Goal: Task Accomplishment & Management: Manage account settings

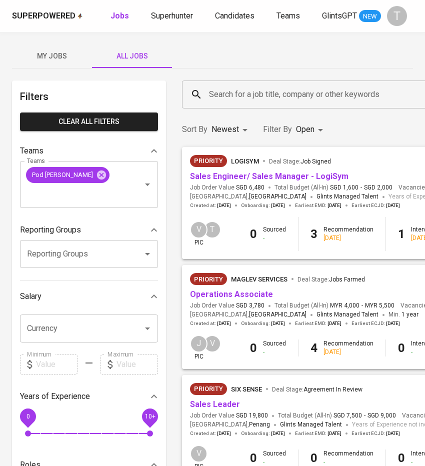
drag, startPoint x: 41, startPoint y: 50, endPoint x: 334, endPoint y: 145, distance: 308.4
click at [41, 50] on span "My Jobs" at bounding box center [52, 56] width 68 height 13
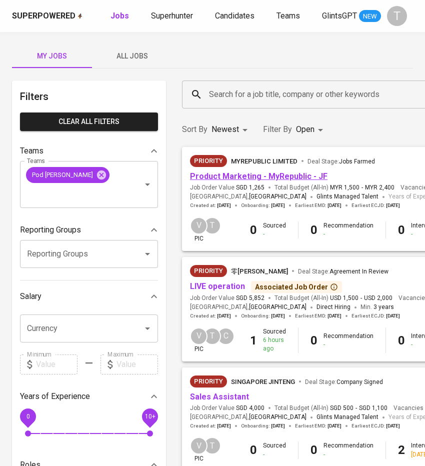
click at [298, 176] on link "Product Marketing - MyRepublic - JF" at bounding box center [259, 177] width 138 height 10
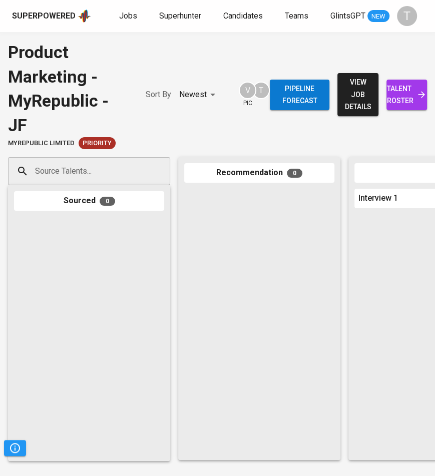
click at [29, 165] on div "Source Talents..." at bounding box center [89, 171] width 162 height 28
paste input "tan1759@gmail.com"
type input "tan1759@gmail.com"
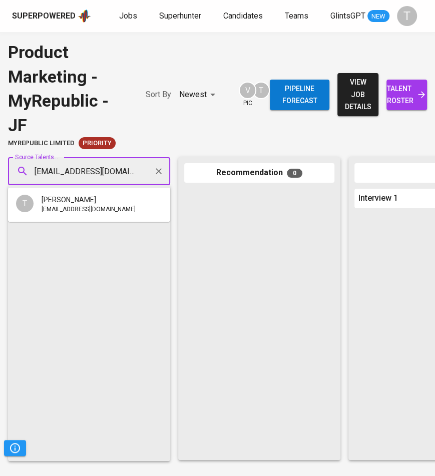
click at [91, 208] on span "tan1759@gmail.com" at bounding box center [89, 210] width 94 height 10
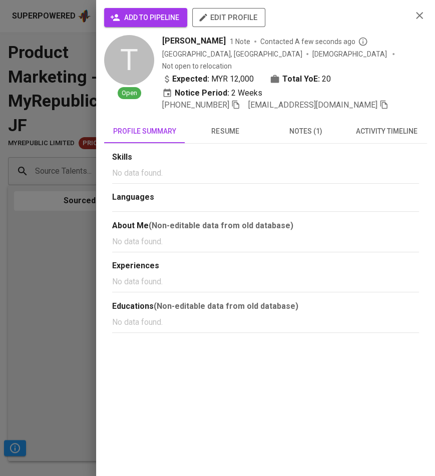
click at [143, 20] on span "add to pipeline" at bounding box center [145, 18] width 67 height 13
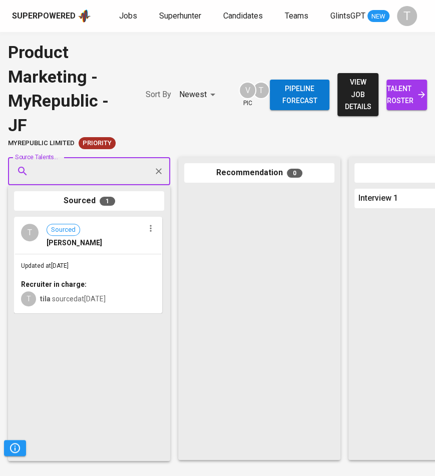
click at [101, 257] on div "Updated at Aug 25, 2025 Recruiter in charge: T tila sourced at Aug 25, 2025" at bounding box center [88, 283] width 146 height 58
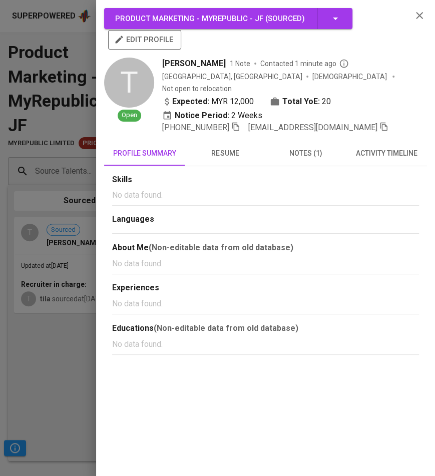
drag, startPoint x: 322, startPoint y: 113, endPoint x: 311, endPoint y: 112, distance: 11.6
click at [379, 122] on icon "button" at bounding box center [383, 126] width 9 height 9
click at [59, 139] on div at bounding box center [217, 238] width 435 height 476
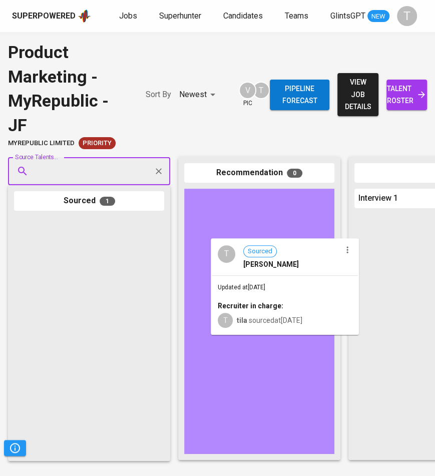
drag, startPoint x: 83, startPoint y: 254, endPoint x: 283, endPoint y: 276, distance: 201.8
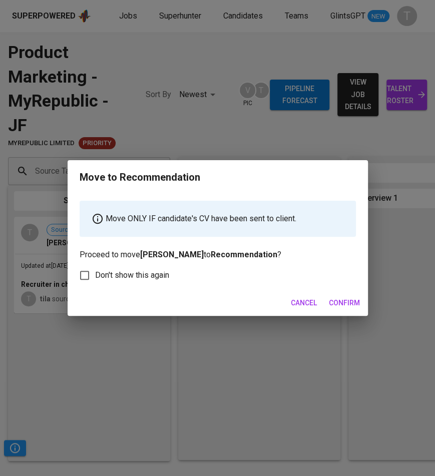
click at [344, 300] on span "Confirm" at bounding box center [344, 303] width 31 height 13
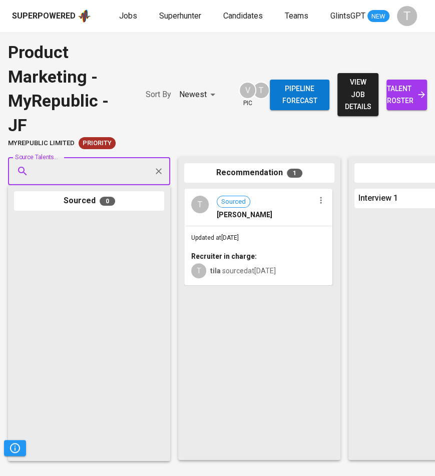
click at [411, 92] on span "talent roster" at bounding box center [406, 95] width 25 height 25
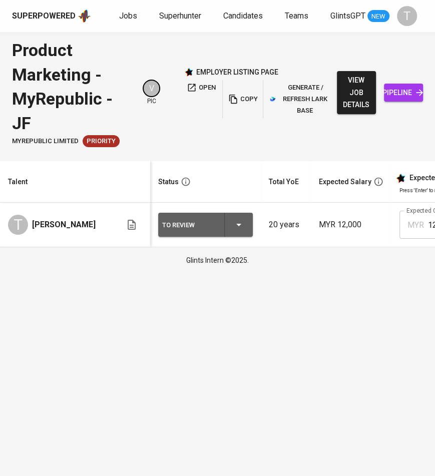
scroll to position [0, 418]
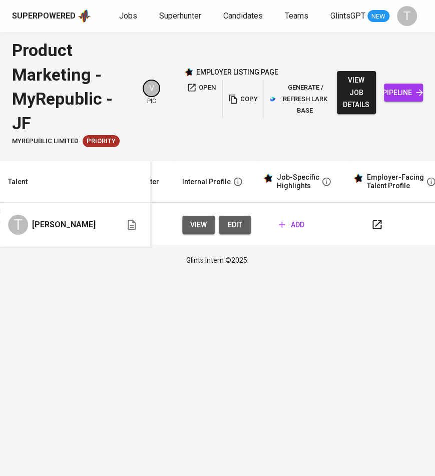
click at [291, 229] on span "add" at bounding box center [292, 225] width 26 height 13
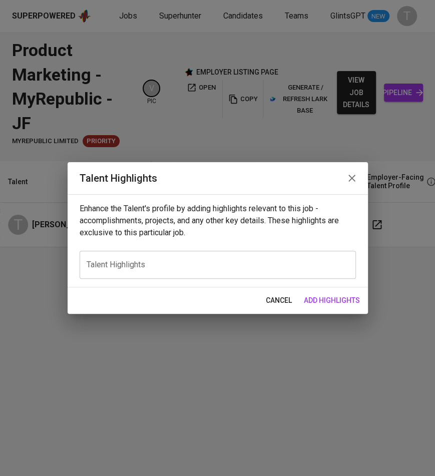
click at [208, 267] on textarea at bounding box center [218, 265] width 262 height 10
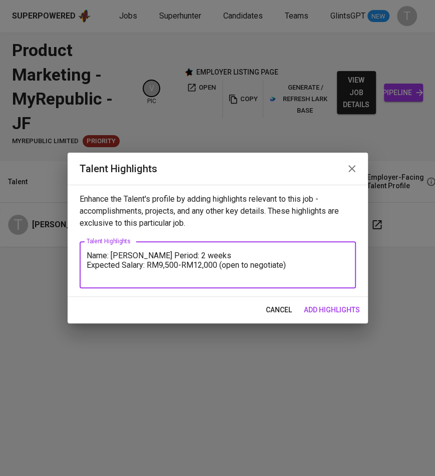
click at [201, 276] on textarea "Name: Tan Lip Seng Notice Period: 2 weeks Expected Salary: RM9,500-RM12,000 (op…" at bounding box center [218, 265] width 262 height 29
click at [288, 278] on textarea "Name: Tan Lip Seng Notice Period: 2 weeks Expected Salary: RM9,500-RM11,000 (op…" at bounding box center [218, 265] width 262 height 29
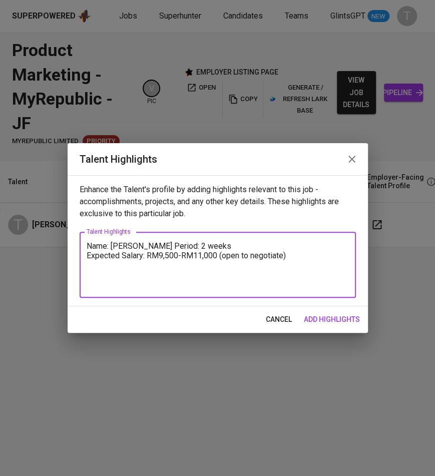
paste textarea "8+ years in Product Marketing & GTM with leading telco/tech brands – Huawei, Op…"
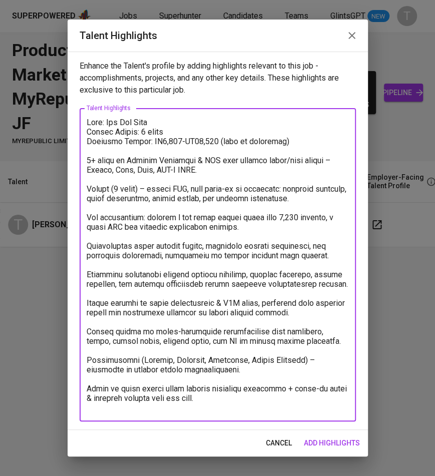
click at [88, 162] on textarea at bounding box center [218, 265] width 262 height 295
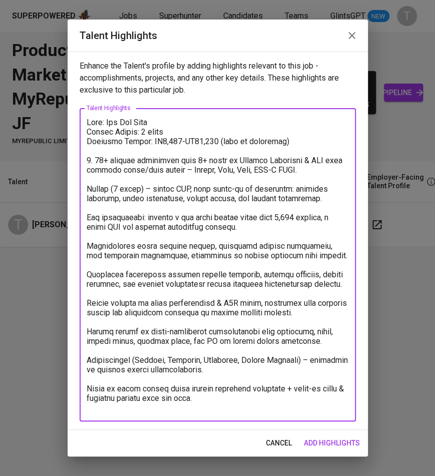
click at [89, 191] on textarea at bounding box center [218, 265] width 262 height 295
drag, startPoint x: 85, startPoint y: 215, endPoint x: 93, endPoint y: 223, distance: 11.0
click at [86, 216] on div "x Talent Highlights" at bounding box center [218, 264] width 276 height 313
click at [89, 217] on textarea at bounding box center [218, 265] width 262 height 295
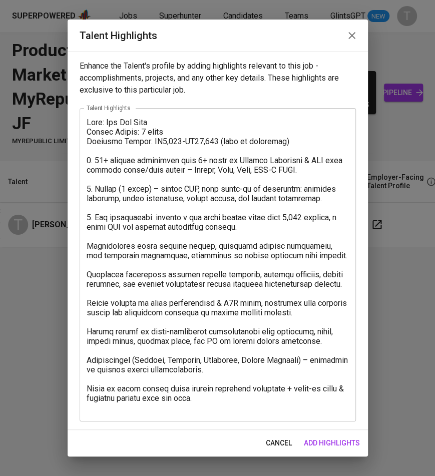
click at [85, 243] on div "x Talent Highlights" at bounding box center [218, 264] width 276 height 313
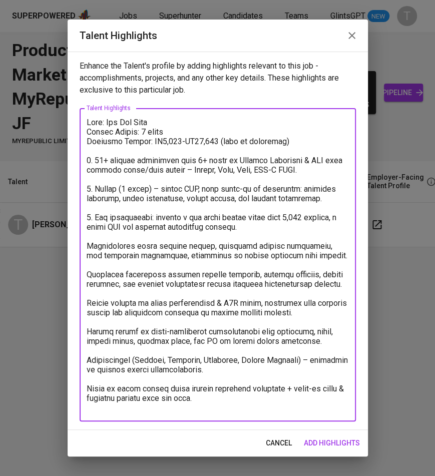
click at [87, 246] on textarea at bounding box center [218, 265] width 262 height 295
click at [89, 274] on textarea at bounding box center [218, 265] width 262 height 295
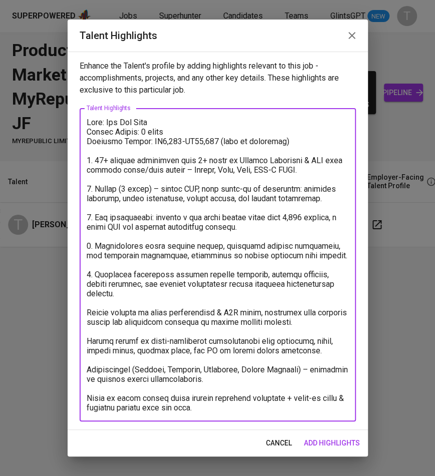
click at [90, 316] on textarea at bounding box center [218, 265] width 262 height 295
click at [88, 310] on textarea at bounding box center [218, 265] width 262 height 295
click at [88, 340] on textarea at bounding box center [218, 265] width 262 height 295
drag, startPoint x: 220, startPoint y: 383, endPoint x: 81, endPoint y: 372, distance: 139.5
click at [81, 372] on div "x Talent Highlights" at bounding box center [218, 264] width 276 height 313
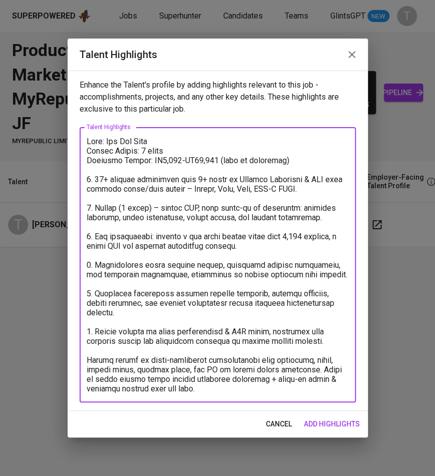
click at [128, 378] on textarea at bounding box center [218, 265] width 262 height 257
click at [233, 378] on textarea at bounding box center [218, 265] width 262 height 257
click at [300, 381] on textarea at bounding box center [218, 265] width 262 height 257
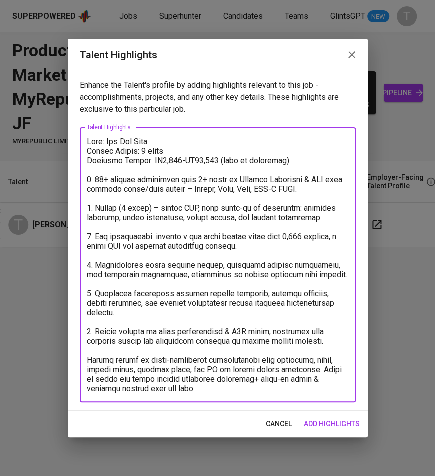
click at [300, 381] on textarea at bounding box center [218, 265] width 262 height 257
click at [297, 379] on textarea at bounding box center [218, 265] width 262 height 257
click at [85, 360] on div "x Talent Highlights" at bounding box center [218, 264] width 276 height 275
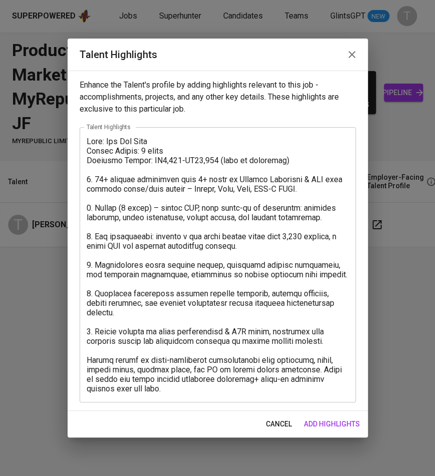
click at [86, 360] on div "x Talent Highlights" at bounding box center [218, 264] width 276 height 275
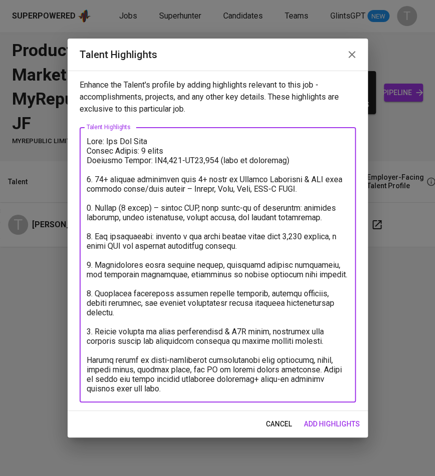
click at [91, 362] on textarea at bounding box center [218, 265] width 262 height 257
type textarea "Name: Tan Lip Seng Notice Period: 2 weeks Expected Salary: RM9,500-RM11,000 (op…"
click at [332, 424] on span "add highlights" at bounding box center [332, 424] width 56 height 13
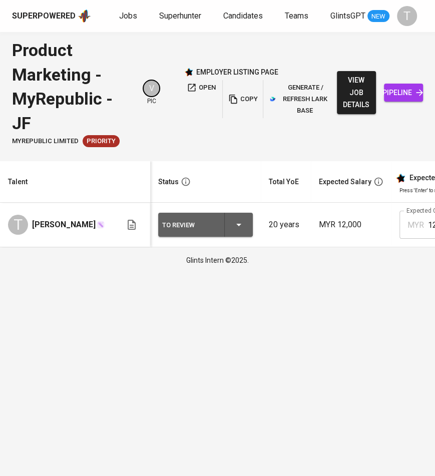
click at [242, 228] on icon "button" at bounding box center [239, 225] width 12 height 12
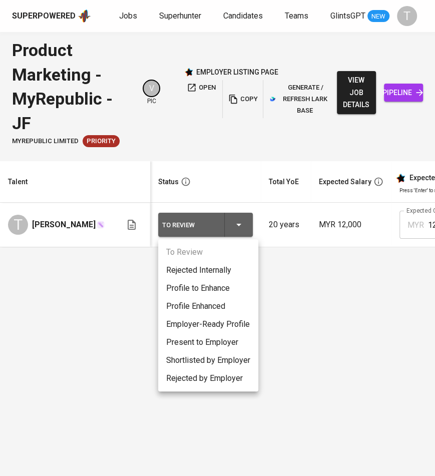
click at [207, 342] on li "Present to Employer" at bounding box center [208, 342] width 100 height 18
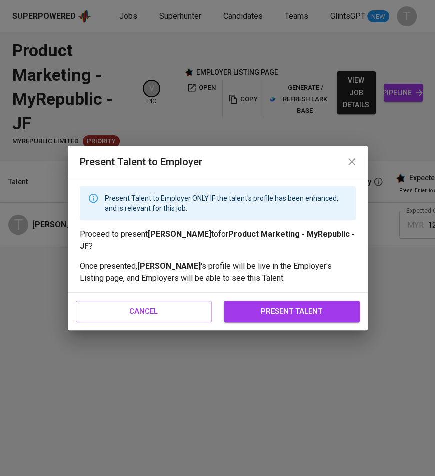
click at [284, 305] on span "present talent" at bounding box center [292, 311] width 114 height 13
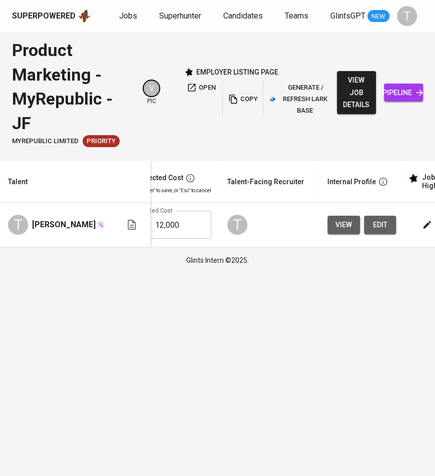
scroll to position [0, 288]
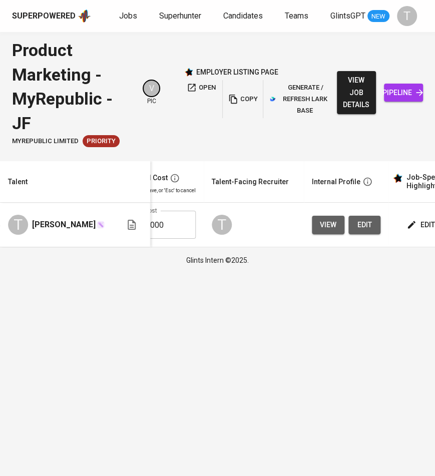
click at [428, 228] on span "edit" at bounding box center [421, 225] width 27 height 13
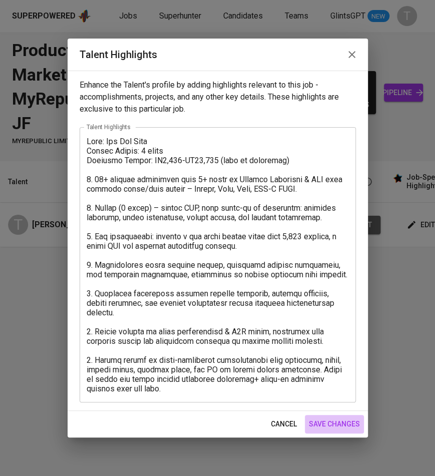
click at [343, 420] on span "save changes" at bounding box center [334, 424] width 51 height 13
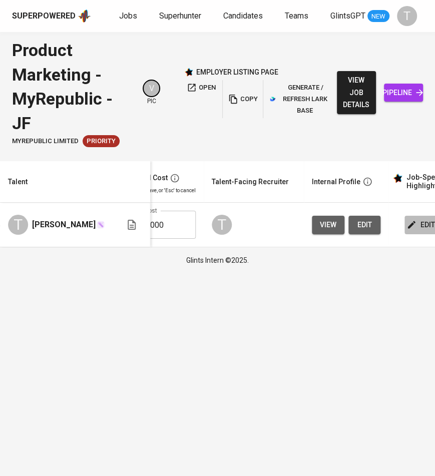
click at [406, 222] on icon "button" at bounding box center [411, 225] width 10 height 10
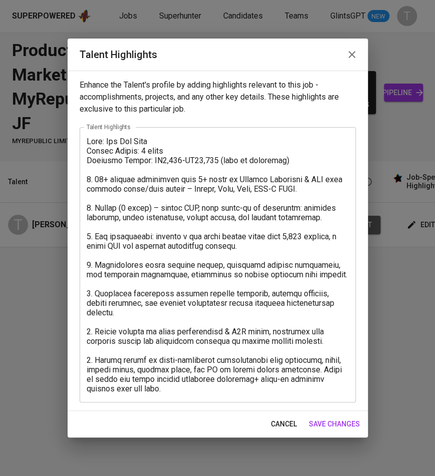
click at [169, 161] on textarea at bounding box center [218, 265] width 262 height 257
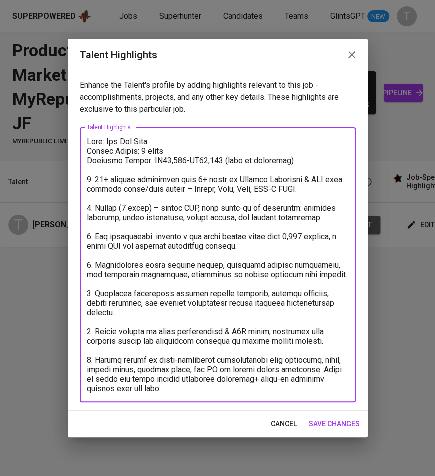
type textarea "Name: Tan Lip Seng Notice Period: 2 weeks Expected Salary: RM10,000-RM11,000 (o…"
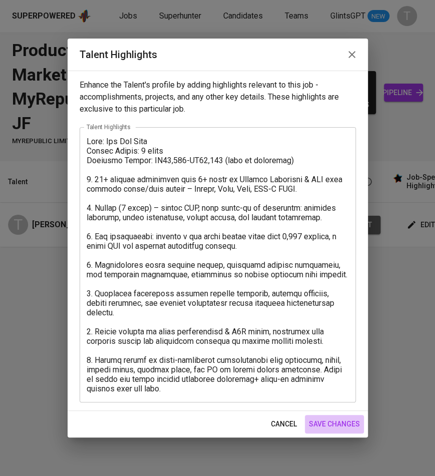
click at [333, 427] on span "save changes" at bounding box center [334, 424] width 51 height 13
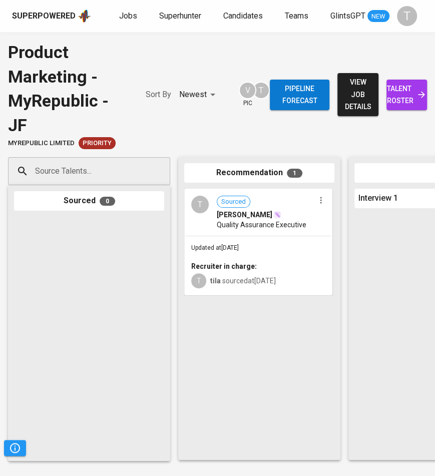
click at [112, 178] on input "Source Talents..." at bounding box center [85, 171] width 105 height 19
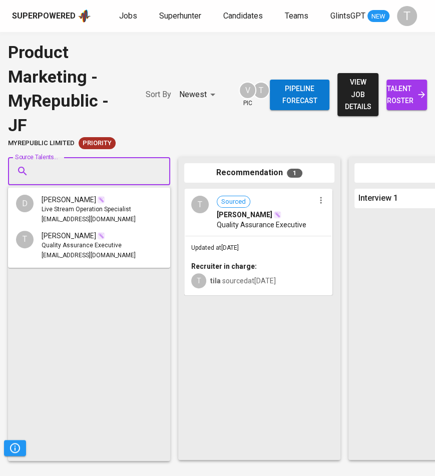
paste input "pdd118@yahoo.com"
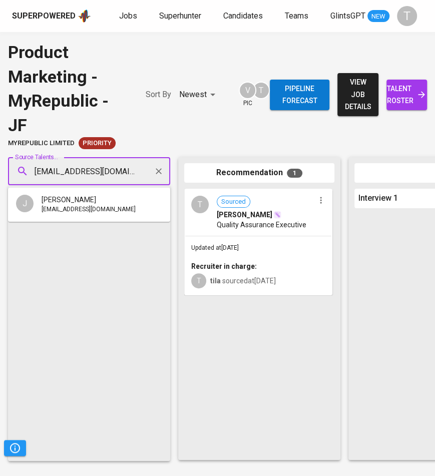
type input "pdd118@yahoo.com"
click at [101, 199] on li "J JUDY KOH pdd118@yahoo.com" at bounding box center [89, 205] width 162 height 26
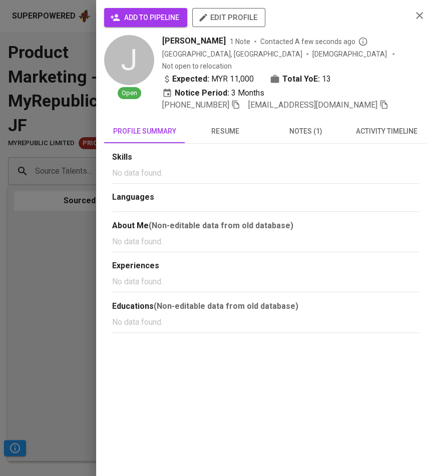
click at [165, 21] on span "add to pipeline" at bounding box center [145, 18] width 67 height 13
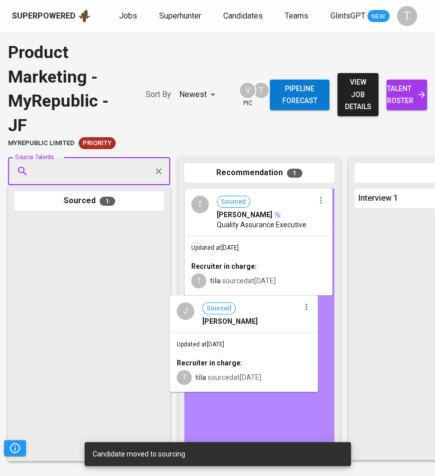
drag, startPoint x: 85, startPoint y: 248, endPoint x: 250, endPoint y: 330, distance: 184.2
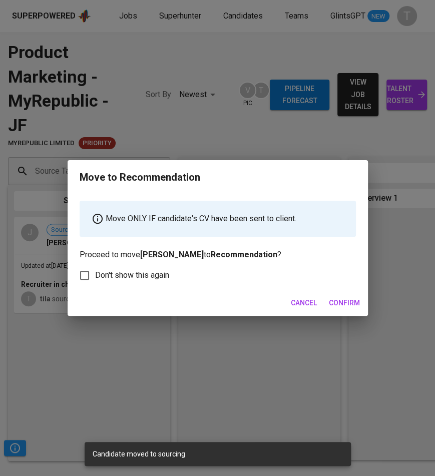
click at [344, 306] on span "Confirm" at bounding box center [344, 303] width 31 height 13
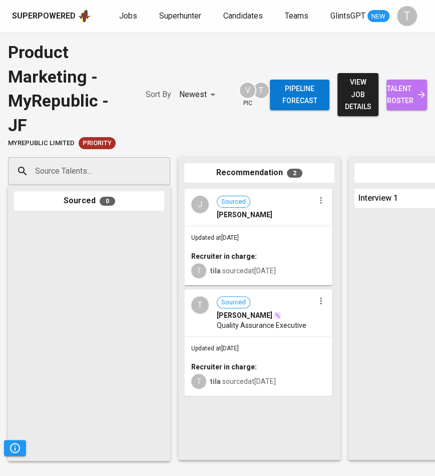
click at [400, 101] on span "talent roster" at bounding box center [406, 95] width 25 height 25
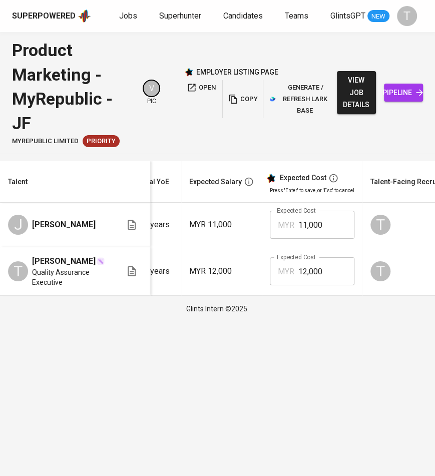
scroll to position [0, 133]
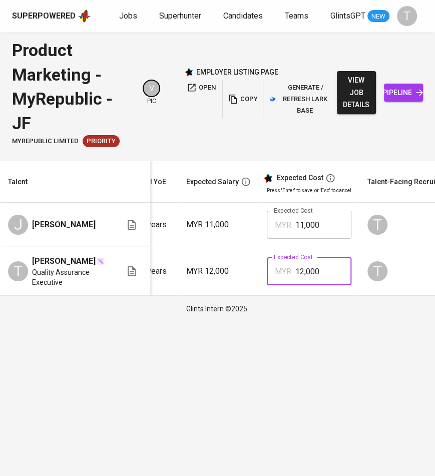
click at [305, 272] on input "12,000" at bounding box center [323, 271] width 56 height 28
type input "10,000"
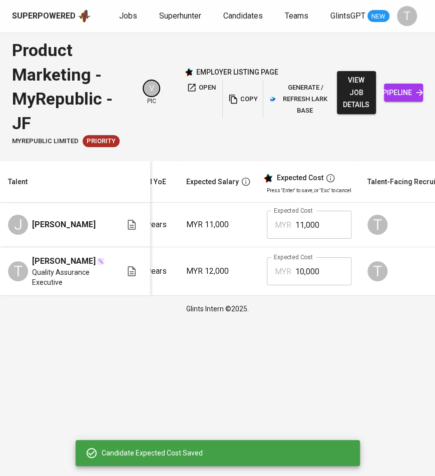
click at [310, 226] on input "11,000" at bounding box center [323, 225] width 56 height 28
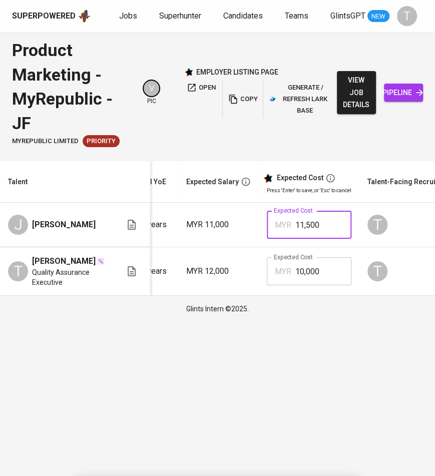
type input "11,500"
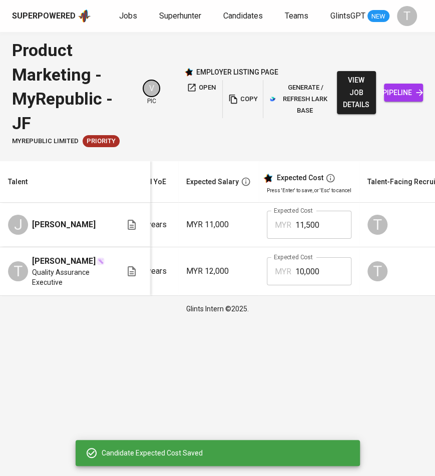
scroll to position [0, 256]
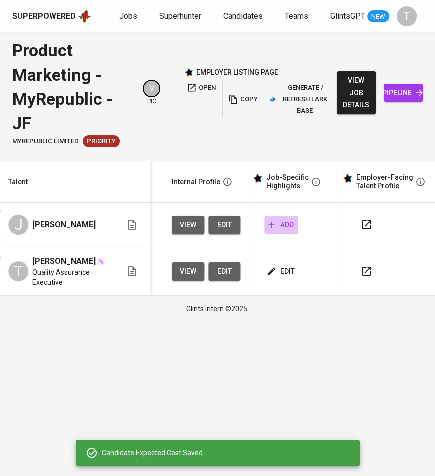
click at [288, 224] on span "add" at bounding box center [281, 225] width 26 height 13
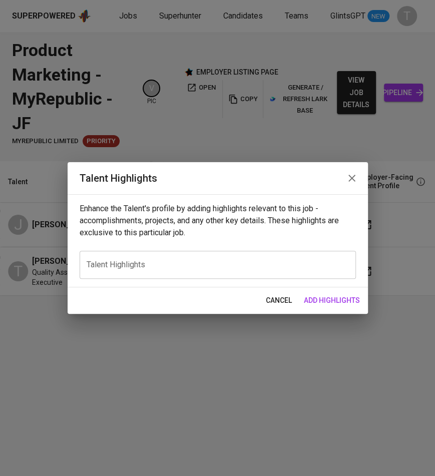
click at [200, 266] on textarea at bounding box center [218, 265] width 262 height 10
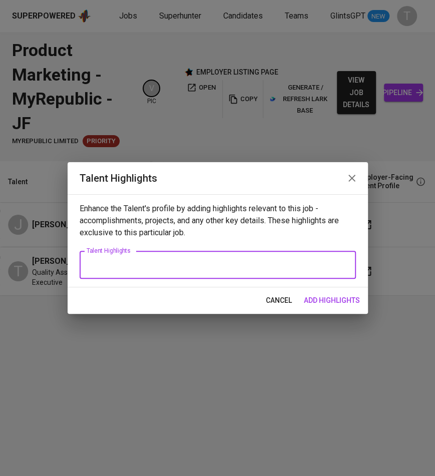
paste textarea "15+ years in product and marketing, mainly in financial services. Strong track …"
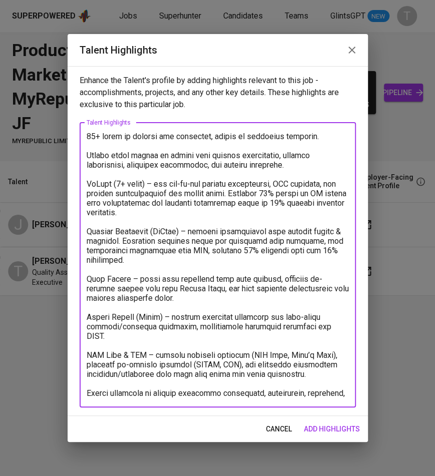
click at [88, 137] on textarea at bounding box center [218, 265] width 262 height 266
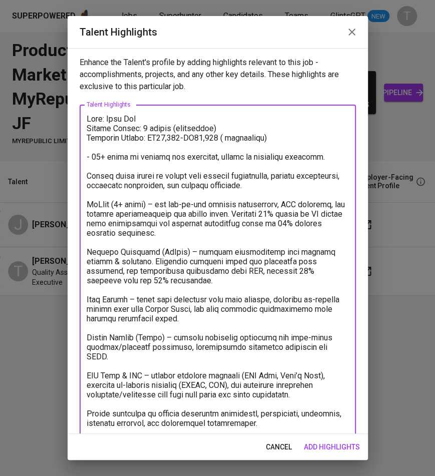
click at [87, 171] on textarea at bounding box center [218, 275] width 262 height 323
click at [92, 157] on textarea at bounding box center [218, 275] width 262 height 323
click at [88, 177] on textarea at bounding box center [218, 275] width 262 height 323
click at [87, 199] on textarea at bounding box center [218, 275] width 262 height 323
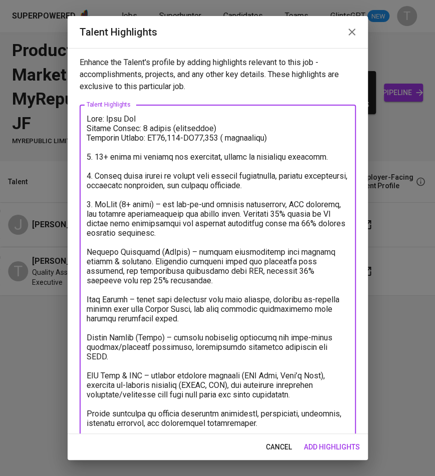
click at [168, 203] on textarea at bounding box center [218, 275] width 262 height 323
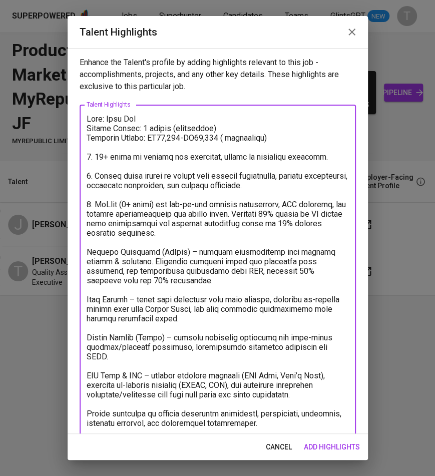
click at [168, 203] on textarea at bounding box center [218, 275] width 262 height 323
click at [85, 253] on div "x Talent Highlights" at bounding box center [218, 276] width 276 height 342
click at [87, 252] on textarea at bounding box center [218, 275] width 262 height 323
click at [204, 252] on textarea at bounding box center [218, 275] width 262 height 323
click at [88, 301] on textarea at bounding box center [218, 275] width 262 height 323
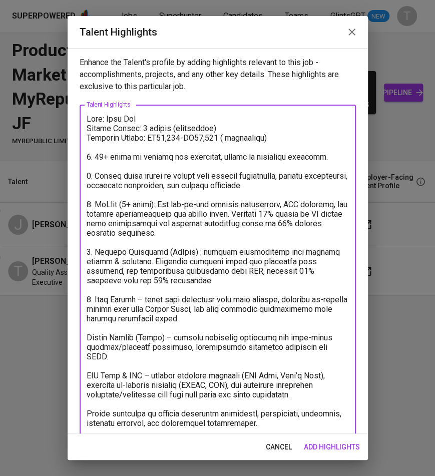
click at [146, 297] on textarea at bounding box center [218, 275] width 262 height 323
click at [88, 334] on textarea at bounding box center [218, 275] width 262 height 323
click at [178, 337] on textarea at bounding box center [218, 275] width 262 height 323
click at [87, 373] on textarea at bounding box center [218, 275] width 262 height 323
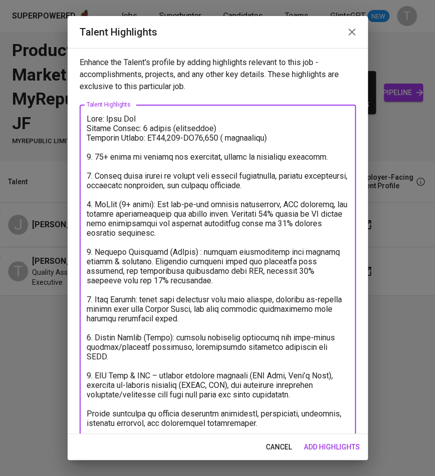
scroll to position [21, 0]
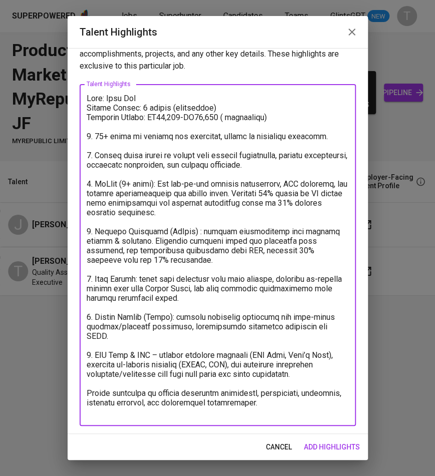
click at [87, 403] on textarea at bounding box center [218, 255] width 262 height 323
type textarea "Name: Judy Koh Notice Period: 3 months (negotiable) Expected Salary: RM11,500-R…"
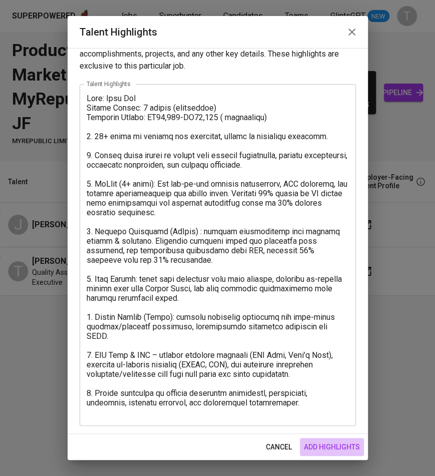
click at [305, 442] on span "add highlights" at bounding box center [332, 447] width 56 height 13
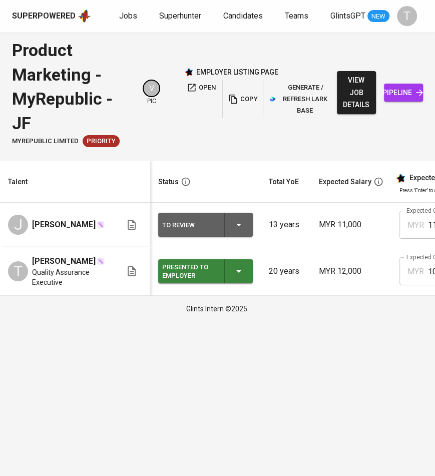
click at [237, 222] on icon "button" at bounding box center [239, 225] width 12 height 12
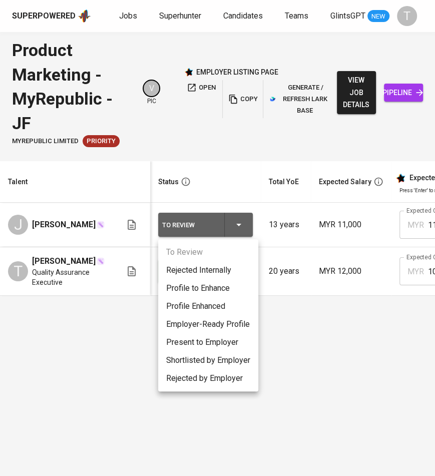
click at [208, 349] on li "Present to Employer" at bounding box center [208, 342] width 100 height 18
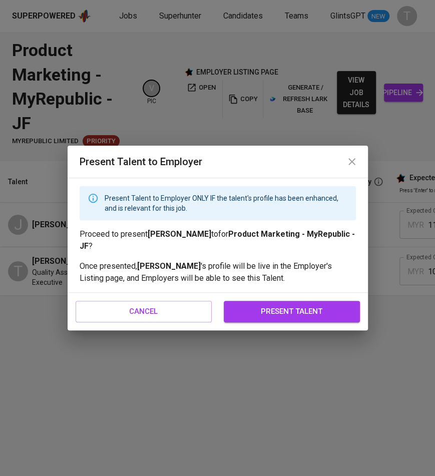
click at [292, 305] on span "present talent" at bounding box center [292, 311] width 114 height 13
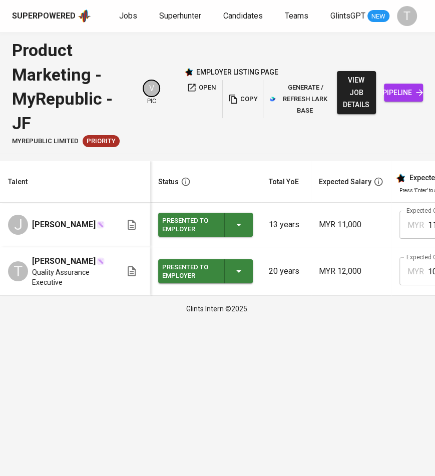
click at [244, 104] on span "copy" at bounding box center [242, 100] width 27 height 12
click at [203, 91] on span "open" at bounding box center [201, 88] width 29 height 12
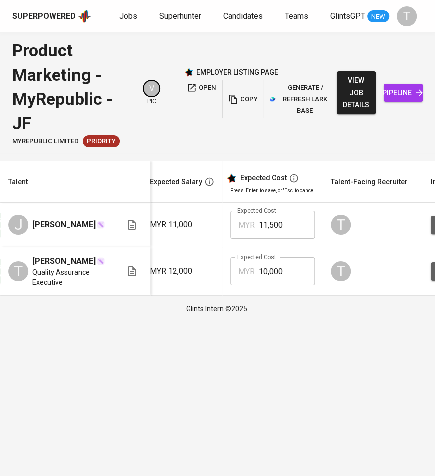
scroll to position [0, 314]
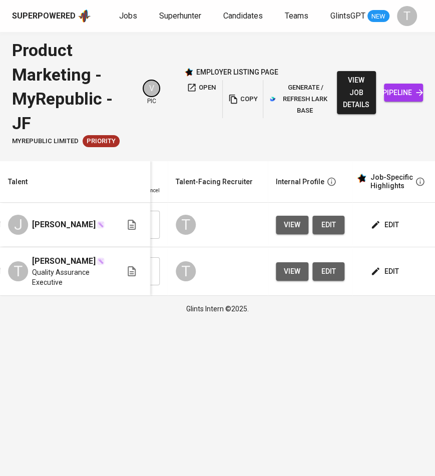
click at [325, 274] on span "edit" at bounding box center [328, 271] width 16 height 13
click at [320, 224] on span "edit" at bounding box center [328, 225] width 16 height 13
click at [331, 272] on span "edit" at bounding box center [328, 271] width 16 height 13
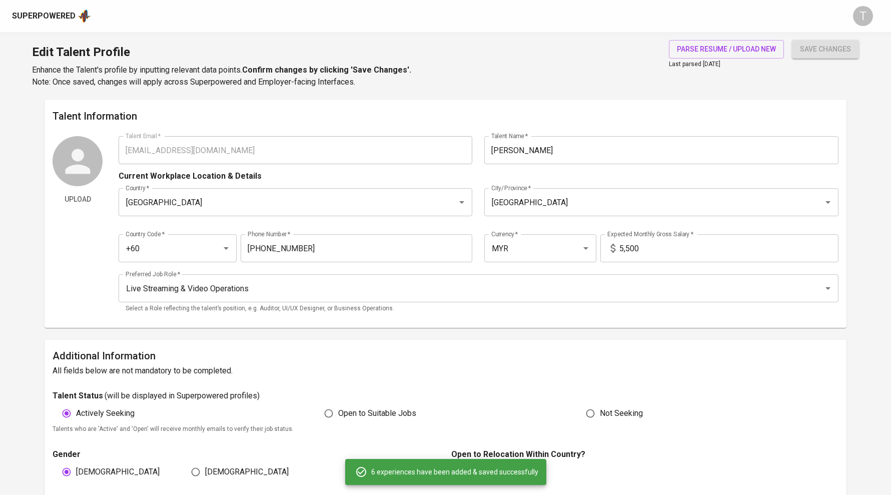
scroll to position [318, 0]
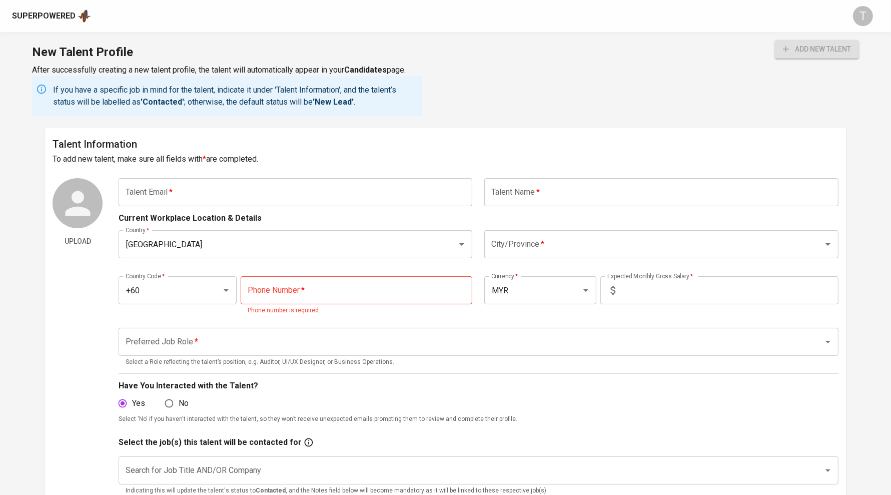
click at [399, 192] on input "text" at bounding box center [296, 192] width 354 height 28
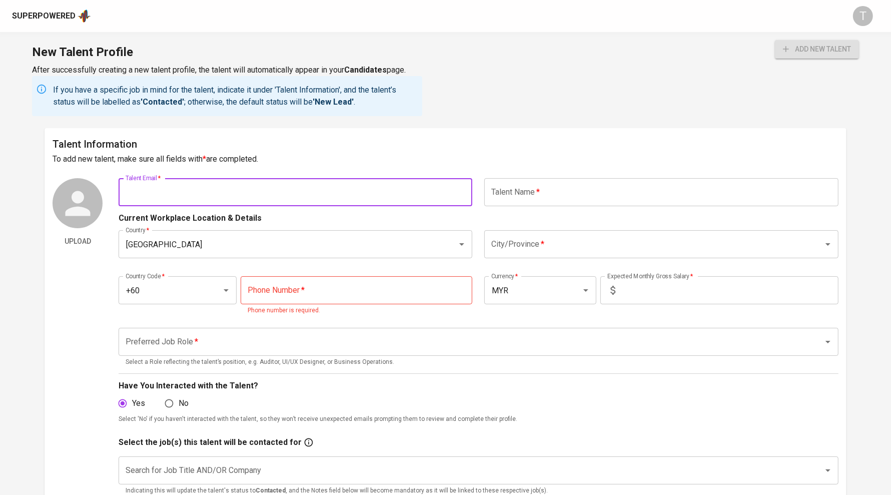
paste input "hilmih0711@gmail.com"
type input "hilmih0711@gmail.com"
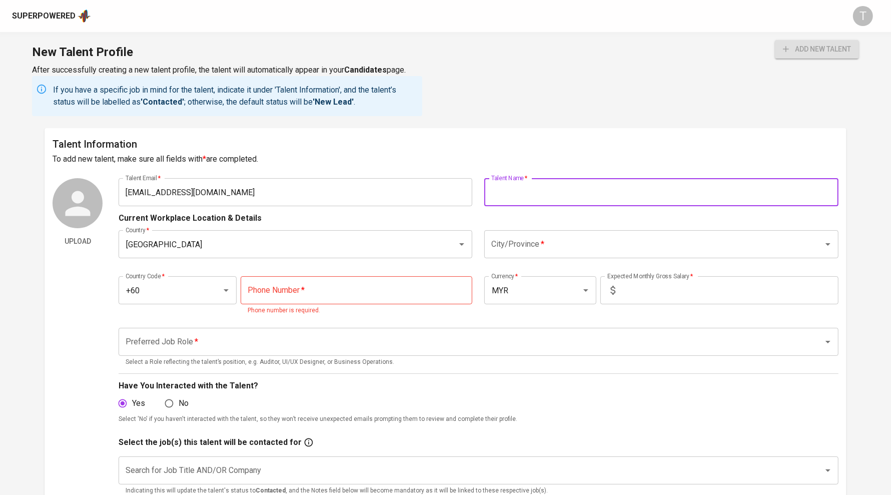
click at [520, 188] on input "text" at bounding box center [661, 192] width 354 height 28
click at [322, 43] on h1 "New Talent Profile" at bounding box center [227, 52] width 390 height 24
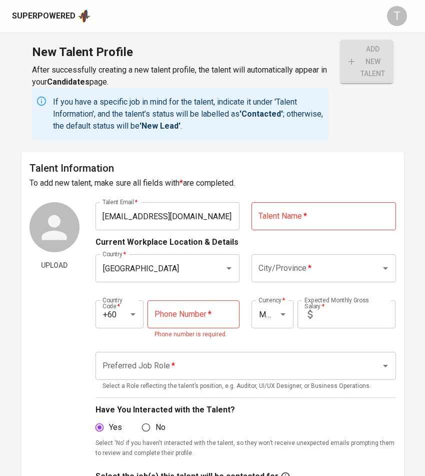
click at [332, 214] on input "text" at bounding box center [324, 216] width 145 height 28
paste input "Hilmi Halim"
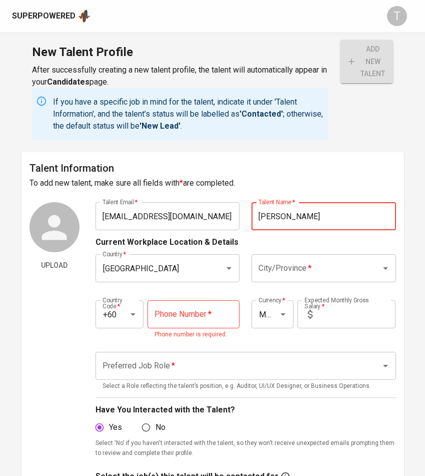
type input "Hilmi Halim"
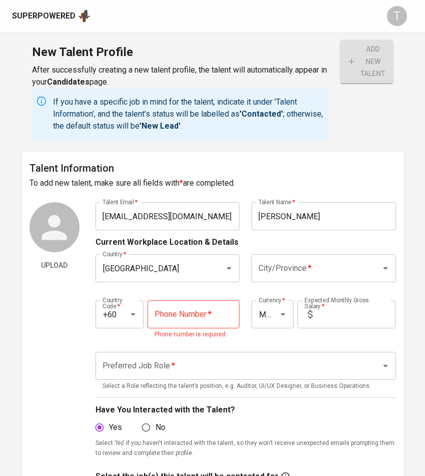
click at [197, 320] on input "tel" at bounding box center [194, 314] width 92 height 28
paste input "17-234-7051"
type input "17-234-7051"
click at [344, 318] on input "text" at bounding box center [356, 314] width 79 height 28
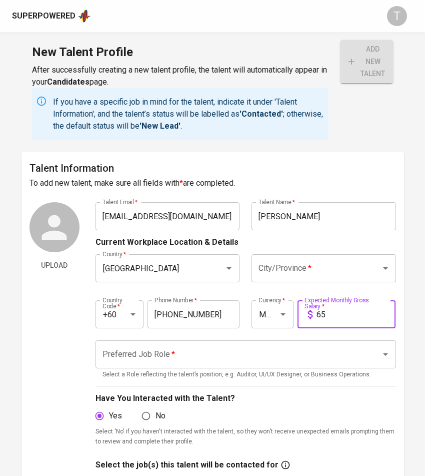
type input "6"
type input "6,500"
click at [324, 359] on input "Preferred Job Role   *" at bounding box center [232, 354] width 264 height 19
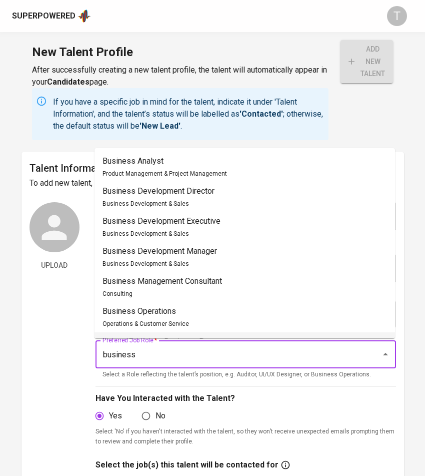
type input "business"
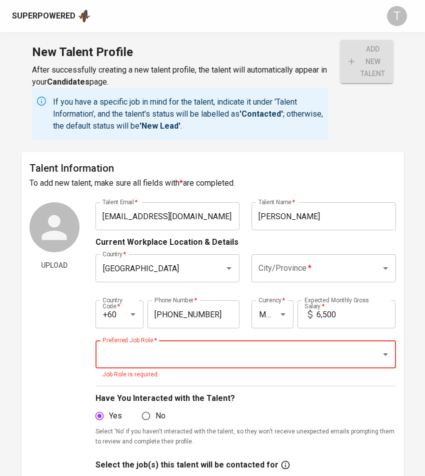
click at [210, 213] on input "hilmih0711@gmail.com" at bounding box center [168, 216] width 145 height 28
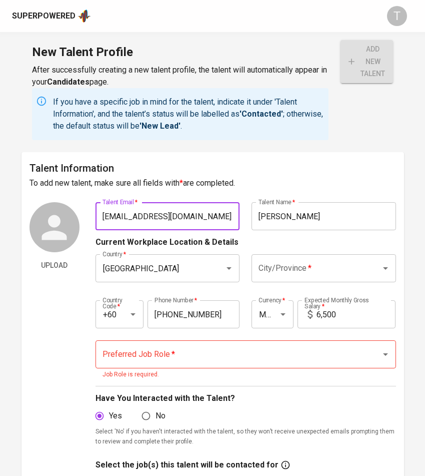
click at [210, 213] on input "hilmih0711@gmail.com" at bounding box center [168, 216] width 145 height 28
paste input "tan1759"
type input "tan1759@gmail.com"
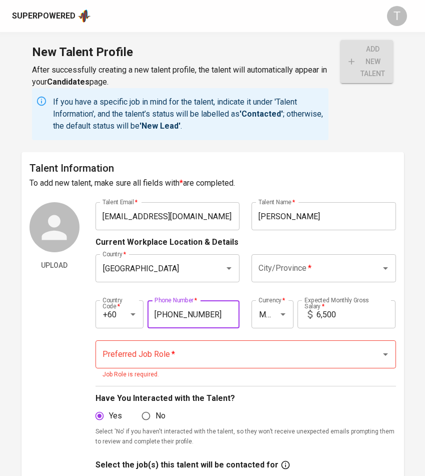
click at [174, 311] on input "17-234-7051" at bounding box center [194, 314] width 92 height 28
paste input "317-0519"
type input "17-317-0519"
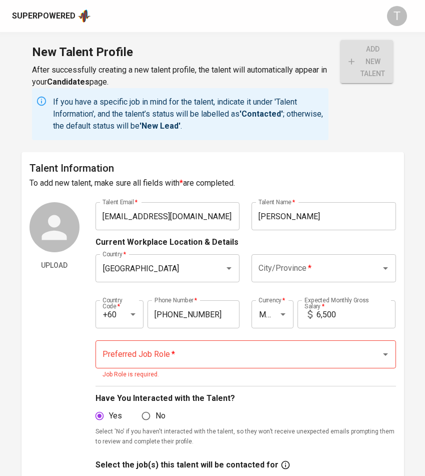
click at [317, 214] on input "Hilmi Halim" at bounding box center [324, 216] width 145 height 28
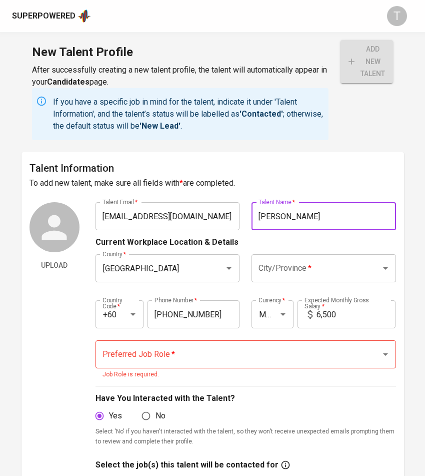
click at [317, 214] on input "Hilmi Halim" at bounding box center [324, 216] width 145 height 28
paste input "Tan Lip Seng"
type input "Tan Lip Seng"
click at [334, 322] on input "6,500" at bounding box center [356, 314] width 79 height 28
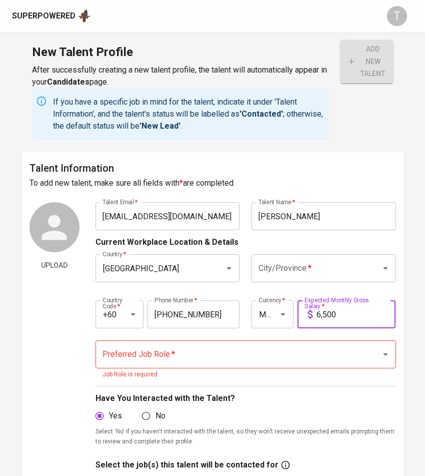
click at [334, 322] on input "6,500" at bounding box center [356, 314] width 79 height 28
type input "12,000"
click at [289, 265] on input "City/Province   *" at bounding box center [310, 268] width 108 height 19
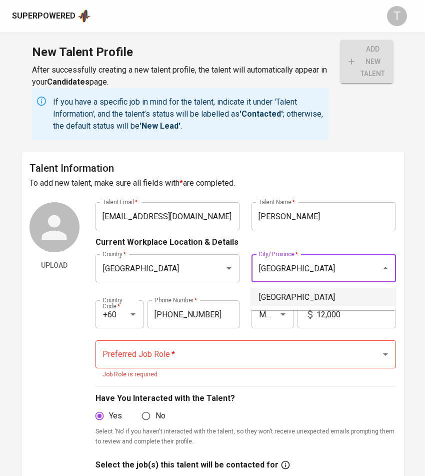
click at [294, 299] on li "[GEOGRAPHIC_DATA]" at bounding box center [323, 297] width 145 height 18
click at [279, 344] on div "Preferred Job Role *" at bounding box center [246, 354] width 301 height 28
type input "[GEOGRAPHIC_DATA]"
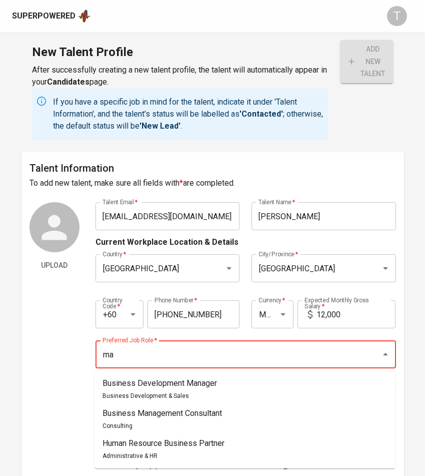
type input "m"
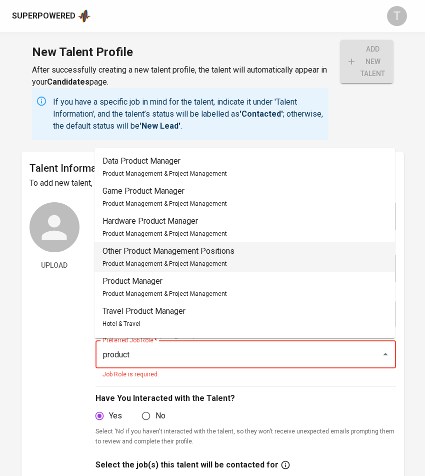
click at [249, 250] on li "Other Product Management Positions Product Management & Project Management" at bounding box center [245, 257] width 301 height 30
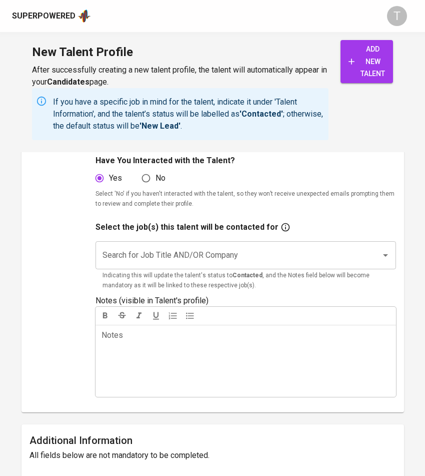
scroll to position [242, 0]
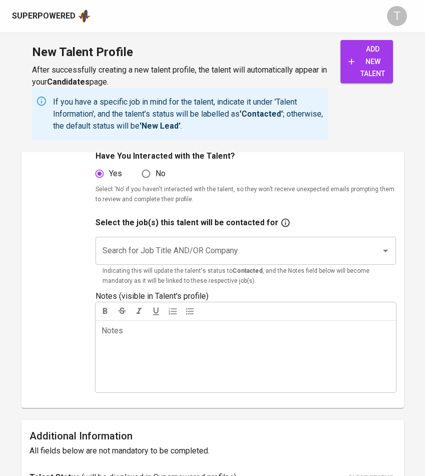
type input "Other Product Management Positions"
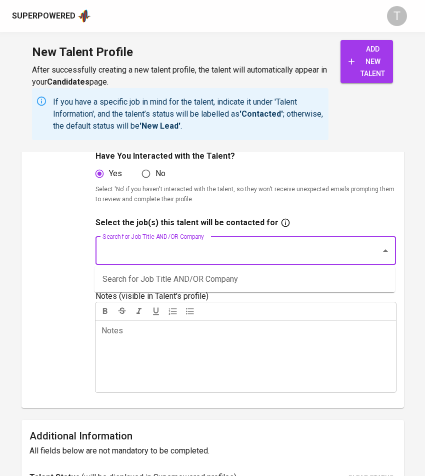
click at [173, 245] on input "Search for Job Title AND/OR Company" at bounding box center [232, 250] width 264 height 19
type input "product mar"
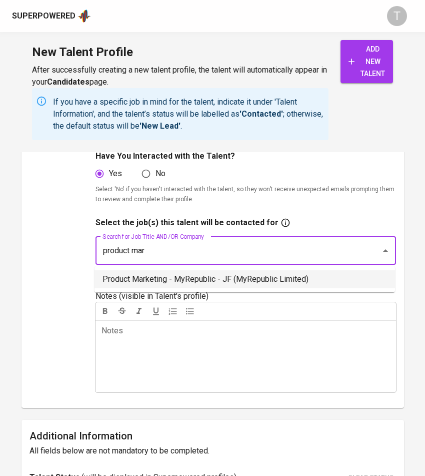
click at [180, 278] on li "Product Marketing - MyRepublic - JF (MyRepublic Limited)" at bounding box center [245, 279] width 301 height 18
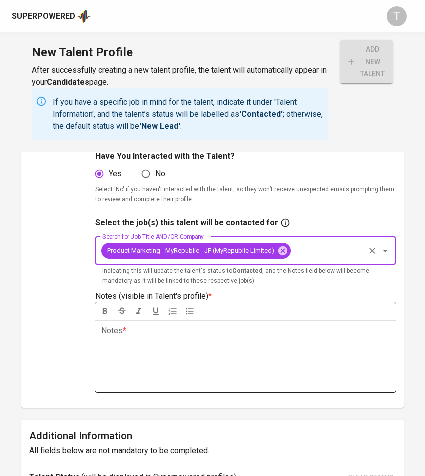
click at [158, 359] on div "Notes * ﻿" at bounding box center [246, 356] width 301 height 72
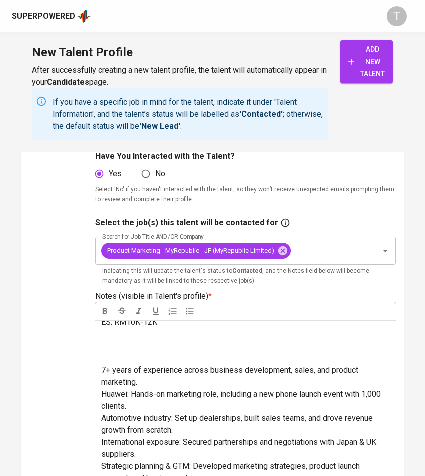
scroll to position [34, 0]
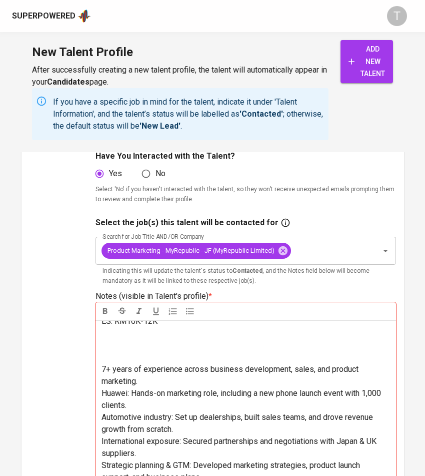
click at [99, 364] on div "NP: 2 weeks, left for career break, took up QA pure curiousity LDS: RM12,000 ++…" at bounding box center [246, 450] width 301 height 260
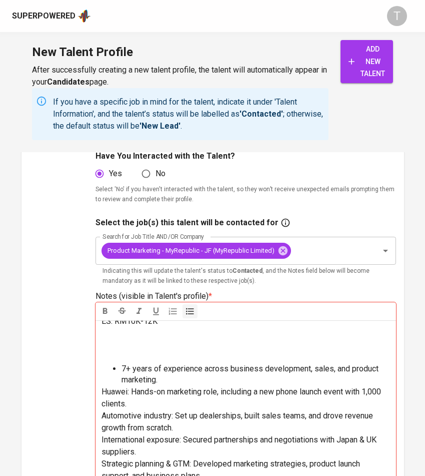
click at [100, 392] on div "NP: 2 weeks, left for career break, took up QA pure curiousity LDS: RM12,000 ++…" at bounding box center [246, 450] width 301 height 260
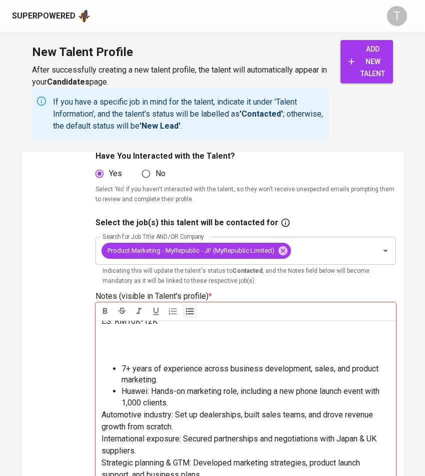
click at [102, 412] on span "Automotive industry: Set up dealerships, built sales teams, and drove revenue g…" at bounding box center [239, 421] width 274 height 22
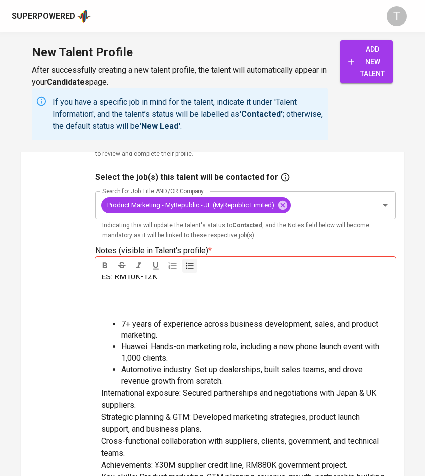
scroll to position [288, 0]
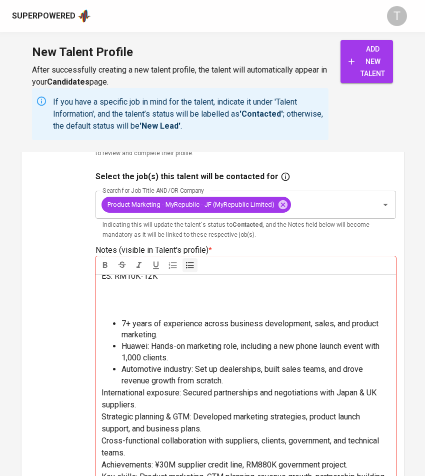
click at [102, 390] on span "International exposure: Secured partnerships and negotiations with Japan & UK s…" at bounding box center [240, 399] width 277 height 22
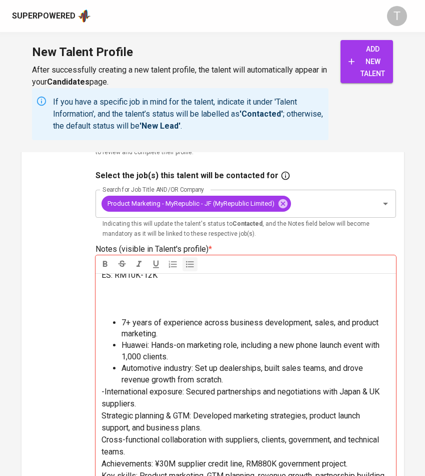
scroll to position [32, 0]
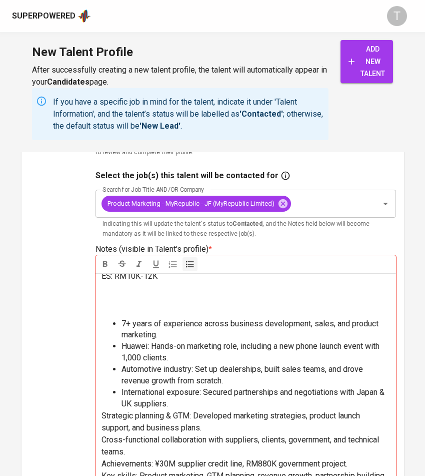
click at [100, 413] on div "NP: 2 weeks, left for career break, took up QA pure curiousity LDS: RM12,000 ++…" at bounding box center [246, 403] width 301 height 260
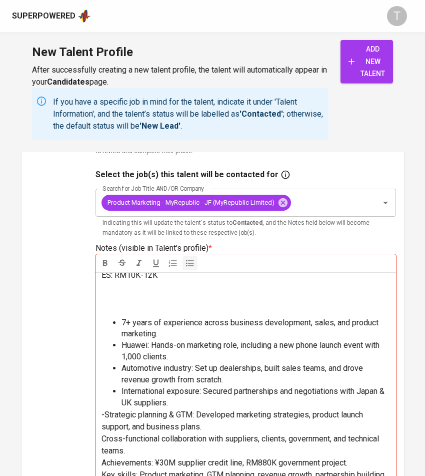
scroll to position [31, 0]
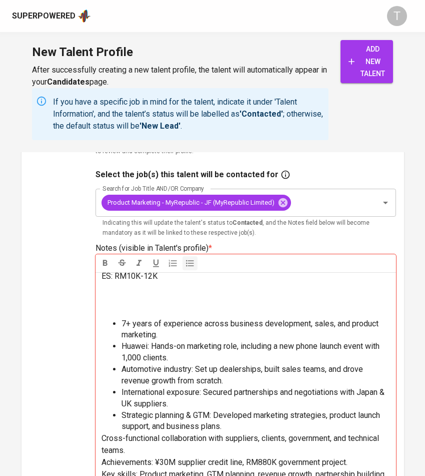
click at [100, 437] on div "NP: 2 weeks, left for career break, took up QA pure curiousity LDS: RM12,000 ++…" at bounding box center [246, 402] width 301 height 260
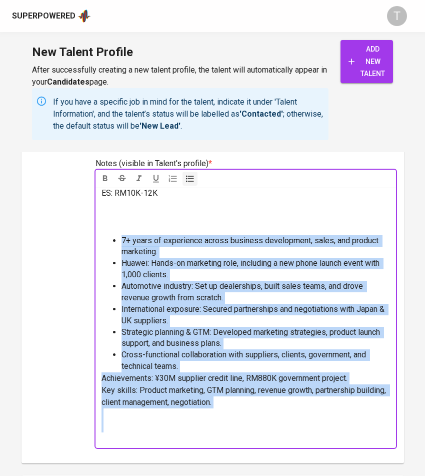
scroll to position [498, 0]
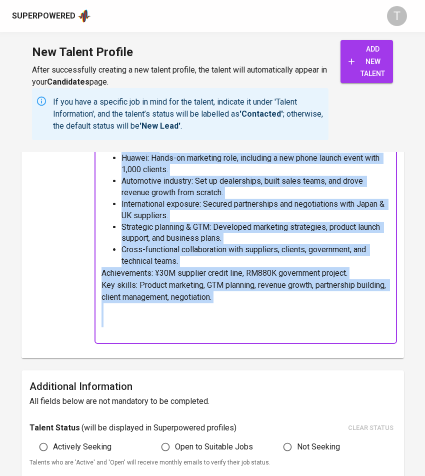
drag, startPoint x: 123, startPoint y: 298, endPoint x: 288, endPoint y: 484, distance: 249.5
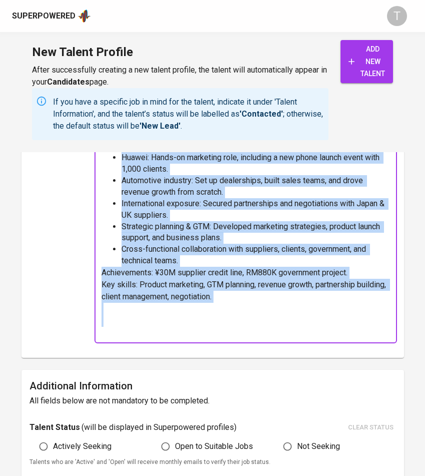
click at [288, 484] on html "Superpowered T New Talent Profile After successfully creating a new talent prof…" at bounding box center [212, 173] width 425 height 1307
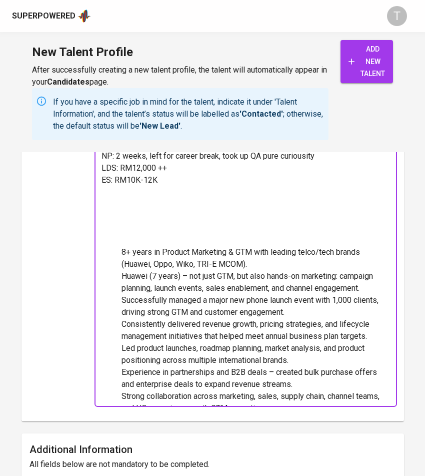
scroll to position [416, 0]
click at [169, 233] on p at bounding box center [256, 235] width 269 height 24
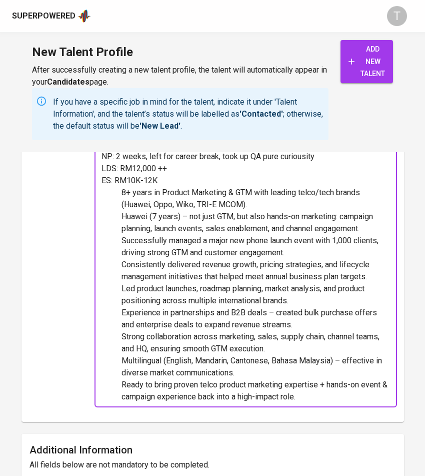
click at [117, 206] on ul "8+ years in Product Marketing & GTM with leading telco/tech brands (Huawei, Opp…" at bounding box center [246, 313] width 289 height 252
click at [116, 224] on ul "- 8+ years in Product Marketing & GTM with leading telco/tech brands (Huawei, O…" at bounding box center [246, 313] width 289 height 252
click at [118, 263] on ul "- 8+ years in Product Marketing & GTM with leading telco/tech brands (Huawei, O…" at bounding box center [246, 313] width 289 height 252
click at [119, 291] on ul "- 8+ years in Product Marketing & GTM with leading telco/tech brands (Huawei, O…" at bounding box center [246, 313] width 289 height 252
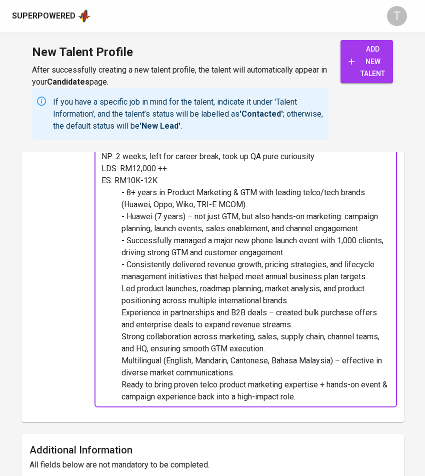
click at [117, 313] on ul "- 8+ years in Product Marketing & GTM with leading telco/tech brands (Huawei, O…" at bounding box center [246, 313] width 289 height 252
click at [112, 333] on ul "- 8+ years in Product Marketing & GTM with leading telco/tech brands (Huawei, O…" at bounding box center [246, 313] width 289 height 252
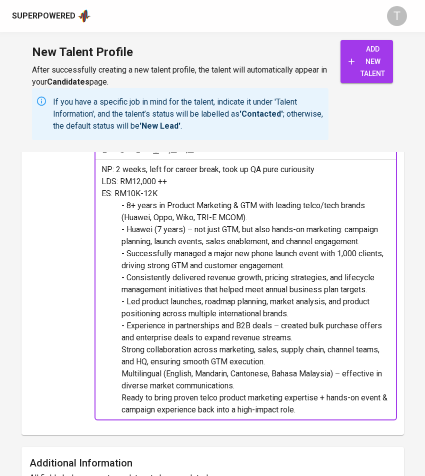
scroll to position [373, 0]
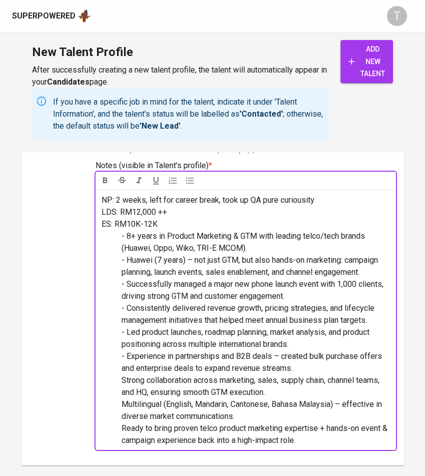
click at [124, 248] on span "- 8+ years in Product Marketing & GTM with leading telco/tech brands (Huawei, O…" at bounding box center [245, 242] width 246 height 22
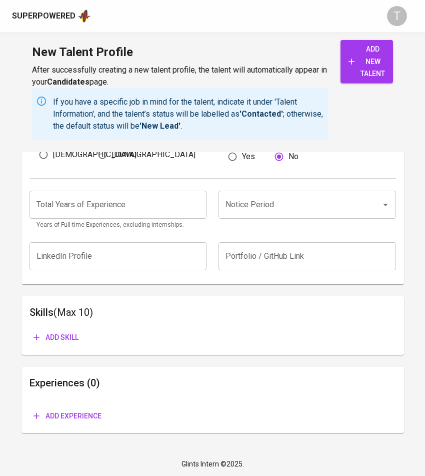
scroll to position [831, 0]
click at [166, 218] on div "Total Years of Experience Total Years of Experience Years of Full-time Experien…" at bounding box center [119, 210] width 178 height 40
click at [166, 209] on input "number" at bounding box center [119, 204] width 178 height 28
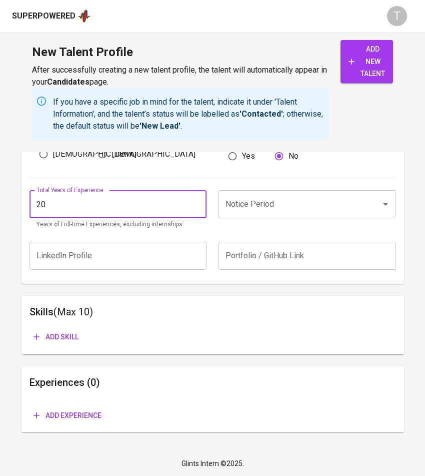
type input "20"
click at [284, 204] on input "Notice Period" at bounding box center [293, 204] width 141 height 19
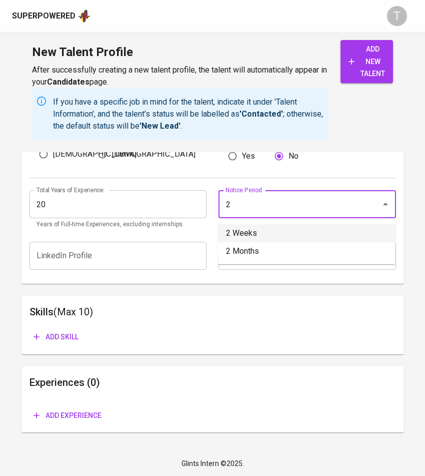
click at [269, 227] on li "2 Weeks" at bounding box center [307, 233] width 178 height 18
type input "2 Weeks"
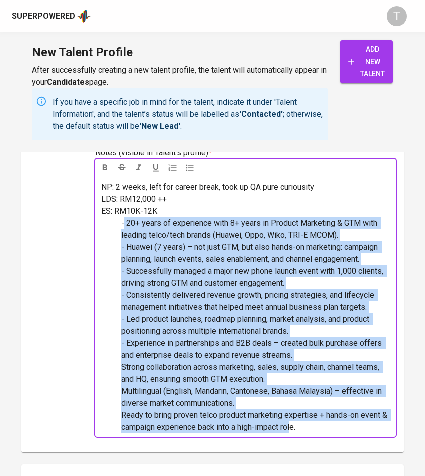
scroll to position [60, 0]
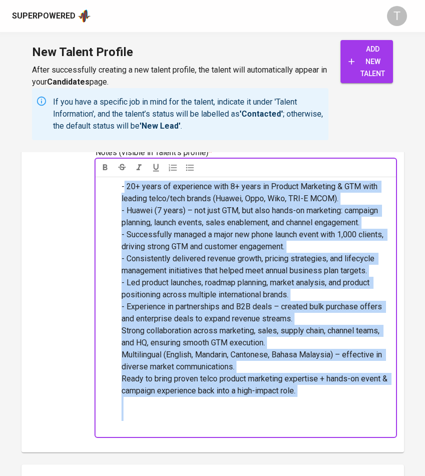
drag, startPoint x: 124, startPoint y: 238, endPoint x: 325, endPoint y: 448, distance: 291.6
click at [325, 448] on div "Talent Information To add new talent, make sure all fields with * are completed…" at bounding box center [213, 109] width 383 height 686
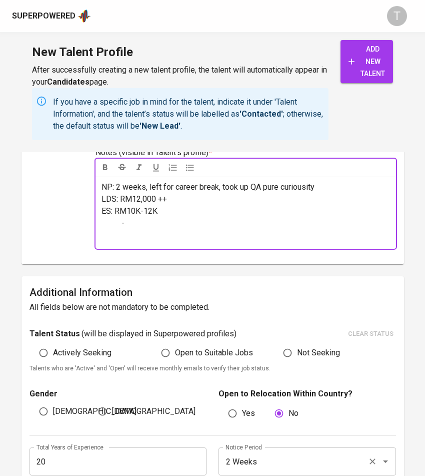
scroll to position [0, 0]
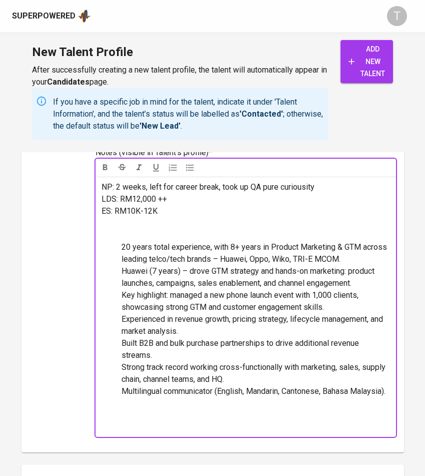
click at [122, 260] on span "20 years total experience, with 8+ years in Product Marketing & GTM across lead…" at bounding box center [256, 253] width 268 height 22
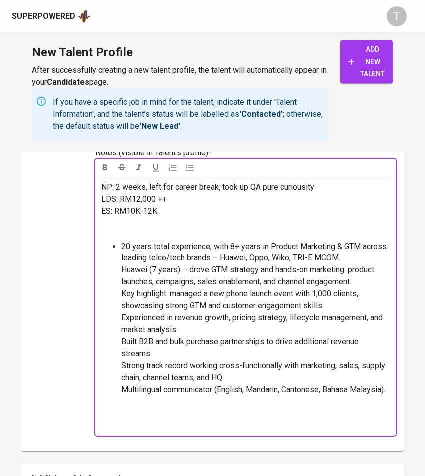
click at [123, 280] on span "Huawei (7 years) – drove GTM strategy and hands-on marketing: product launches,…" at bounding box center [249, 276] width 255 height 22
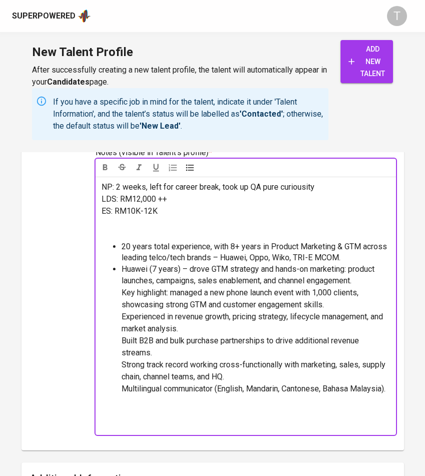
click at [122, 305] on span "Key highlight: managed a new phone launch event with 1,000 clients, showcasing …" at bounding box center [241, 299] width 239 height 22
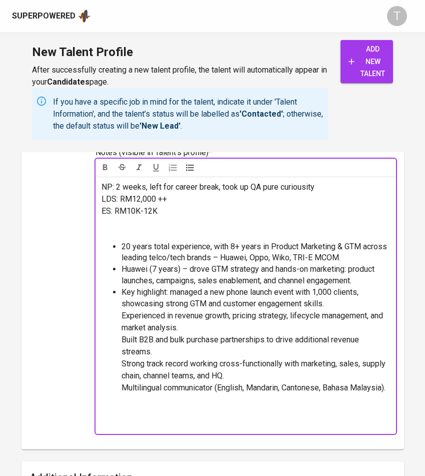
click at [122, 330] on span "Experienced in revenue growth, pricing strategy, lifecycle management, and mark…" at bounding box center [254, 322] width 264 height 22
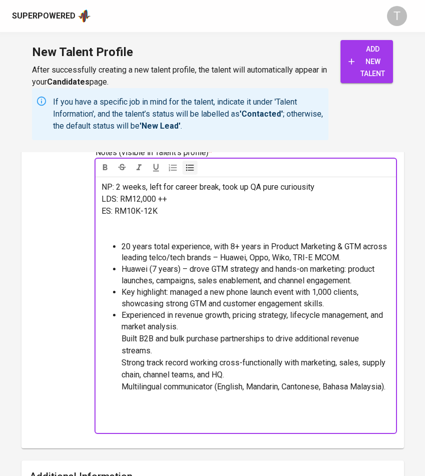
click at [122, 349] on span "Built B2B and bulk purchase partnerships to drive additional revenue streams." at bounding box center [242, 345] width 240 height 22
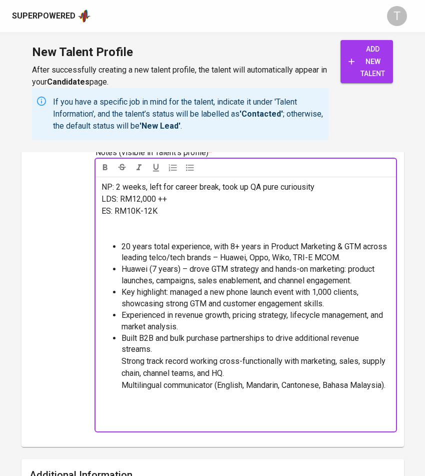
click at [123, 376] on span "Strong track record working cross-functionally with marketing, sales, supply ch…" at bounding box center [255, 367] width 266 height 22
click at [122, 389] on span "Multilingual communicator (English, Mandarin, Cantonese, Bahasa Malaysia)." at bounding box center [254, 384] width 264 height 10
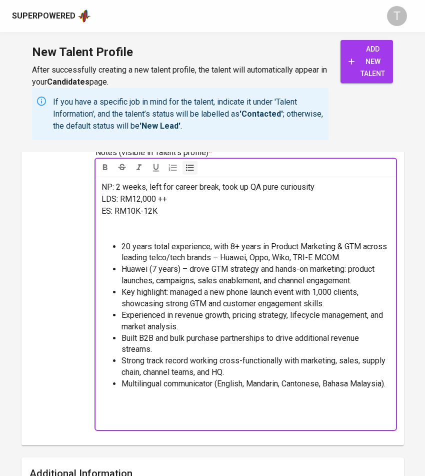
click at [375, 264] on li "20 years total experience, with 8+ years in Product Marketing & GTM across lead…" at bounding box center [256, 252] width 269 height 23
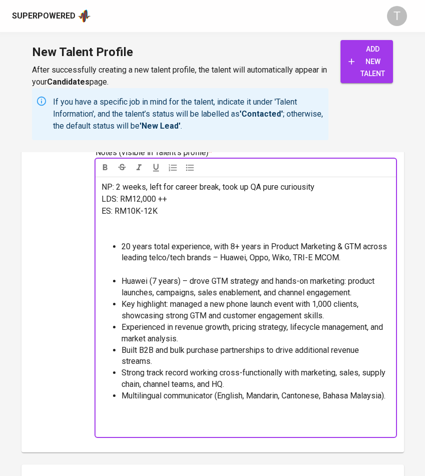
click at [365, 299] on li "Huawei (7 years) – drove GTM strategy and hands-on marketing: product launches,…" at bounding box center [256, 287] width 269 height 23
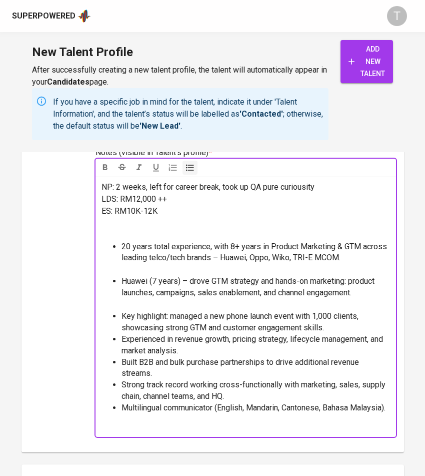
click at [350, 334] on li "Key highlight: managed a new phone launch event with 1,000 clients, showcasing …" at bounding box center [256, 322] width 269 height 23
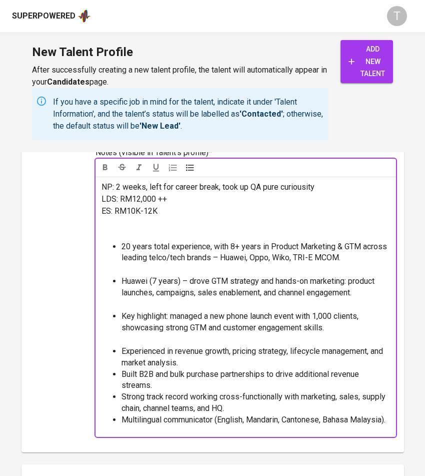
click at [340, 369] on li "Experienced in revenue growth, pricing strategy, lifecycle management, and mark…" at bounding box center [256, 357] width 269 height 23
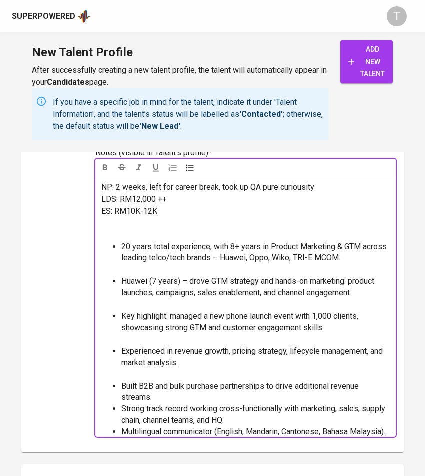
click at [334, 404] on li "Built B2B and bulk purchase partnerships to drive additional revenue streams." at bounding box center [256, 392] width 269 height 23
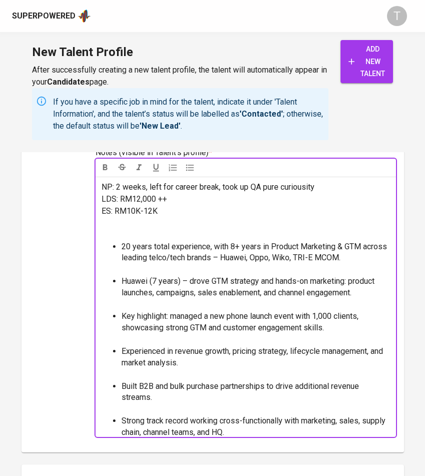
scroll to position [76, 0]
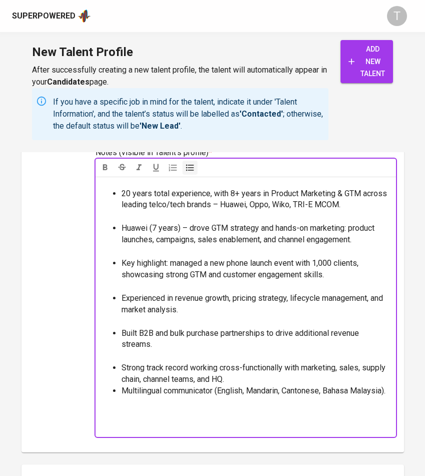
click at [323, 370] on li "Strong track record working cross-functionally with marketing, sales, supply ch…" at bounding box center [256, 373] width 269 height 23
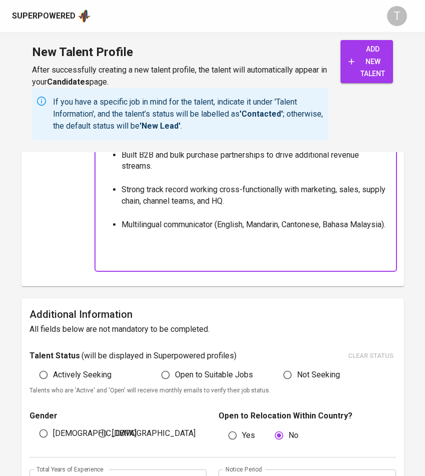
scroll to position [719, 0]
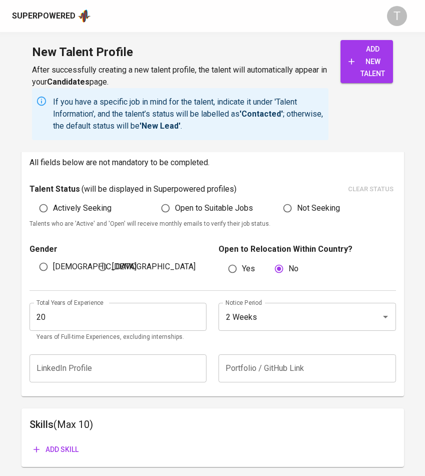
click at [57, 211] on span "Actively Seeking" at bounding box center [82, 208] width 59 height 12
click at [53, 211] on input "Actively Seeking" at bounding box center [43, 208] width 19 height 19
radio input "true"
click at [59, 263] on span "[DEMOGRAPHIC_DATA]" at bounding box center [95, 267] width 84 height 12
click at [53, 263] on input "[DEMOGRAPHIC_DATA]" at bounding box center [43, 266] width 19 height 19
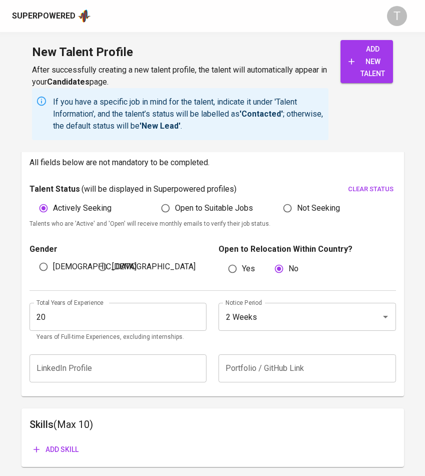
radio input "true"
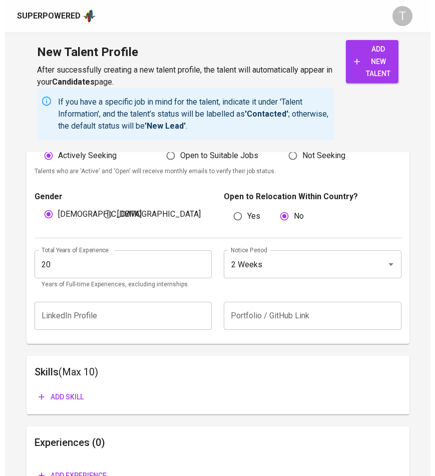
scroll to position [781, 0]
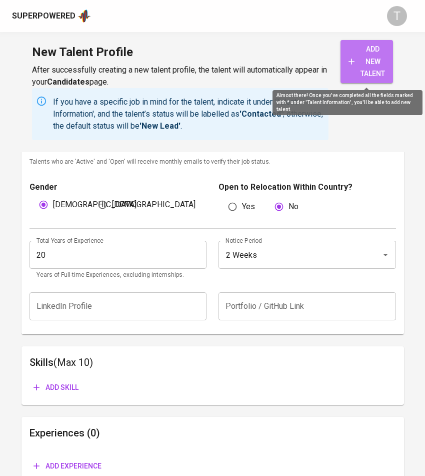
click at [370, 58] on span "add new talent" at bounding box center [367, 61] width 37 height 37
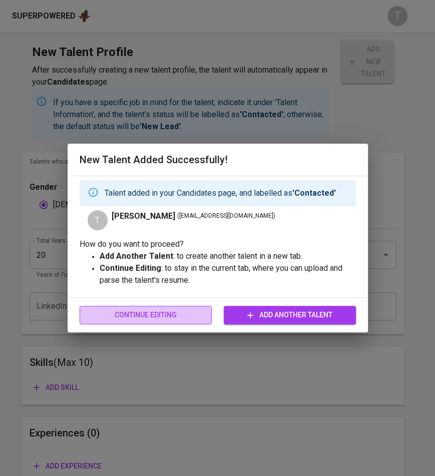
click at [149, 310] on span "Continue Editing" at bounding box center [146, 315] width 116 height 13
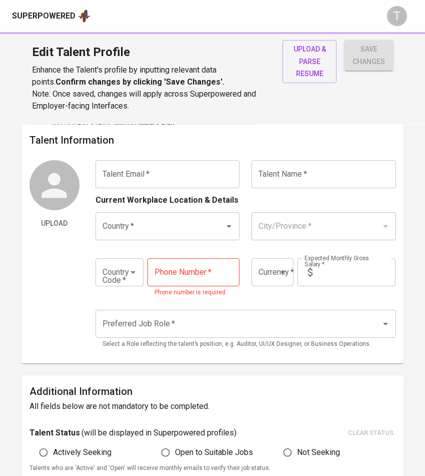
type input "[EMAIL_ADDRESS][DOMAIN_NAME]"
type input "[PERSON_NAME]"
type input "[GEOGRAPHIC_DATA]"
type input "+60"
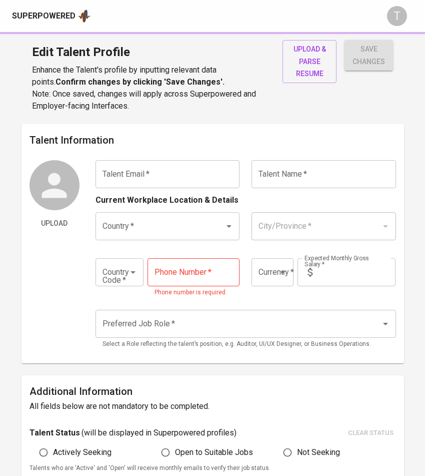
type input "[PHONE_NUMBER]"
type input "MYR"
type input "12,000"
type input "Other Product Management Positions"
radio input "true"
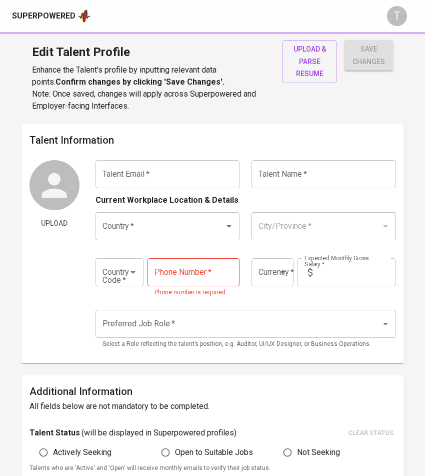
radio input "true"
type input "20"
type input "2 Weeks"
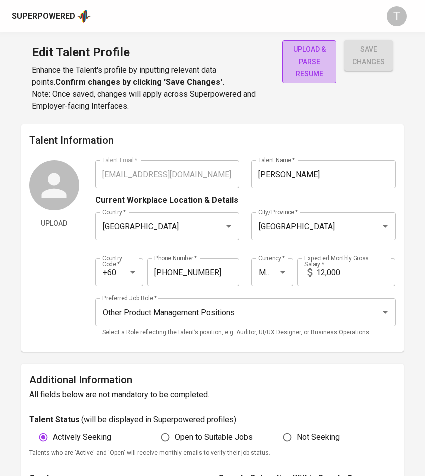
click at [308, 54] on span "upload & parse resume" at bounding box center [310, 61] width 38 height 37
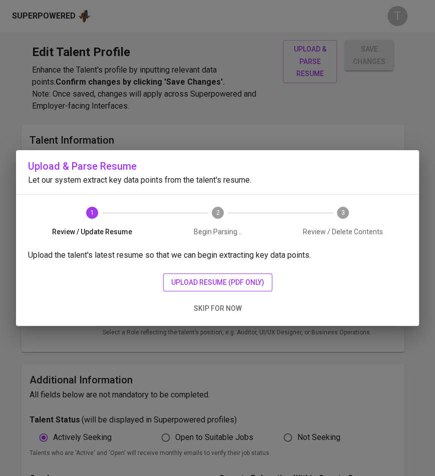
click at [184, 277] on span "upload resume (pdf only)" at bounding box center [217, 282] width 93 height 13
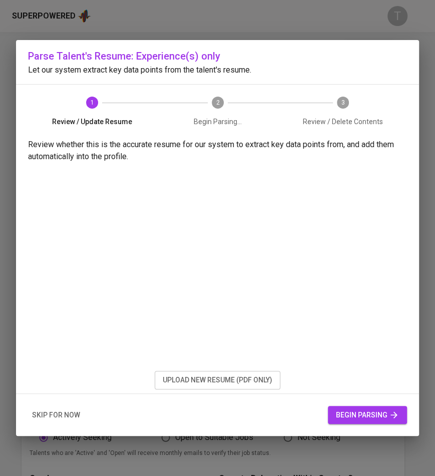
click at [389, 412] on icon "button" at bounding box center [394, 415] width 10 height 10
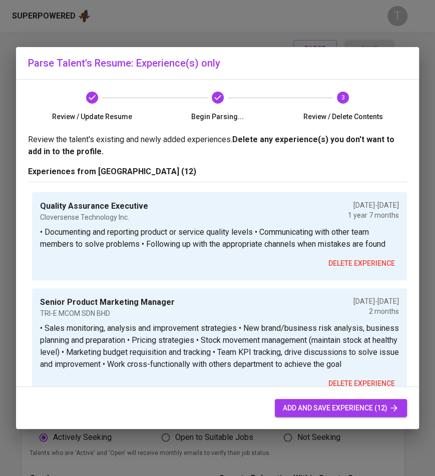
click at [337, 403] on span "add and save experience (12)" at bounding box center [341, 408] width 116 height 13
click at [350, 410] on span "add and save experience (12)" at bounding box center [341, 408] width 116 height 13
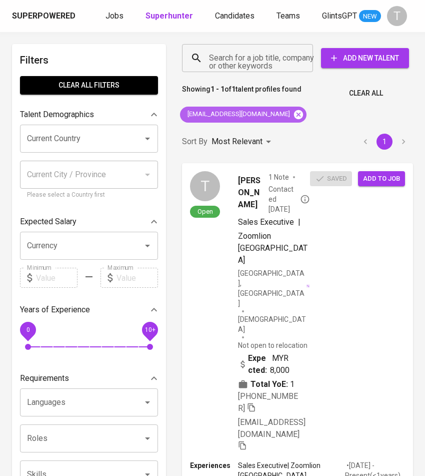
click at [293, 114] on icon at bounding box center [298, 114] width 11 height 11
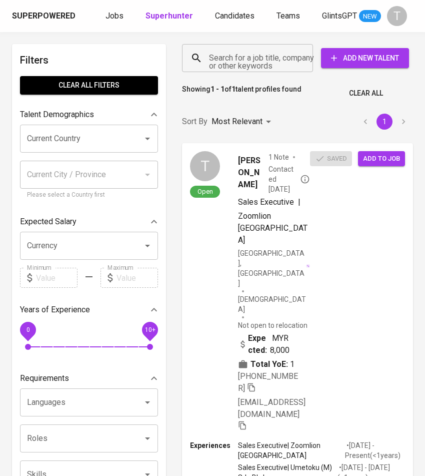
click at [271, 55] on input "Search for a job title, company or other keywords" at bounding box center [250, 58] width 87 height 19
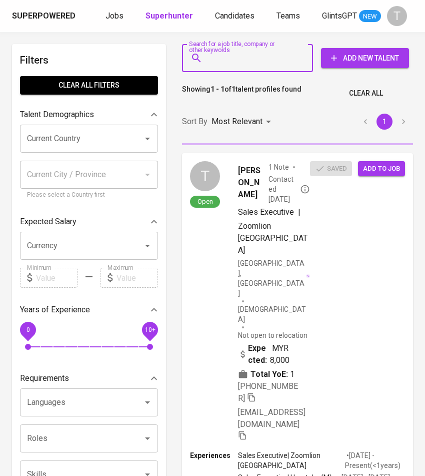
paste input "tan1759@gmail.com"
type input "tan1759@gmail.com"
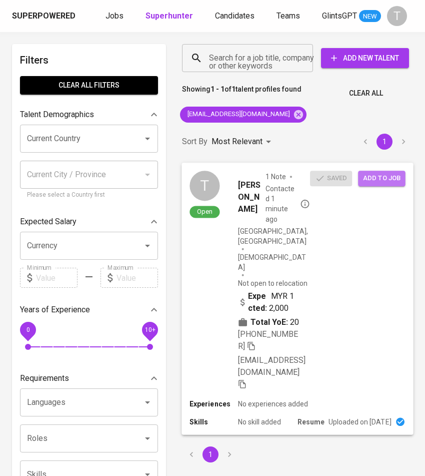
click at [376, 182] on span "Add to job" at bounding box center [381, 179] width 37 height 12
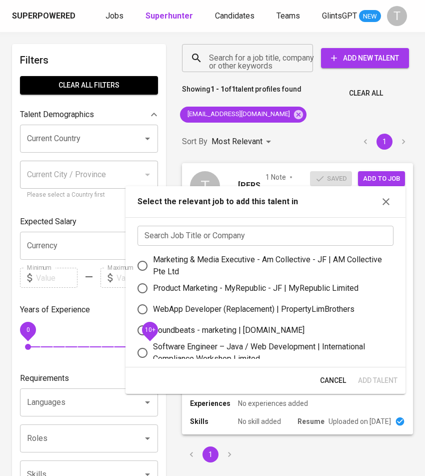
click at [281, 238] on input "text" at bounding box center [266, 236] width 256 height 20
click at [281, 291] on div "Product Marketing - MyRepublic - JF | MyRepublic Limited" at bounding box center [256, 288] width 206 height 12
click at [153, 291] on input "Product Marketing - MyRepublic - JF | MyRepublic Limited" at bounding box center [142, 288] width 21 height 21
radio input "true"
click at [385, 383] on span "Add Talent" at bounding box center [378, 380] width 40 height 13
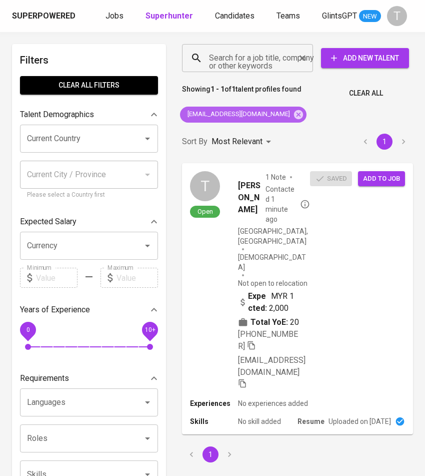
drag, startPoint x: 255, startPoint y: 117, endPoint x: 250, endPoint y: 67, distance: 49.8
click at [294, 116] on icon at bounding box center [298, 114] width 9 height 9
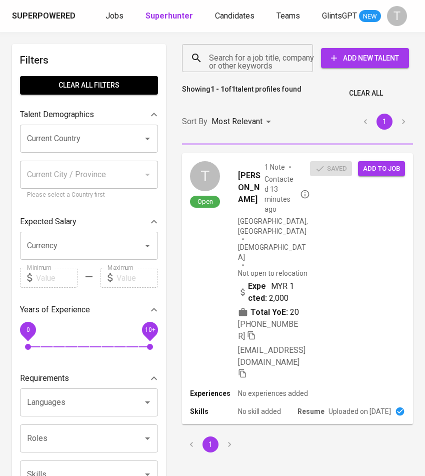
click at [250, 56] on input "Search for a job title, company or other keywords" at bounding box center [250, 58] width 87 height 19
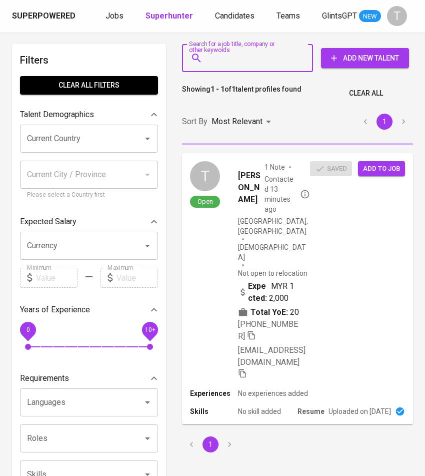
paste input "[EMAIL_ADDRESS][DOMAIN_NAME]"
type input "[EMAIL_ADDRESS][DOMAIN_NAME]"
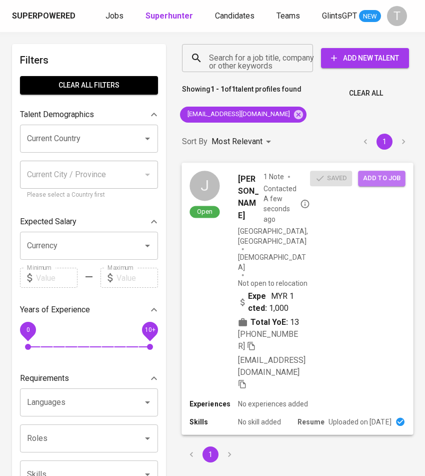
click at [374, 181] on span "Add to job" at bounding box center [381, 179] width 37 height 12
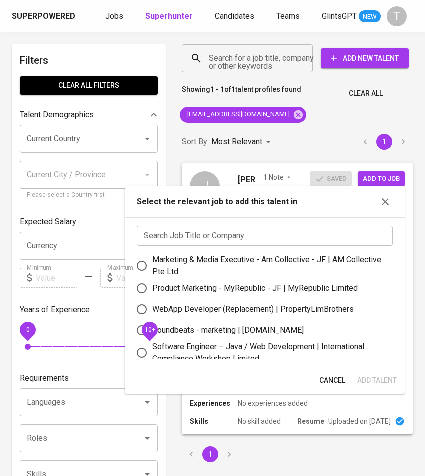
click at [287, 287] on div "Product Marketing - MyRepublic - JF | MyRepublic Limited" at bounding box center [256, 288] width 206 height 12
click at [153, 287] on input "Product Marketing - MyRepublic - JF | MyRepublic Limited" at bounding box center [142, 288] width 21 height 21
radio input "true"
click at [379, 383] on span "Add Talent" at bounding box center [378, 380] width 40 height 13
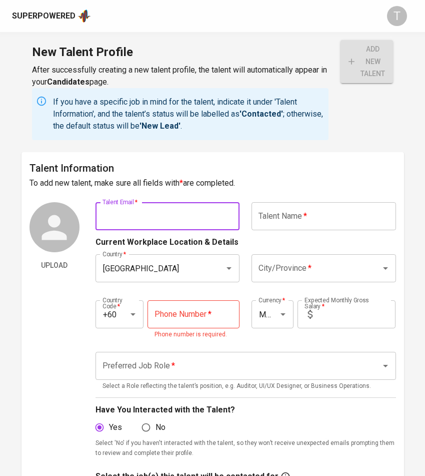
click at [187, 204] on input "text" at bounding box center [168, 216] width 145 height 28
paste input "[EMAIL_ADDRESS][DOMAIN_NAME]"
type input "[EMAIL_ADDRESS][DOMAIN_NAME]"
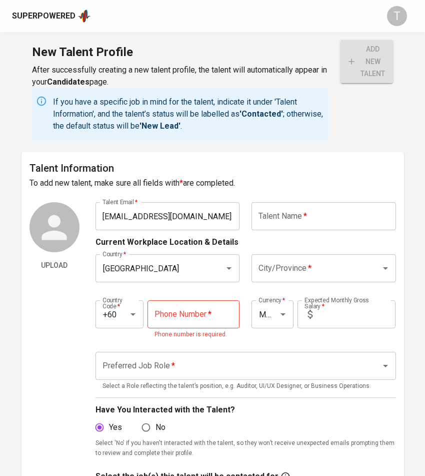
click at [328, 221] on input "text" at bounding box center [324, 216] width 145 height 28
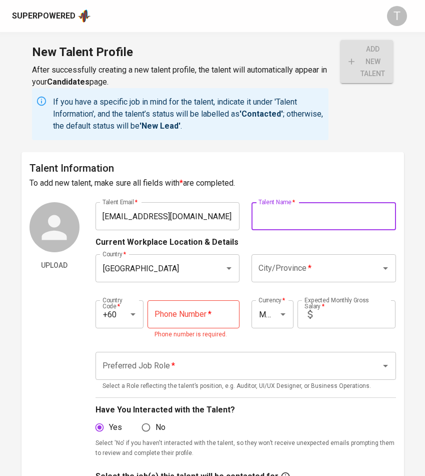
paste input "[PERSON_NAME]"
type input "[PERSON_NAME]"
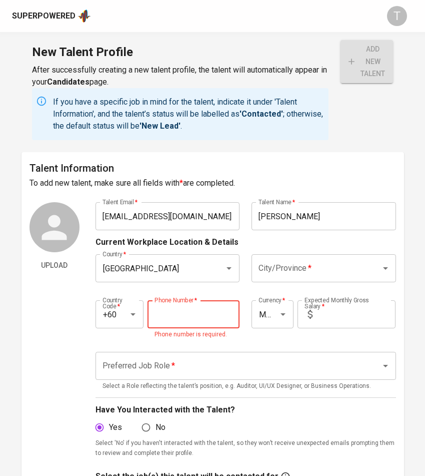
click at [191, 318] on input "tel" at bounding box center [194, 314] width 92 height 28
paste input "[PHONE_NUMBER]"
type input "[PHONE_NUMBER]"
click at [287, 271] on input "City/Province   *" at bounding box center [310, 268] width 108 height 19
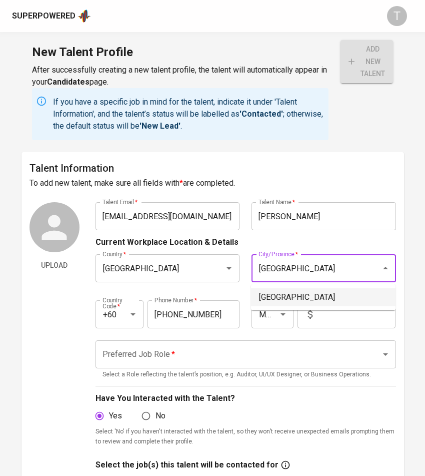
click at [318, 300] on li "[GEOGRAPHIC_DATA]" at bounding box center [323, 297] width 145 height 18
type input "[GEOGRAPHIC_DATA]"
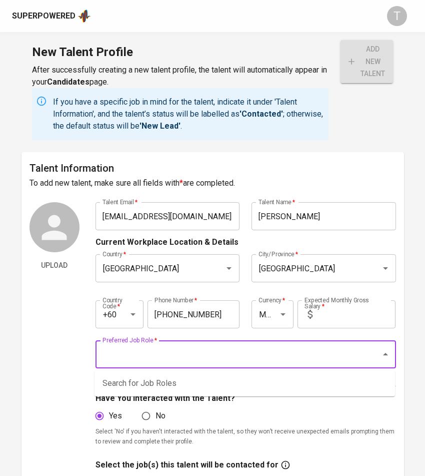
click at [273, 362] on input "Preferred Job Role   *" at bounding box center [232, 354] width 264 height 19
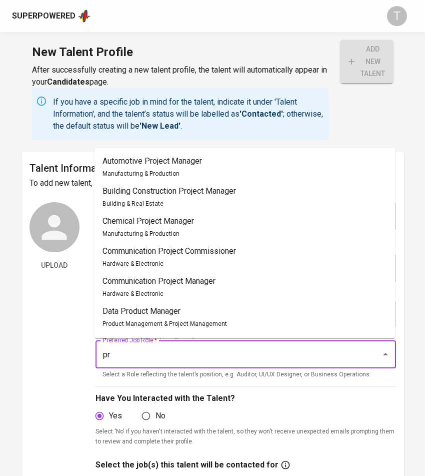
type input "p"
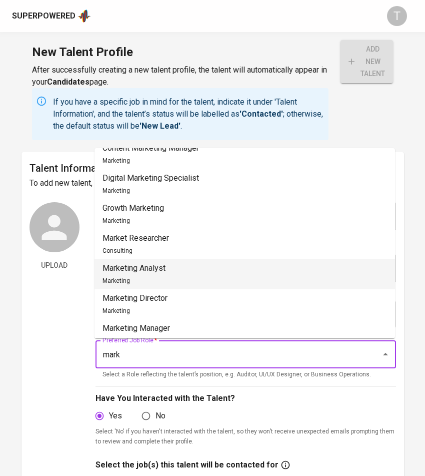
scroll to position [68, 0]
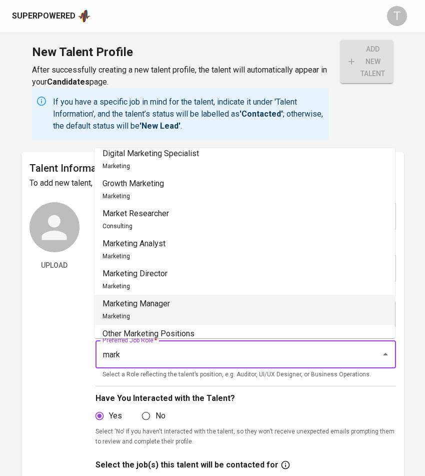
click at [217, 306] on li "Marketing Manager Marketing" at bounding box center [245, 310] width 301 height 30
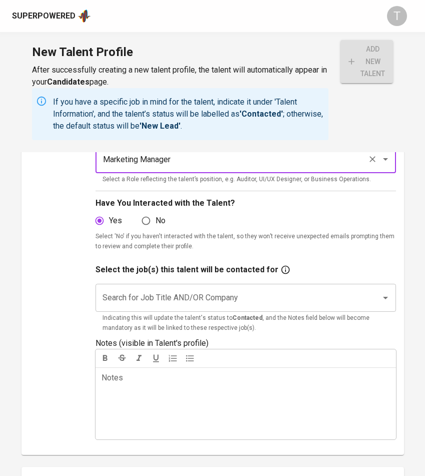
scroll to position [196, 0]
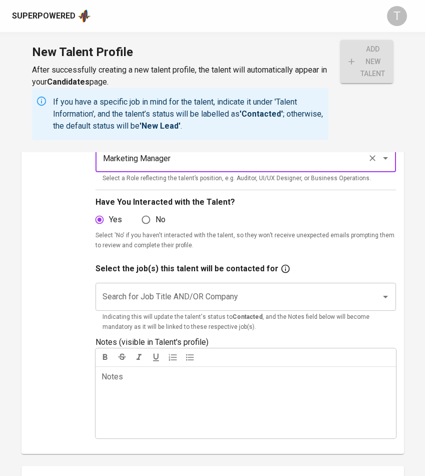
type input "Marketing Manager"
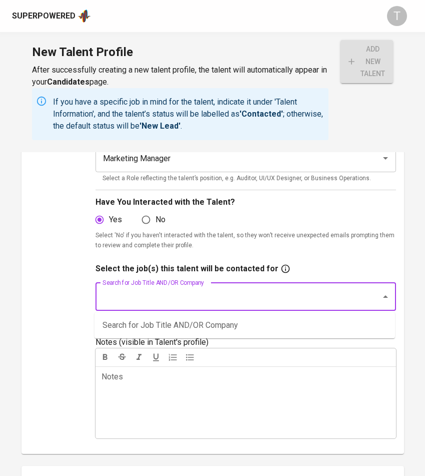
click at [217, 296] on input "Search for Job Title AND/OR Company" at bounding box center [232, 296] width 264 height 19
type input "myrepublic"
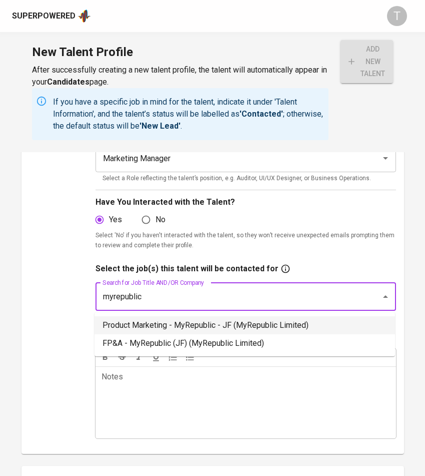
click at [236, 325] on li "Product Marketing - MyRepublic - JF (MyRepublic Limited)" at bounding box center [245, 325] width 301 height 18
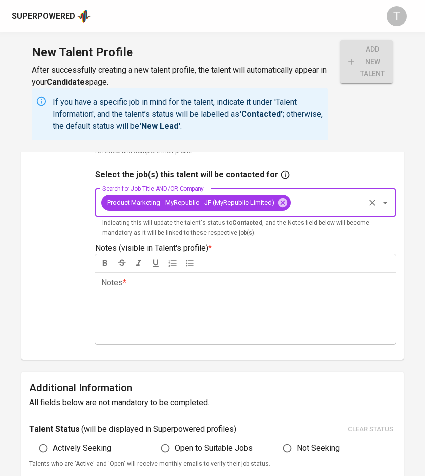
scroll to position [291, 0]
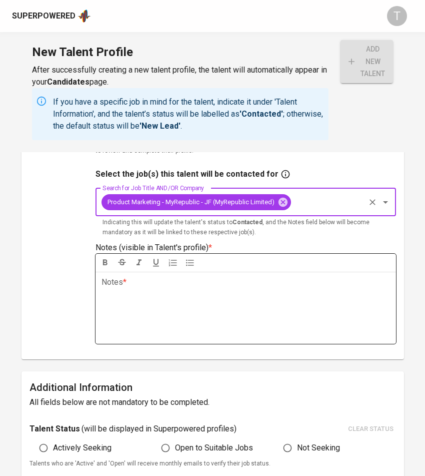
click at [203, 331] on div "Notes * ﻿" at bounding box center [246, 308] width 301 height 72
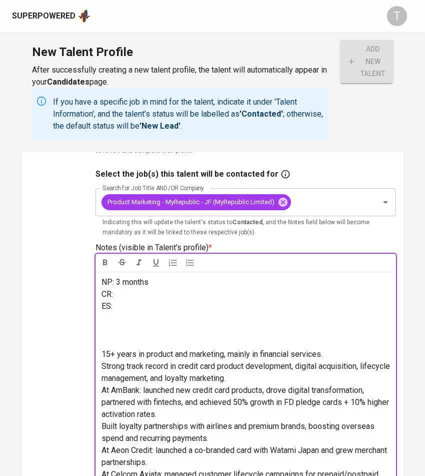
click at [102, 355] on span "15+ years in product and marketing, mainly in financial services." at bounding box center [212, 354] width 221 height 10
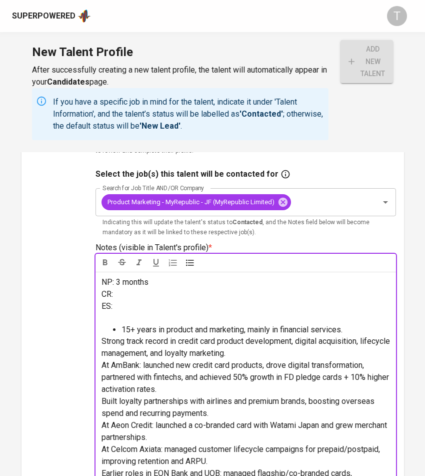
click at [102, 338] on span "Strong track record in credit card product development, digital acquisition, li…" at bounding box center [247, 347] width 291 height 22
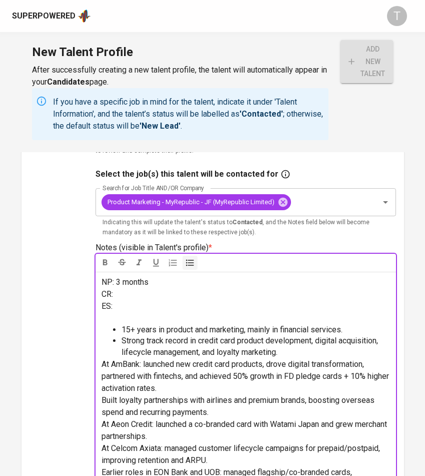
click at [102, 363] on span "At AmBank: launched new credit card products, drove digital transformation, par…" at bounding box center [247, 376] width 290 height 34
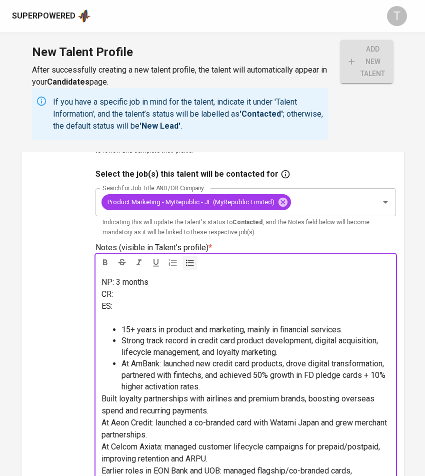
click at [102, 392] on ul "15+ years in product and marketing, mainly in financial services. Strong track …" at bounding box center [246, 358] width 289 height 69
click at [102, 402] on span "Built loyalty partnerships with airlines and premium brands, boosting overseas …" at bounding box center [239, 405] width 275 height 22
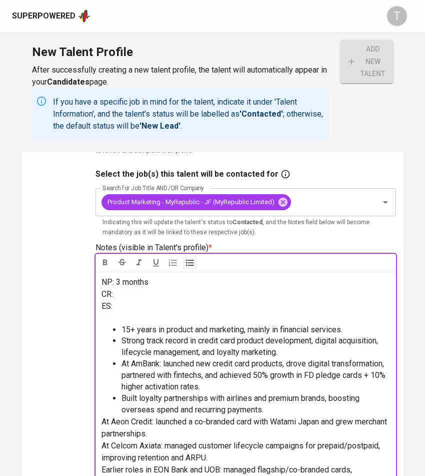
scroll to position [8, 0]
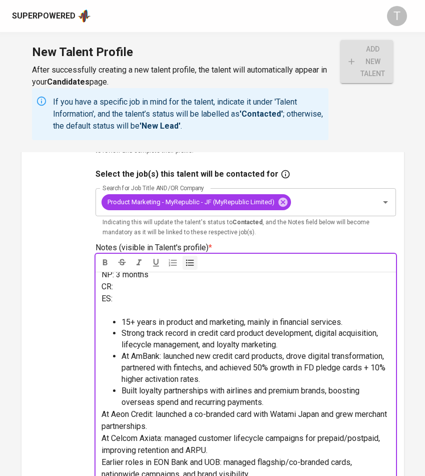
click at [102, 402] on ul "15+ years in product and marketing, mainly in financial services. Strong track …" at bounding box center [246, 363] width 289 height 92
click at [104, 416] on span "At Aeon Credit: launched a co-branded card with Watami Japan and grew merchant …" at bounding box center [246, 420] width 288 height 22
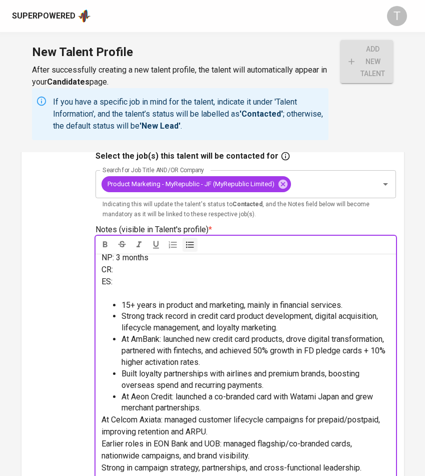
scroll to position [314, 0]
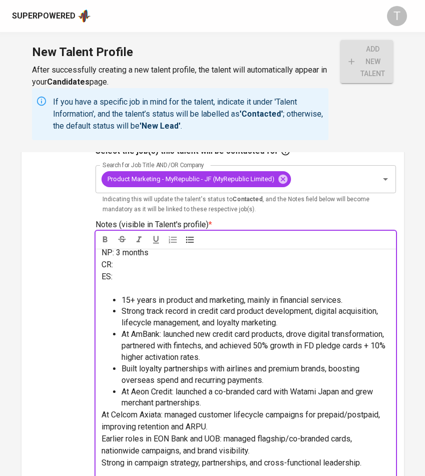
click at [104, 415] on span "At Celcom Axiata: managed customer lifecycle campaigns for prepaid/postpaid, im…" at bounding box center [242, 421] width 281 height 22
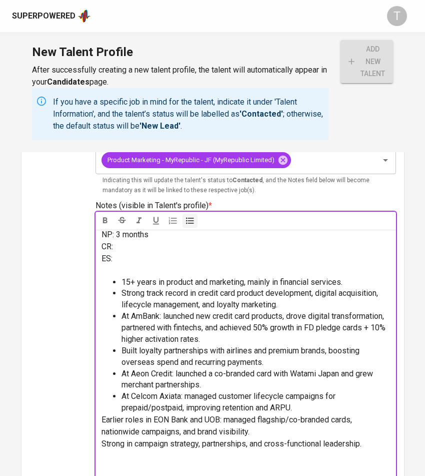
scroll to position [333, 0]
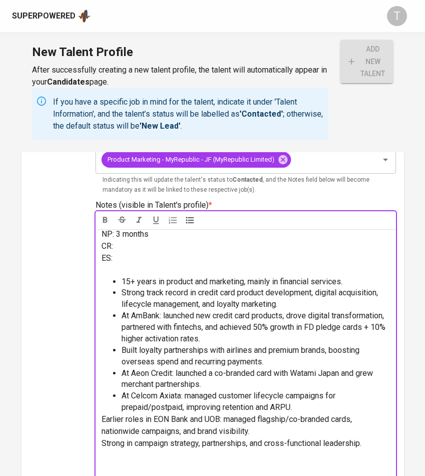
click at [102, 416] on span "Earlier roles in EON Bank and UOB: managed flagship/co-branded cards, nationwid…" at bounding box center [228, 425] width 253 height 22
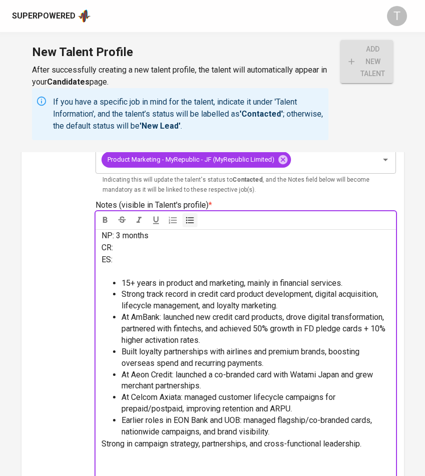
scroll to position [335, 0]
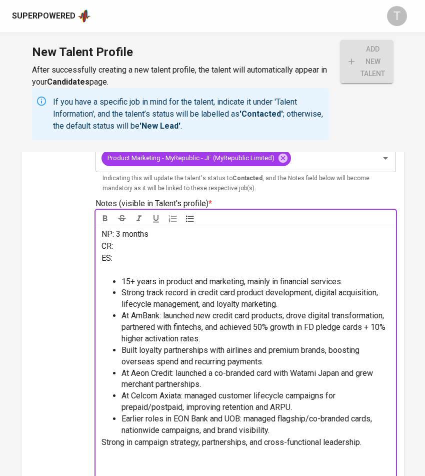
click at [103, 444] on span "Strong in campaign strategy, partnerships, and cross-functional leadership." at bounding box center [232, 442] width 260 height 10
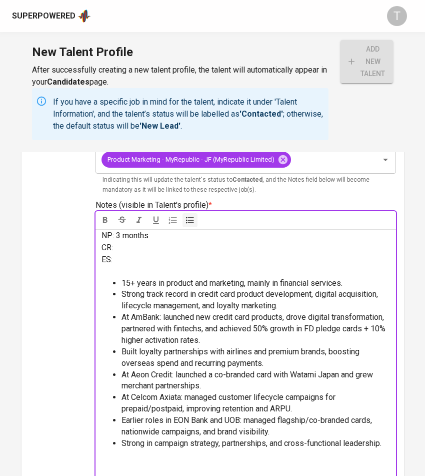
scroll to position [0, 0]
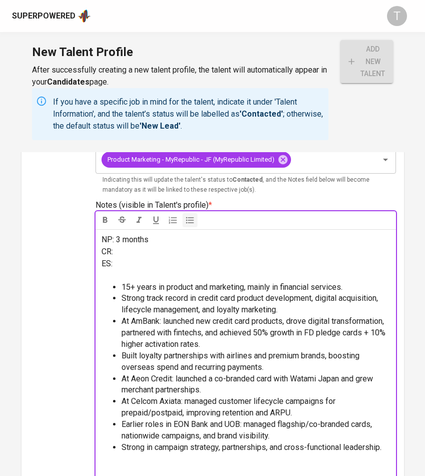
click at [128, 251] on p "CR:" at bounding box center [246, 252] width 289 height 12
click at [129, 262] on p "ES:" at bounding box center [246, 264] width 289 height 12
click at [175, 253] on p "CR: RM10,000" at bounding box center [246, 252] width 289 height 12
click at [159, 258] on p "ES: RM" at bounding box center [246, 264] width 289 height 12
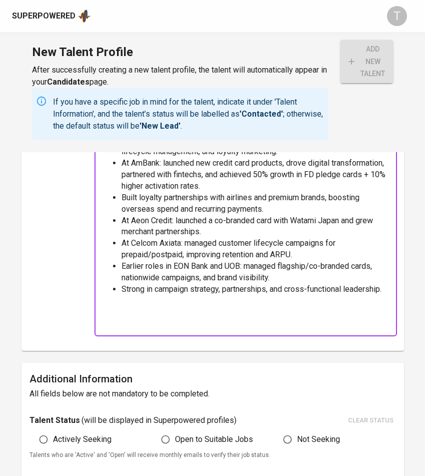
scroll to position [603, 0]
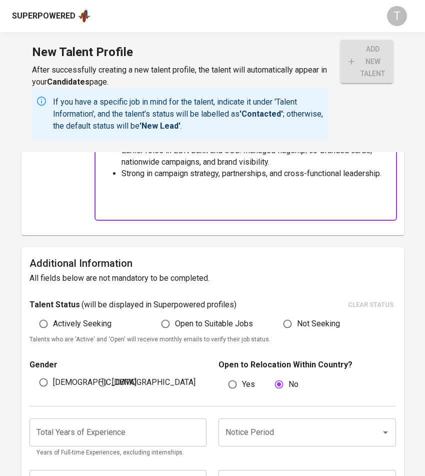
click at [60, 330] on label "Actively Seeking" at bounding box center [73, 323] width 78 height 19
click at [53, 330] on input "Actively Seeking" at bounding box center [43, 323] width 19 height 19
radio input "true"
click at [119, 383] on span "Female" at bounding box center [154, 382] width 84 height 12
click at [112, 383] on input "Female" at bounding box center [102, 382] width 19 height 19
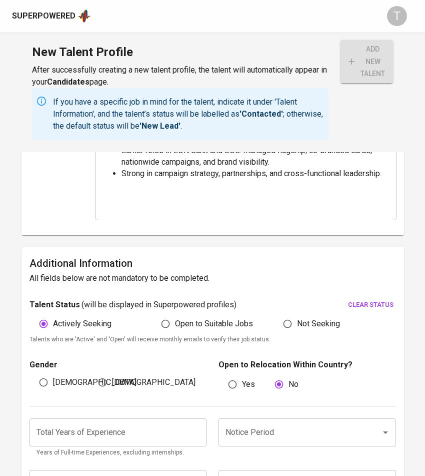
radio input "true"
click at [257, 421] on div "Notice Period" at bounding box center [308, 432] width 178 height 28
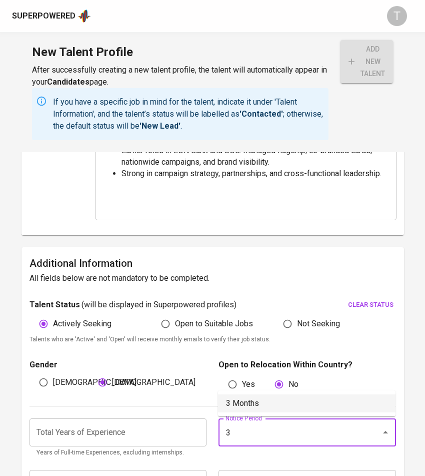
click at [267, 405] on li "3 Months" at bounding box center [307, 403] width 178 height 18
type input "3 Months"
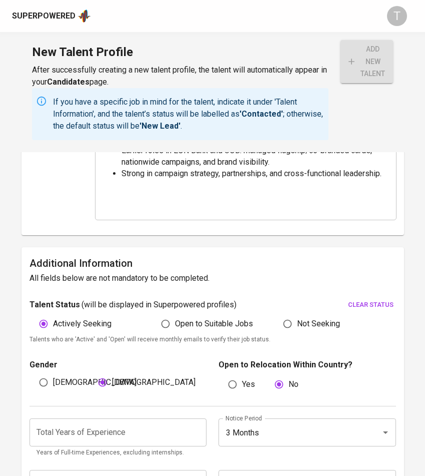
click at [142, 433] on input "number" at bounding box center [119, 432] width 178 height 28
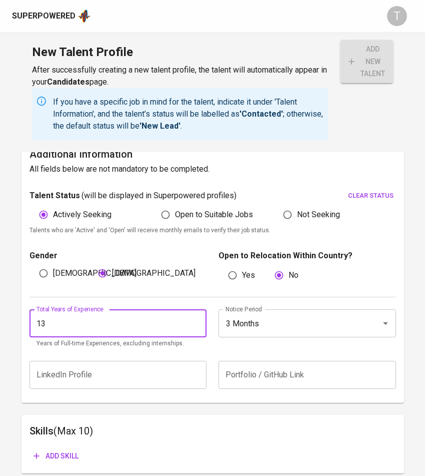
scroll to position [831, 0]
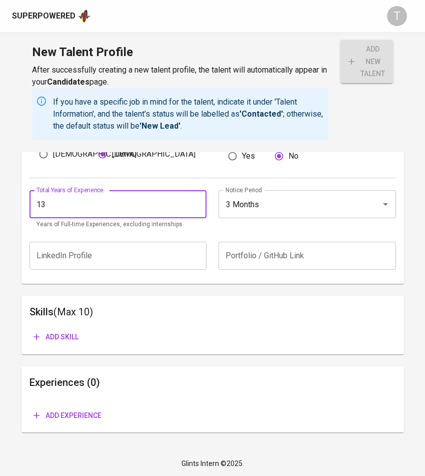
type input "13"
click at [63, 338] on span "Add skill" at bounding box center [56, 337] width 45 height 13
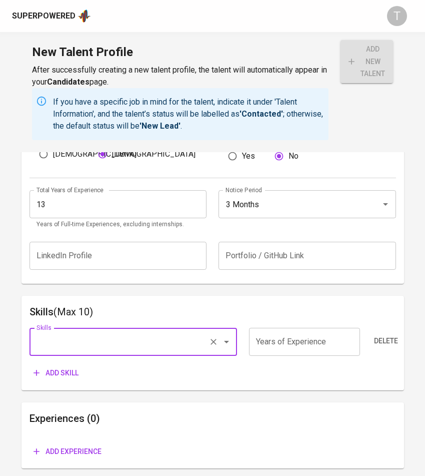
click at [390, 330] on div "Delete" at bounding box center [380, 342] width 31 height 28
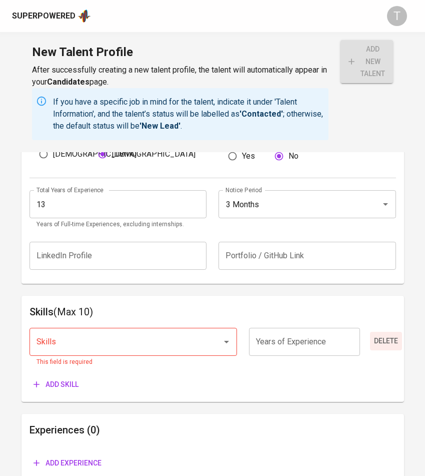
click at [388, 342] on span "Delete" at bounding box center [386, 341] width 24 height 13
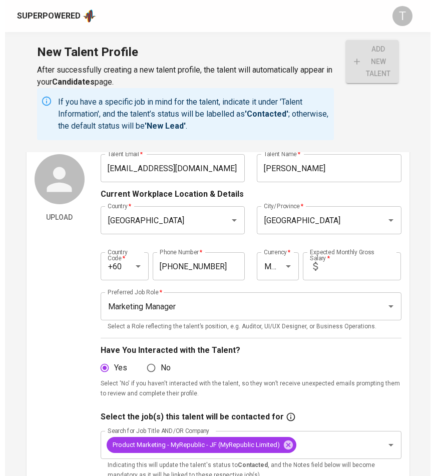
scroll to position [0, 0]
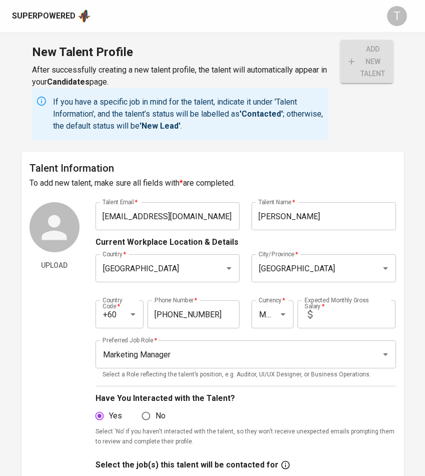
click at [347, 320] on input "text" at bounding box center [356, 314] width 79 height 28
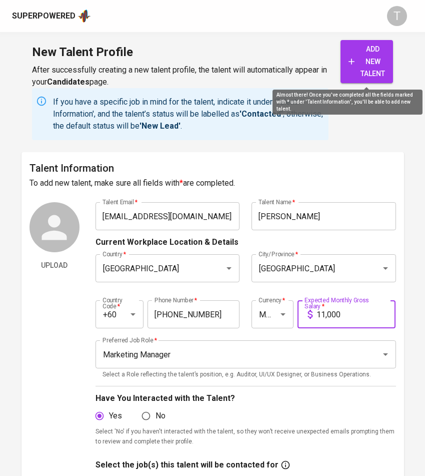
type input "11,000"
click at [375, 68] on span "add new talent" at bounding box center [367, 61] width 37 height 37
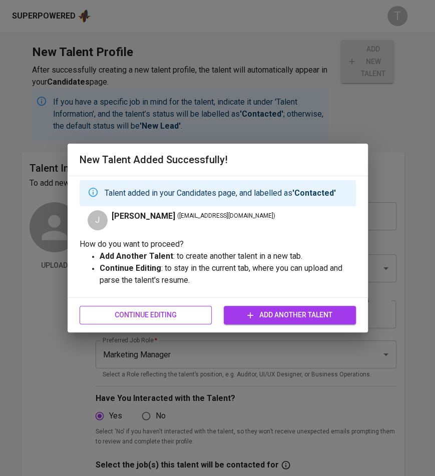
click at [158, 306] on button "Continue Editing" at bounding box center [146, 315] width 132 height 19
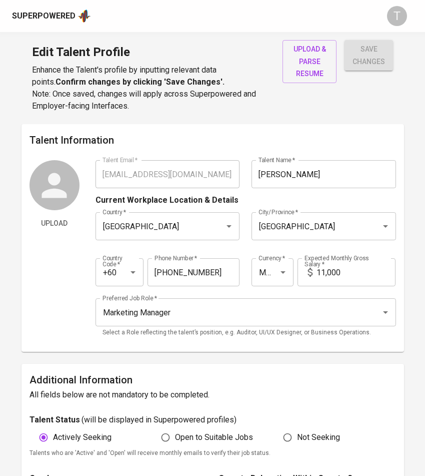
type input "pdd118@yahoo.com"
type input "JUDY KOH"
type input "[GEOGRAPHIC_DATA]"
type input "+60"
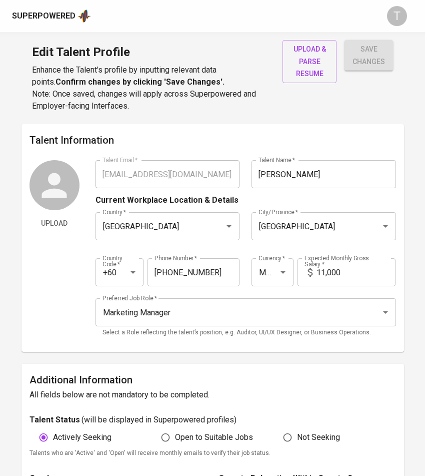
type input "19-271-0736"
type input "MYR"
type input "11,000"
type input "Marketing Manager"
radio input "true"
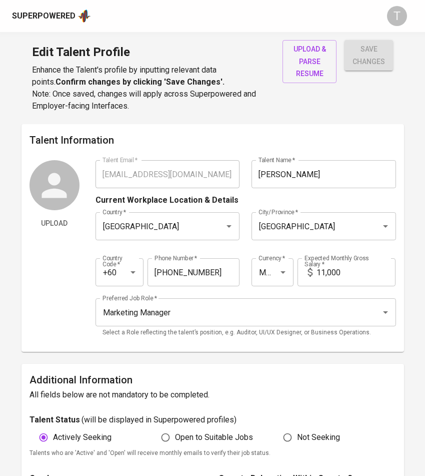
radio input "true"
type input "13"
type input "3 Months"
click at [310, 50] on span "upload & parse resume" at bounding box center [310, 61] width 38 height 37
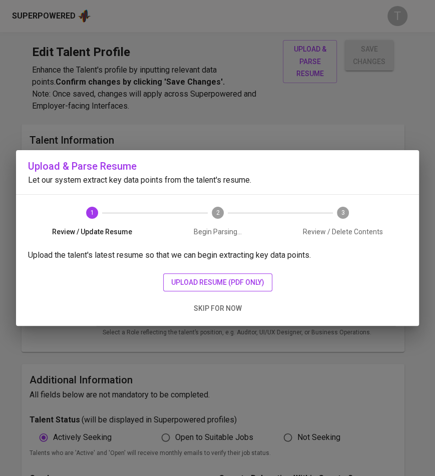
click at [224, 278] on span "upload resume (pdf only)" at bounding box center [217, 282] width 93 height 13
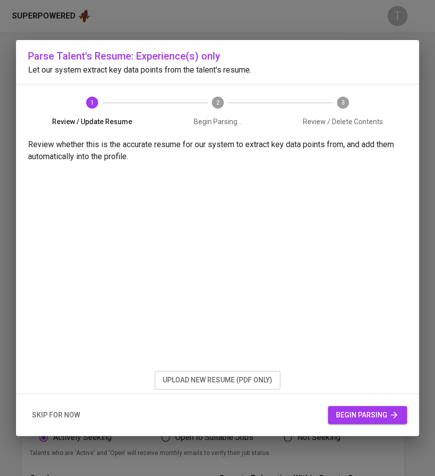
click at [376, 416] on span "begin parsing" at bounding box center [367, 415] width 63 height 13
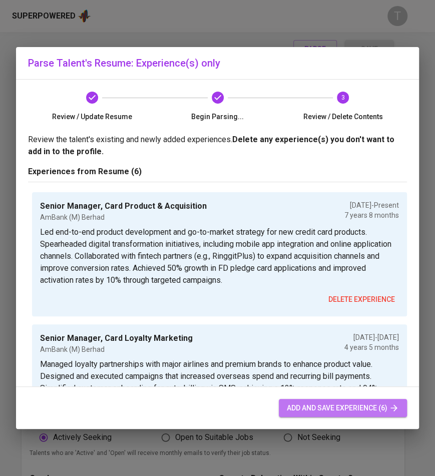
click at [311, 402] on span "add and save experience (6)" at bounding box center [343, 408] width 112 height 13
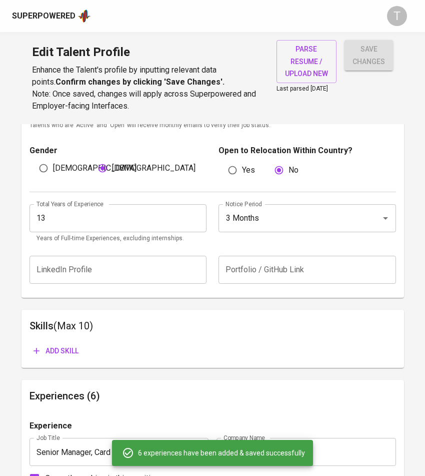
scroll to position [342, 0]
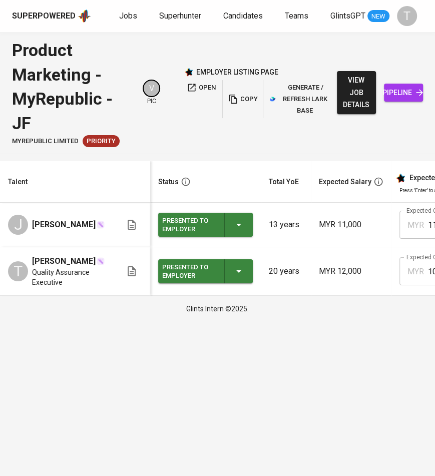
scroll to position [0, 324]
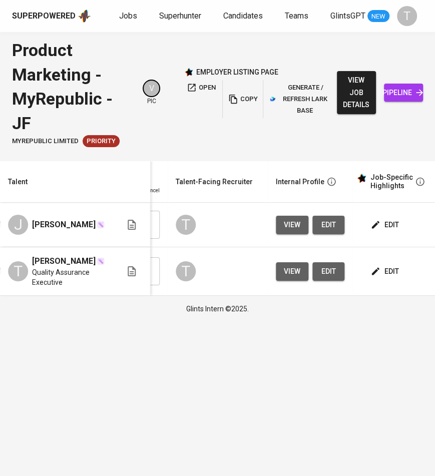
click at [126, 25] on div "Superpowered Jobs Superhunter Candidates Teams GlintsGPT NEW T" at bounding box center [217, 16] width 435 height 32
click at [124, 22] on link "Jobs" at bounding box center [129, 16] width 20 height 13
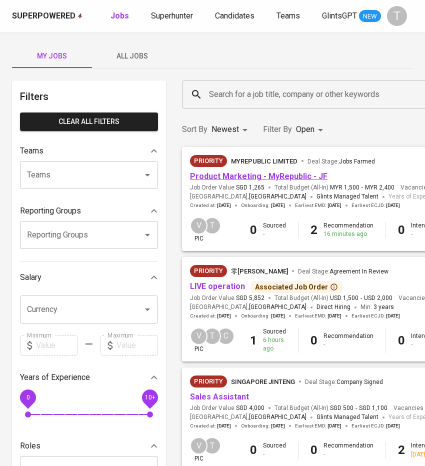
click at [253, 180] on link "Product Marketing - MyRepublic - JF" at bounding box center [259, 177] width 138 height 10
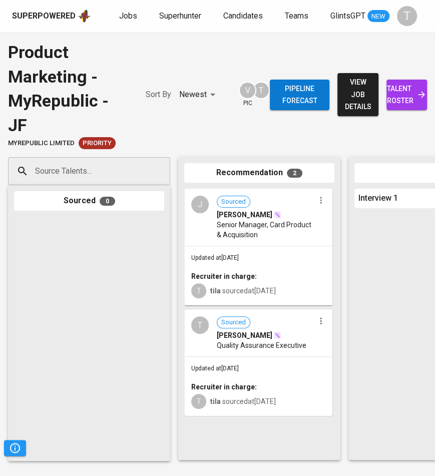
click at [232, 375] on div "Updated at [DATE] Recruiter in charge: T tila sourced at [DATE]" at bounding box center [258, 386] width 146 height 58
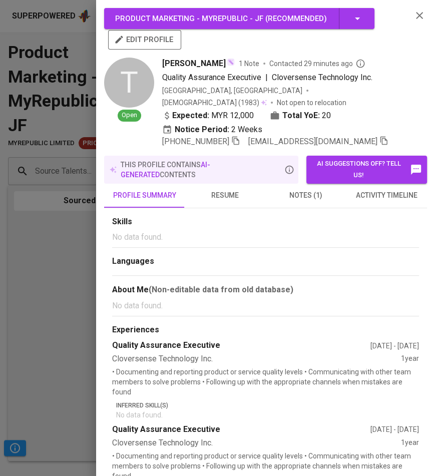
click at [169, 32] on button "edit profile" at bounding box center [144, 39] width 73 height 19
click at [379, 136] on icon "button" at bounding box center [383, 140] width 9 height 9
click at [70, 263] on div at bounding box center [217, 238] width 435 height 476
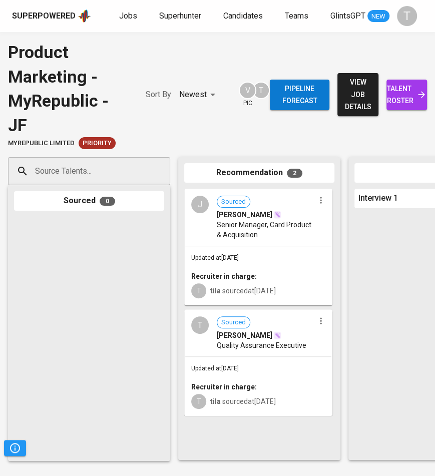
click at [65, 175] on input "Source Talents..." at bounding box center [85, 171] width 105 height 19
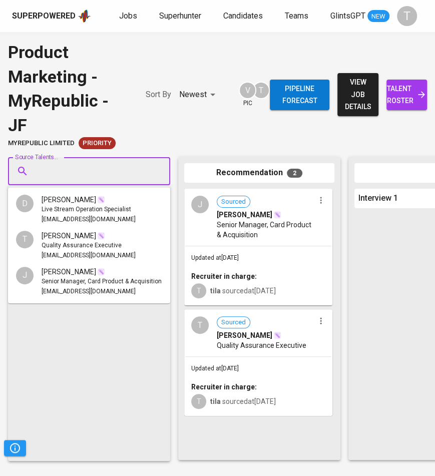
paste input "[EMAIL_ADDRESS][DOMAIN_NAME]"
type input "[EMAIL_ADDRESS][DOMAIN_NAME]"
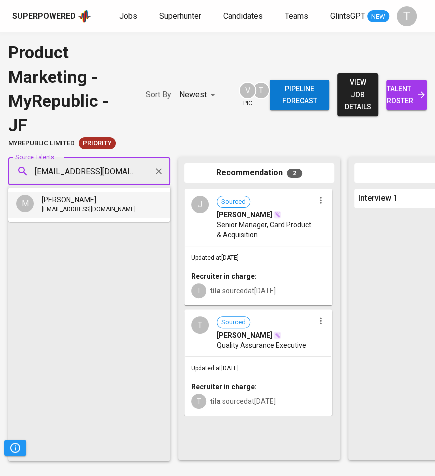
click at [70, 210] on span "[EMAIL_ADDRESS][DOMAIN_NAME]" at bounding box center [89, 210] width 94 height 10
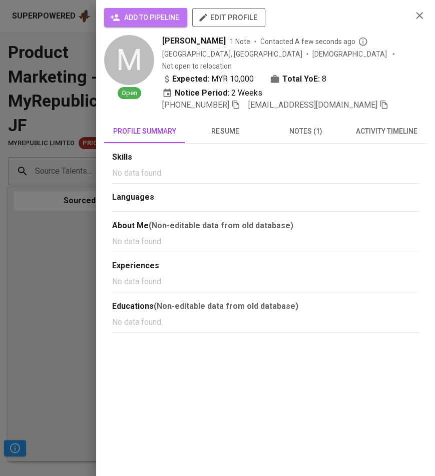
click at [130, 22] on span "add to pipeline" at bounding box center [145, 18] width 67 height 13
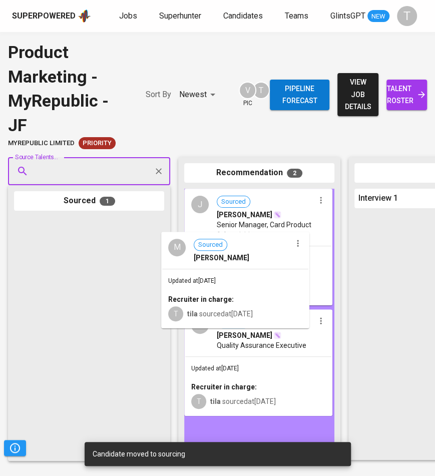
drag, startPoint x: 66, startPoint y: 253, endPoint x: 231, endPoint y: 273, distance: 166.8
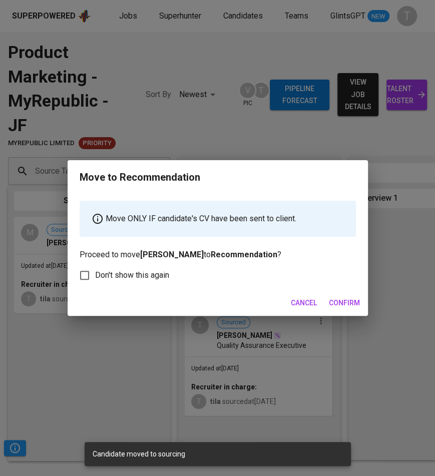
click at [347, 307] on span "Confirm" at bounding box center [344, 303] width 31 height 13
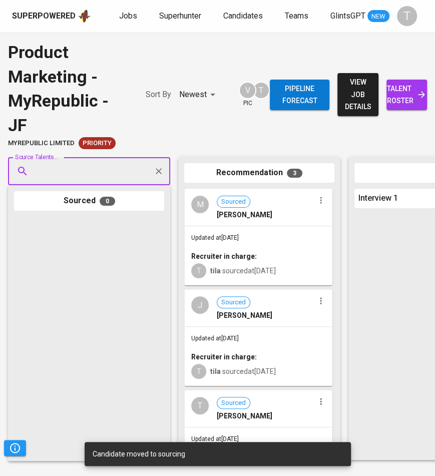
click at [403, 98] on span "talent roster" at bounding box center [406, 95] width 25 height 25
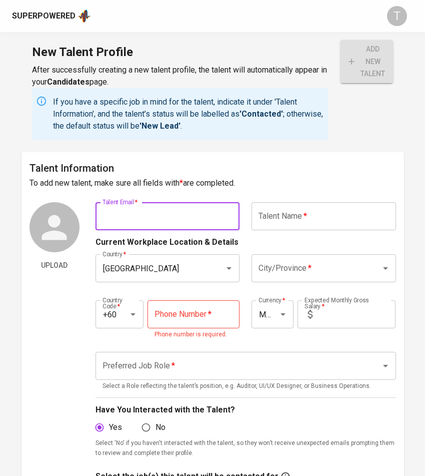
drag, startPoint x: 167, startPoint y: 223, endPoint x: 230, endPoint y: 189, distance: 72.3
click at [167, 223] on input "text" at bounding box center [168, 216] width 145 height 28
paste input "[EMAIL_ADDRESS][DOMAIN_NAME]"
type input "[EMAIL_ADDRESS][DOMAIN_NAME]"
click at [341, 40] on button "add new talent" at bounding box center [367, 61] width 53 height 43
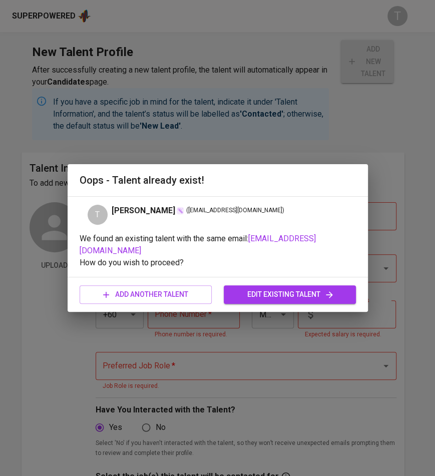
click at [275, 293] on span "edit existing talent" at bounding box center [290, 294] width 116 height 13
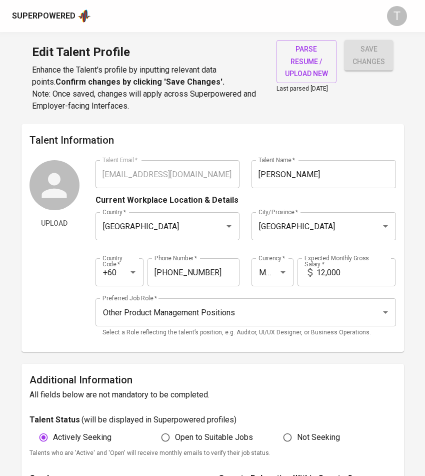
type input "[EMAIL_ADDRESS][DOMAIN_NAME]"
type input "[PERSON_NAME]"
type input "[GEOGRAPHIC_DATA]"
type input "+60"
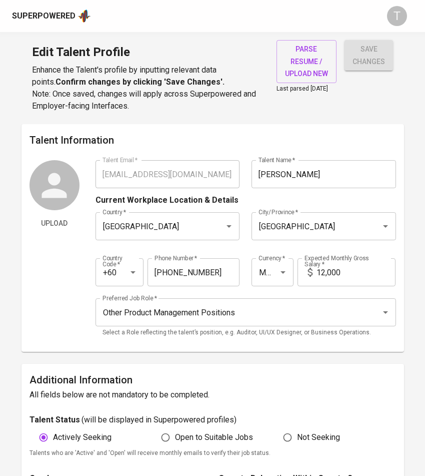
type input "[PHONE_NUMBER]"
type input "MYR"
type input "12,000"
type input "Other Product Management Positions"
radio input "true"
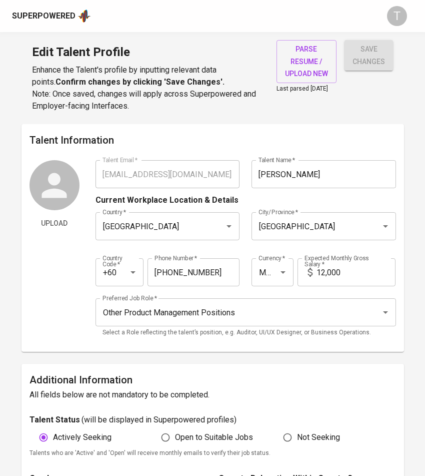
radio input "true"
type input "20"
type input "2 Weeks"
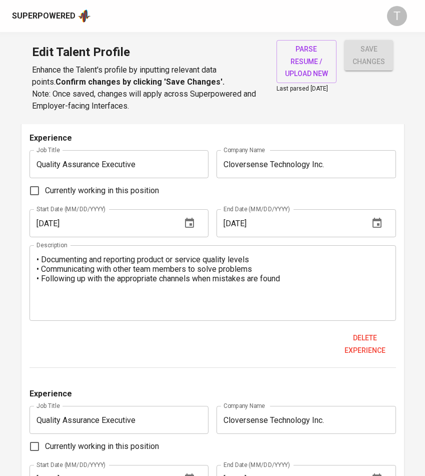
scroll to position [582, 0]
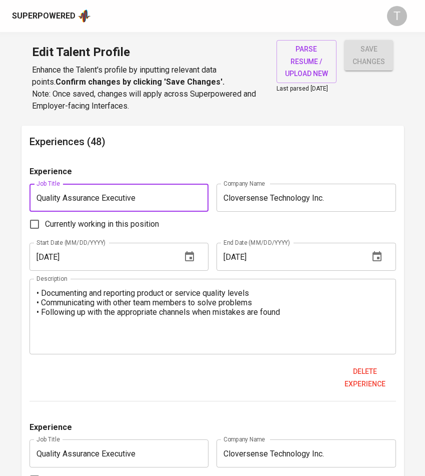
drag, startPoint x: 140, startPoint y: 197, endPoint x: 33, endPoint y: 186, distance: 107.6
click at [43, 200] on input "Quality Assurance Executive" at bounding box center [120, 198] width 180 height 28
click at [38, 198] on input "Quality Assurance Executive" at bounding box center [120, 198] width 180 height 28
type input "Product Quality Assurance Executive"
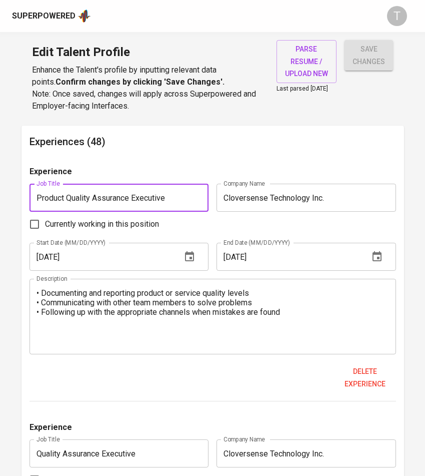
click at [345, 40] on button "save changes" at bounding box center [369, 55] width 49 height 31
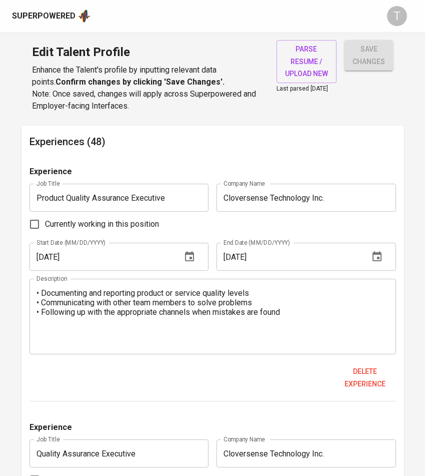
scroll to position [7758, 0]
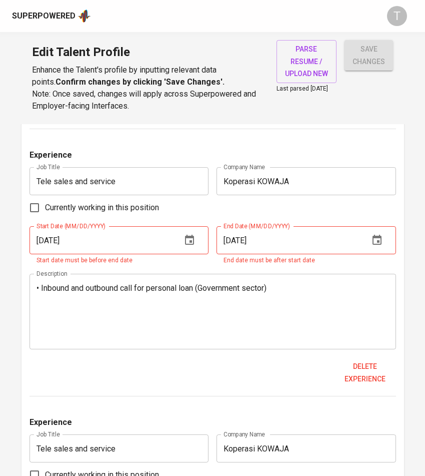
click at [233, 237] on input "09/01/2010" at bounding box center [289, 240] width 145 height 28
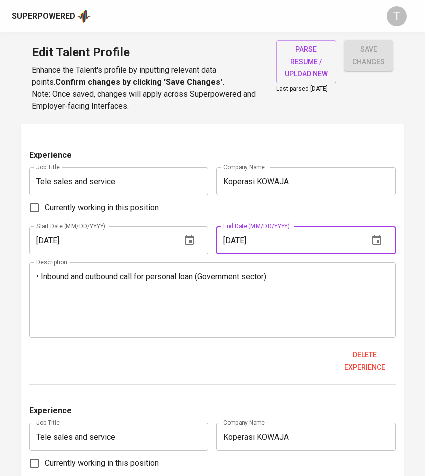
click at [231, 236] on input "10/01/2010" at bounding box center [289, 240] width 145 height 28
click at [230, 236] on input "10/01/2010" at bounding box center [289, 240] width 145 height 28
click at [249, 237] on input "10/01/2010" at bounding box center [289, 240] width 145 height 28
click at [331, 241] on input "10/01/2010" at bounding box center [289, 240] width 145 height 28
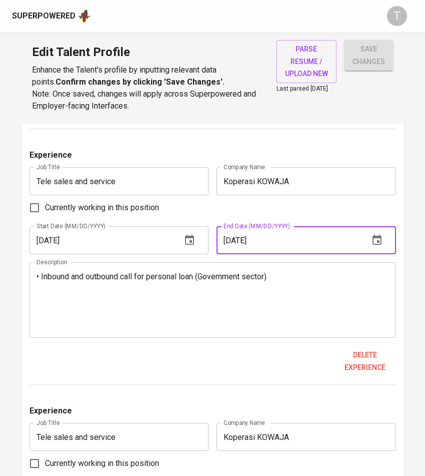
click at [331, 241] on input "10/01/2010" at bounding box center [289, 240] width 145 height 28
type input "10/01/2010"
click at [345, 40] on button "save changes" at bounding box center [369, 55] width 49 height 31
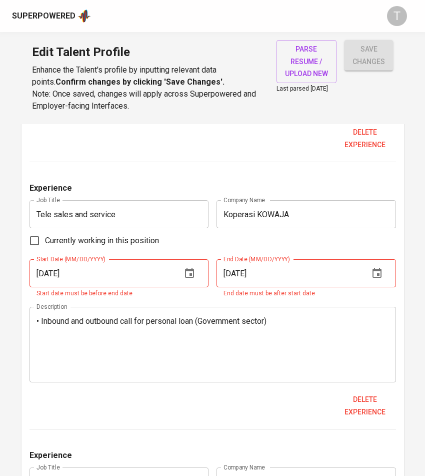
scroll to position [8241, 0]
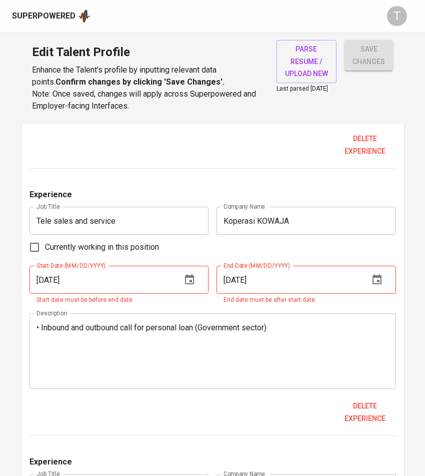
click at [225, 282] on input "09/01/2010" at bounding box center [289, 280] width 145 height 28
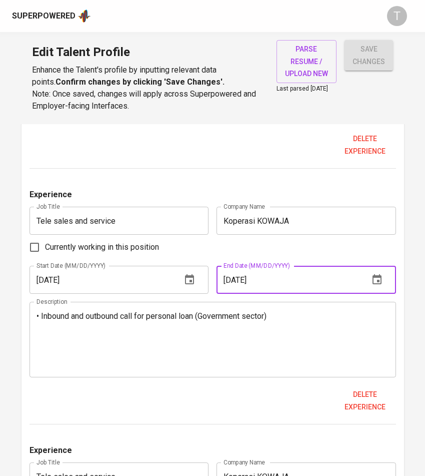
type input "10/01/2010"
click at [345, 40] on button "save changes" at bounding box center [369, 55] width 49 height 31
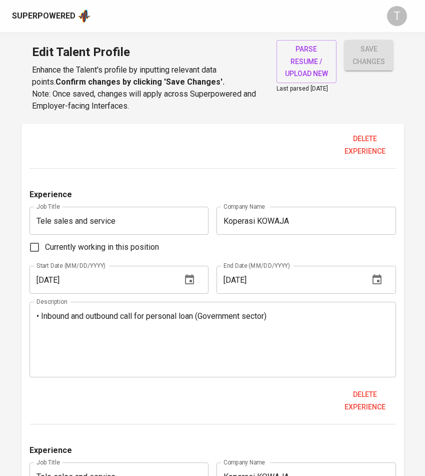
scroll to position [8237, 0]
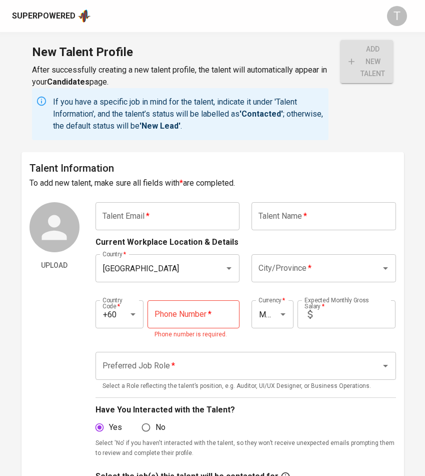
click at [214, 214] on input "text" at bounding box center [168, 216] width 145 height 28
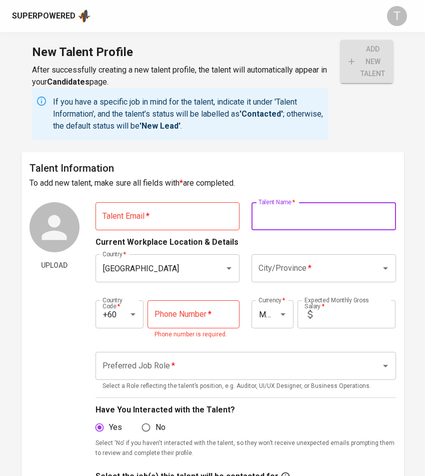
click at [297, 213] on input "text" at bounding box center [324, 216] width 145 height 28
paste input "[PERSON_NAME]"
type input "[PERSON_NAME]"
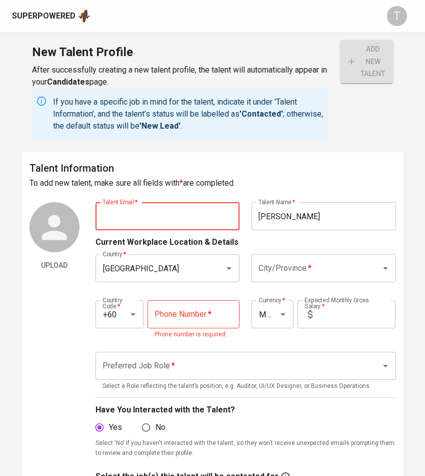
click at [194, 215] on input "text" at bounding box center [168, 216] width 145 height 28
paste input "[EMAIL_ADDRESS][DOMAIN_NAME]"
type input "[EMAIL_ADDRESS][DOMAIN_NAME]"
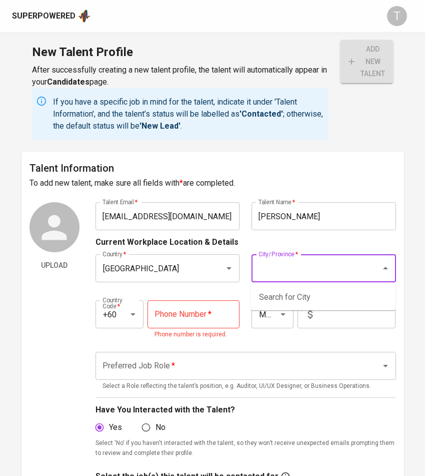
click at [330, 273] on input "City/Province   *" at bounding box center [310, 268] width 108 height 19
click at [336, 296] on li "[GEOGRAPHIC_DATA]" at bounding box center [323, 297] width 145 height 18
type input "[GEOGRAPHIC_DATA]"
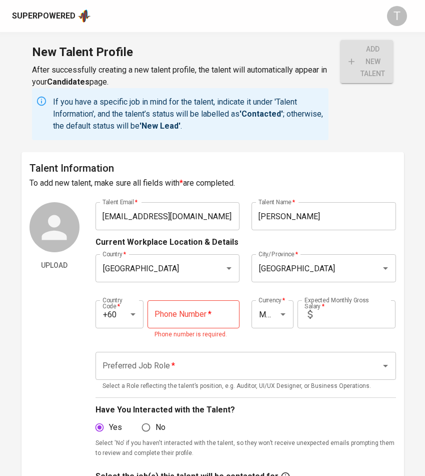
click at [182, 307] on input "tel" at bounding box center [194, 314] width 92 height 28
paste input "[PHONE_NUMBER]"
type input "[PHONE_NUMBER]"
click at [324, 313] on input "text" at bounding box center [356, 314] width 79 height 28
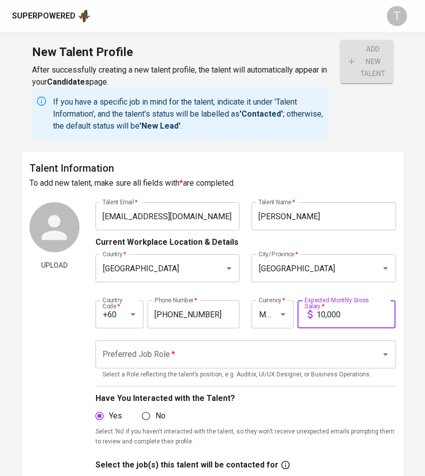
type input "10,000"
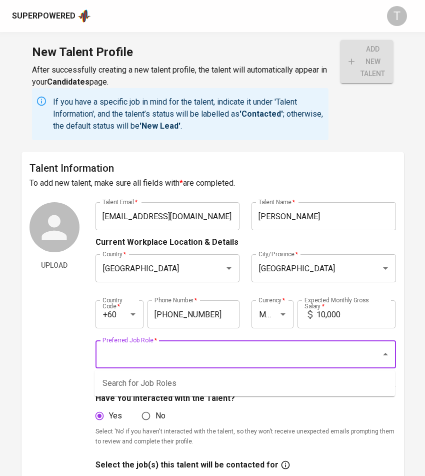
click at [279, 351] on input "Preferred Job Role   *" at bounding box center [232, 354] width 264 height 19
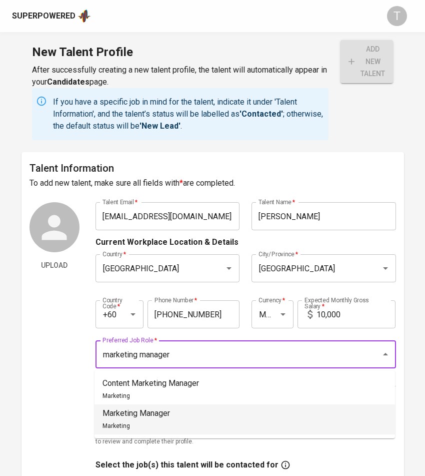
click at [236, 426] on li "Marketing Manager Marketing" at bounding box center [245, 419] width 301 height 30
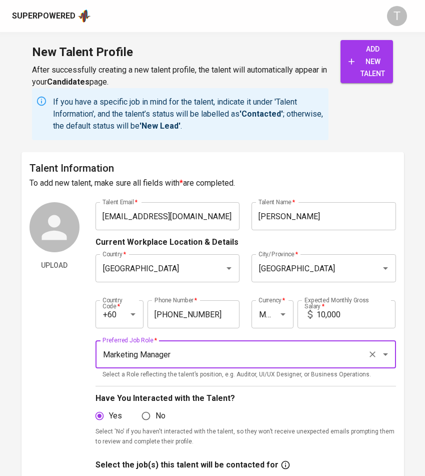
type input "Marketing Manager"
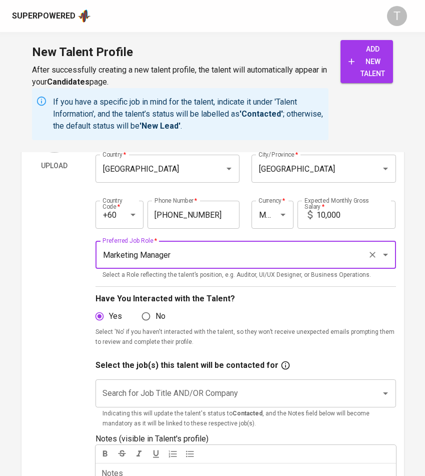
scroll to position [108, 0]
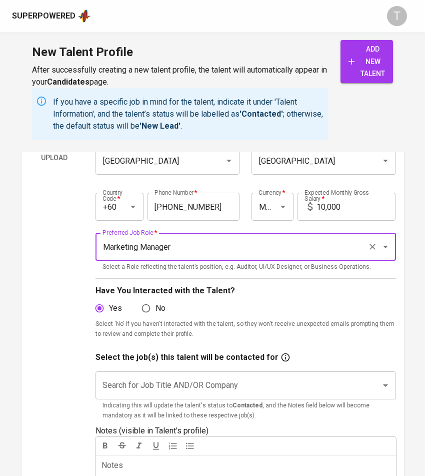
click at [256, 380] on input "Search for Job Title AND/OR Company" at bounding box center [232, 385] width 264 height 19
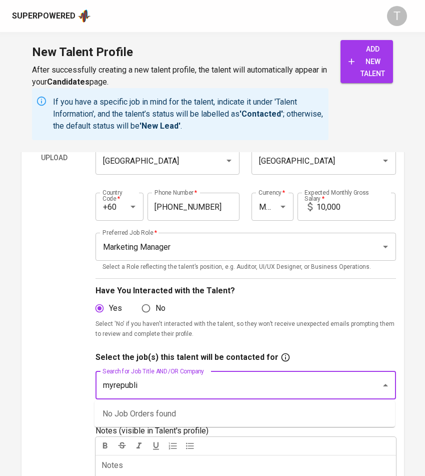
type input "myrepublic"
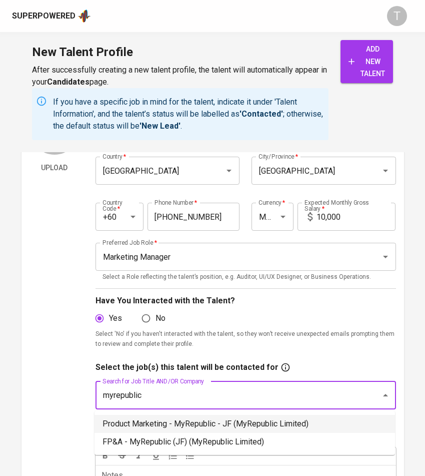
click at [254, 418] on li "Product Marketing - MyRepublic - JF (MyRepublic Limited)" at bounding box center [245, 424] width 301 height 18
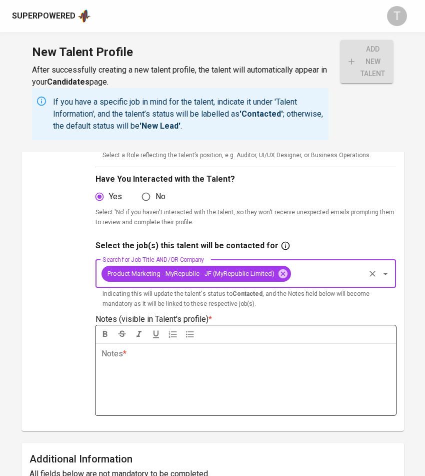
scroll to position [217, 0]
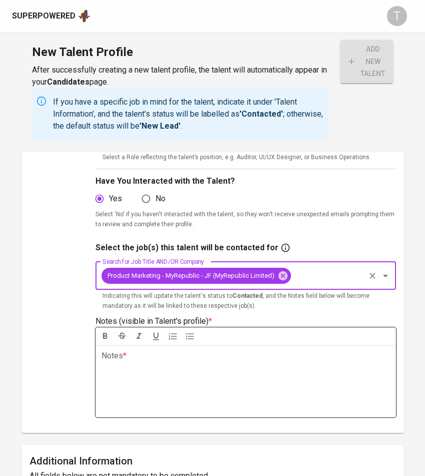
click at [250, 378] on div "Notes * ﻿" at bounding box center [246, 381] width 301 height 72
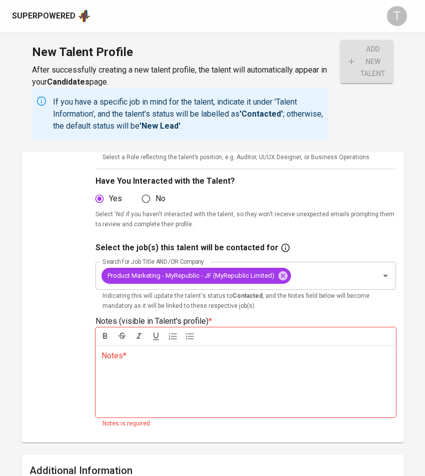
drag, startPoint x: 316, startPoint y: 408, endPoint x: 326, endPoint y: 406, distance: 10.2
click at [316, 408] on div "Notes * ﻿" at bounding box center [246, 381] width 301 height 72
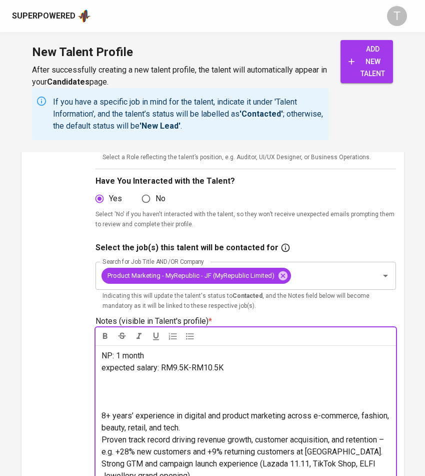
click at [151, 353] on p "NP: 1 month" at bounding box center [246, 356] width 289 height 12
drag, startPoint x: 159, startPoint y: 355, endPoint x: 152, endPoint y: 353, distance: 7.9
click at [152, 353] on p "NP: 1 month" at bounding box center [246, 356] width 289 height 12
drag, startPoint x: 156, startPoint y: 352, endPoint x: 120, endPoint y: 354, distance: 36.1
click at [120, 354] on p "NP: 1 month" at bounding box center [246, 356] width 289 height 12
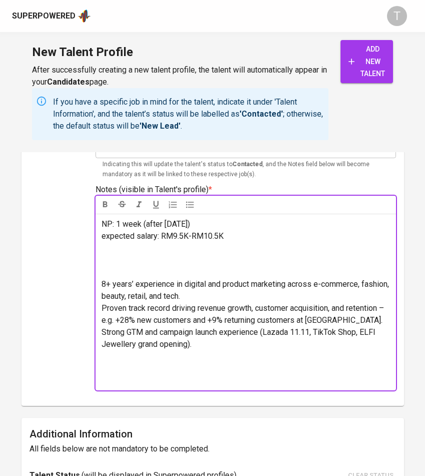
scroll to position [374, 0]
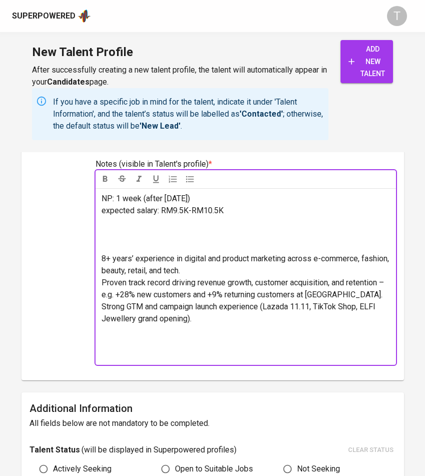
click at [99, 256] on div "NP: 1 week (after sep 25) expected salary: RM9.5K-RM10.5K ﻿ 8+ years’ experienc…" at bounding box center [246, 276] width 301 height 177
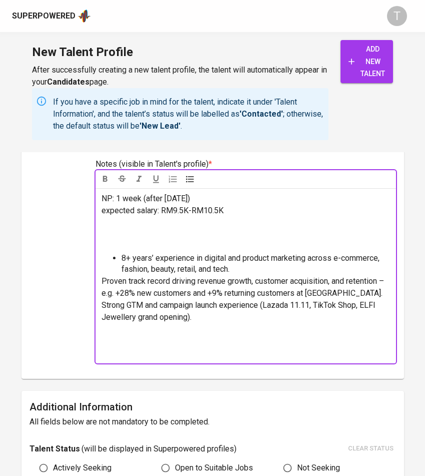
click at [100, 278] on div "NP: 1 week (after sep 25) expected salary: RM9.5K-RM10.5K ﻿ 8+ years’ experienc…" at bounding box center [246, 276] width 301 height 176
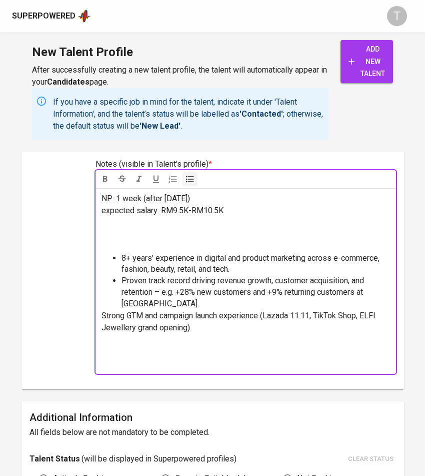
click at [103, 313] on span "Strong GTM and campaign launch experience (Lazada 11.11, TikTok Shop, ELFI Jewe…" at bounding box center [240, 322] width 276 height 22
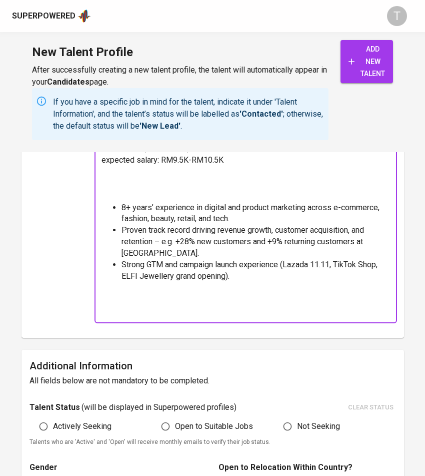
scroll to position [528, 0]
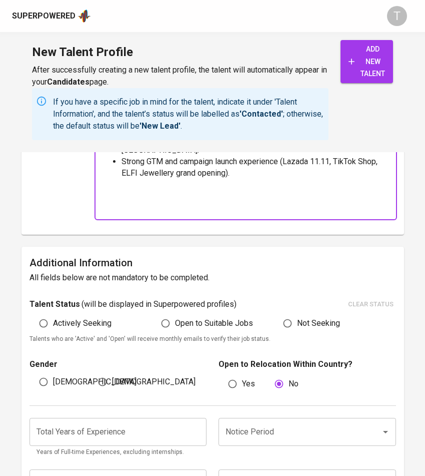
click at [86, 314] on label "Actively Seeking" at bounding box center [73, 323] width 78 height 19
click at [53, 314] on input "Actively Seeking" at bounding box center [43, 323] width 19 height 19
radio input "true"
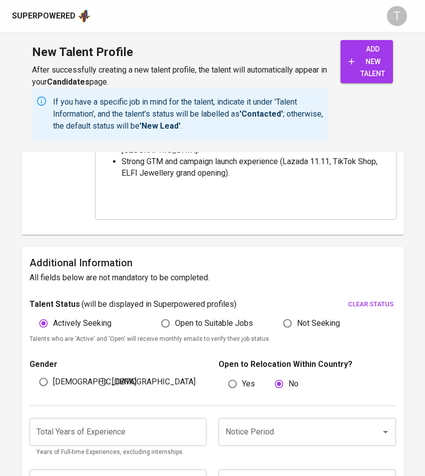
click at [57, 380] on span "[DEMOGRAPHIC_DATA]" at bounding box center [95, 382] width 84 height 12
click at [53, 380] on input "[DEMOGRAPHIC_DATA]" at bounding box center [43, 381] width 19 height 19
radio input "true"
click at [261, 428] on input "Notice Period" at bounding box center [293, 431] width 141 height 19
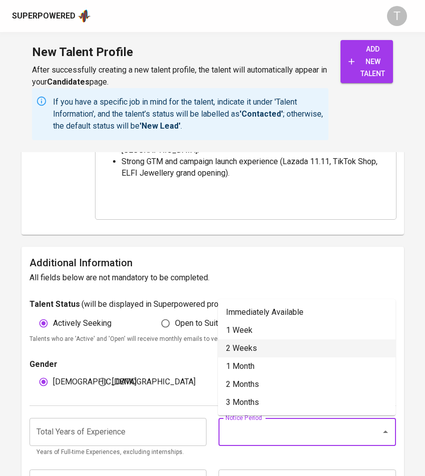
click at [282, 347] on li "2 Weeks" at bounding box center [307, 348] width 178 height 18
type input "2 Weeks"
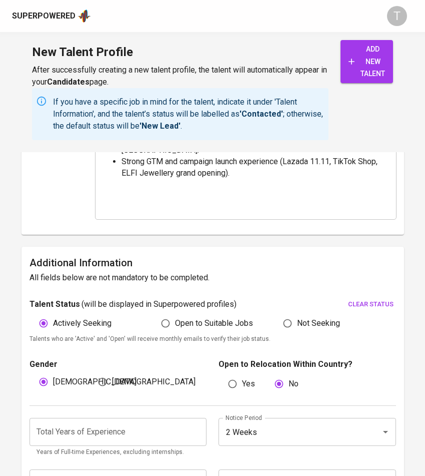
click at [72, 441] on input "number" at bounding box center [119, 432] width 178 height 28
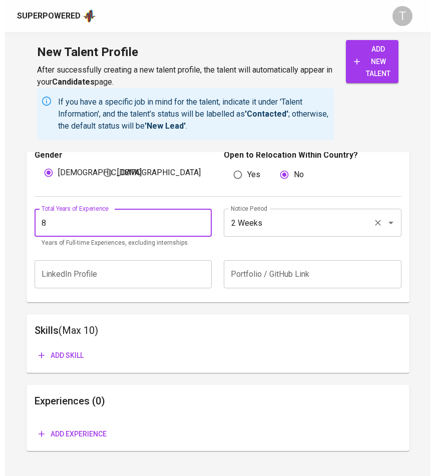
scroll to position [755, 0]
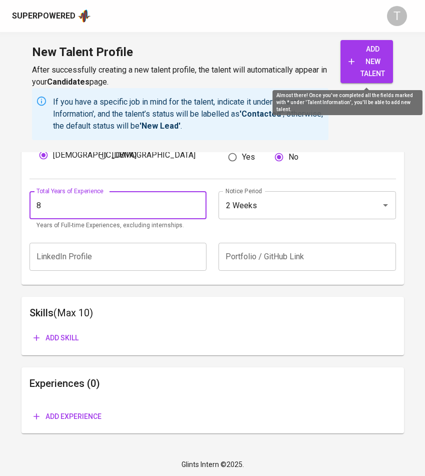
type input "8"
click at [357, 59] on span "add new talent" at bounding box center [367, 61] width 37 height 37
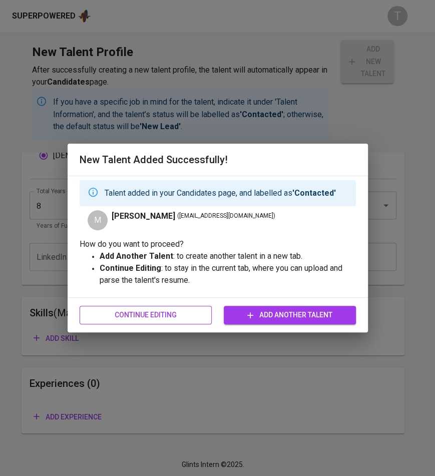
click at [166, 318] on span "Continue Editing" at bounding box center [146, 315] width 116 height 13
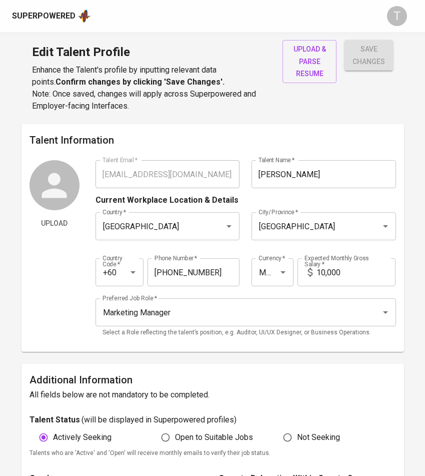
type input "hafizd.90@gmail.com"
type input "[PERSON_NAME]"
type input "Malaysia"
type input "Kuala Lumpur"
type input "+60"
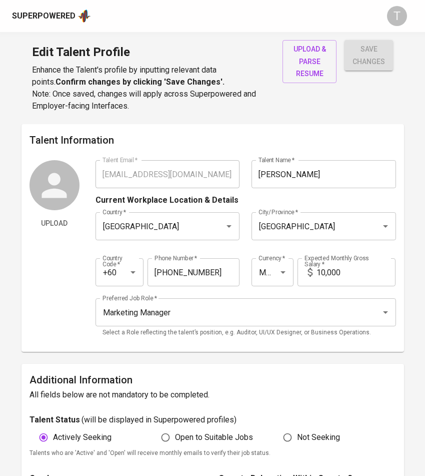
type input "17-719-2115"
type input "MYR"
type input "10,000"
type input "Marketing Manager"
radio input "true"
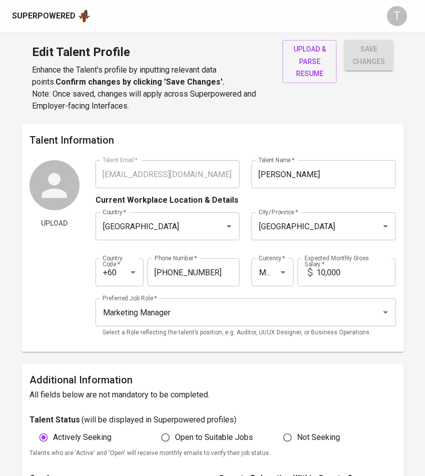
radio input "true"
type input "8"
type input "2 Weeks"
click at [298, 77] on span "upload & parse resume" at bounding box center [310, 61] width 38 height 37
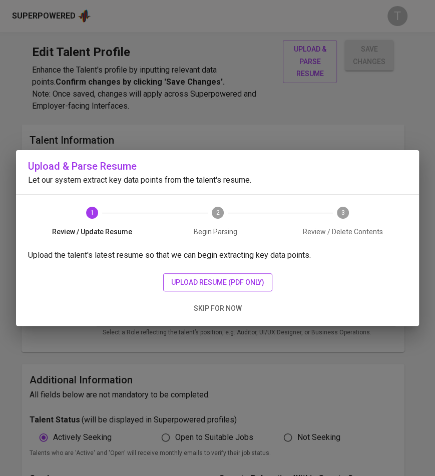
click at [241, 288] on span "upload resume (pdf only)" at bounding box center [217, 282] width 93 height 13
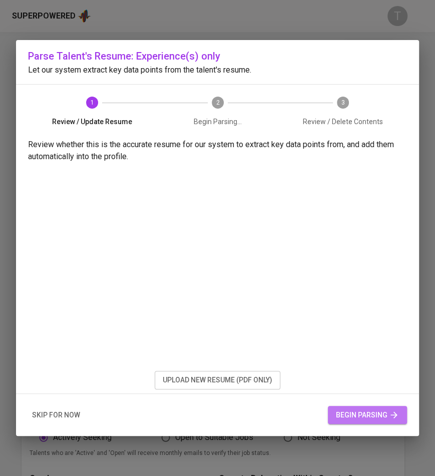
click at [367, 412] on span "begin parsing" at bounding box center [367, 415] width 63 height 13
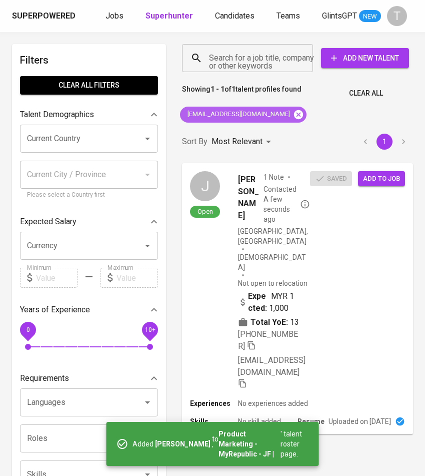
click at [293, 113] on icon at bounding box center [298, 114] width 11 height 11
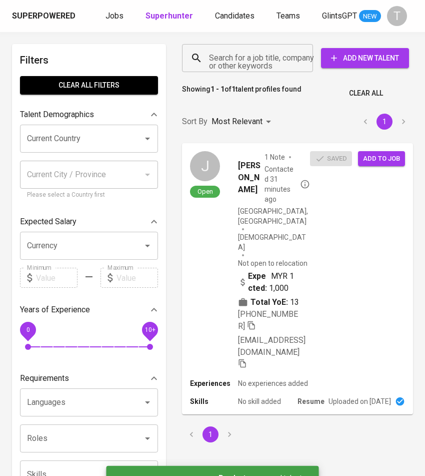
click at [245, 54] on input "Search for a job title, company or other keywords" at bounding box center [250, 58] width 87 height 19
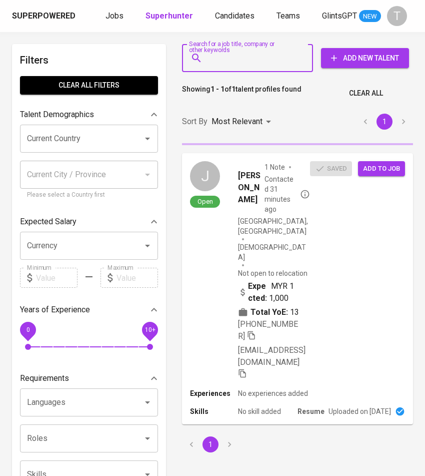
paste input "[EMAIL_ADDRESS][DOMAIN_NAME]"
type input "[EMAIL_ADDRESS][DOMAIN_NAME]"
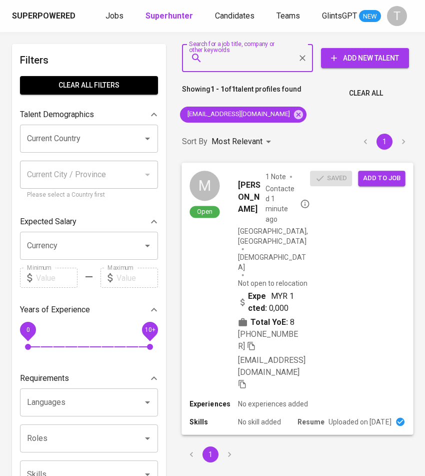
click at [392, 184] on span "Add to job" at bounding box center [381, 179] width 37 height 12
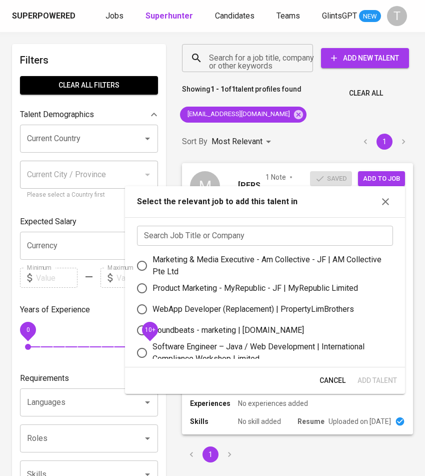
click at [263, 289] on div "Product Marketing - MyRepublic - JF | MyRepublic Limited" at bounding box center [256, 288] width 206 height 12
click at [153, 289] on input "Product Marketing - MyRepublic - JF | MyRepublic Limited" at bounding box center [142, 288] width 21 height 21
radio input "true"
click at [392, 378] on span "Add Talent" at bounding box center [378, 380] width 40 height 13
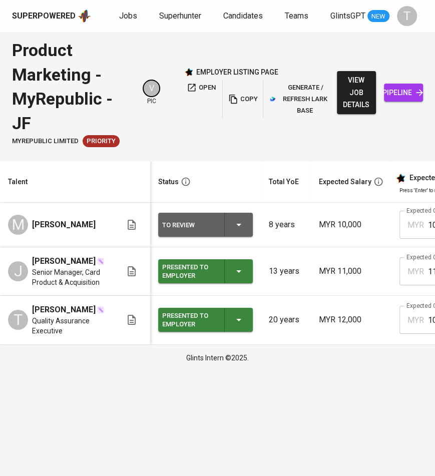
scroll to position [0, 269]
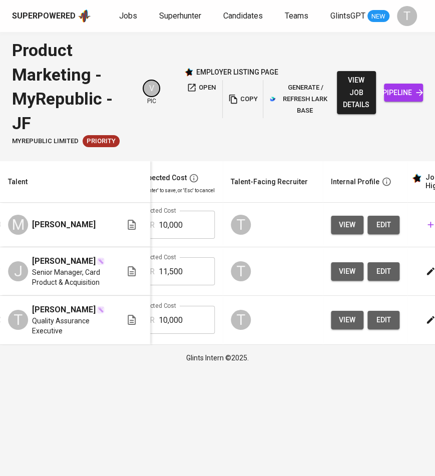
click at [430, 225] on icon "button" at bounding box center [430, 225] width 6 height 6
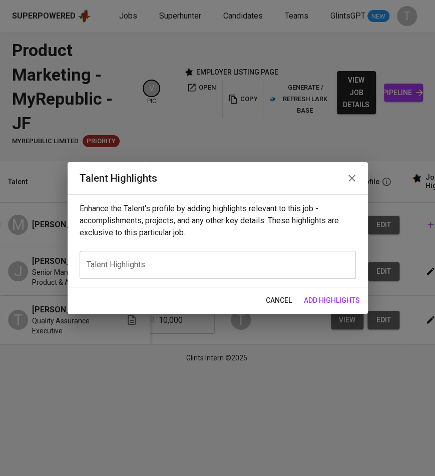
click at [177, 269] on textarea at bounding box center [218, 265] width 262 height 10
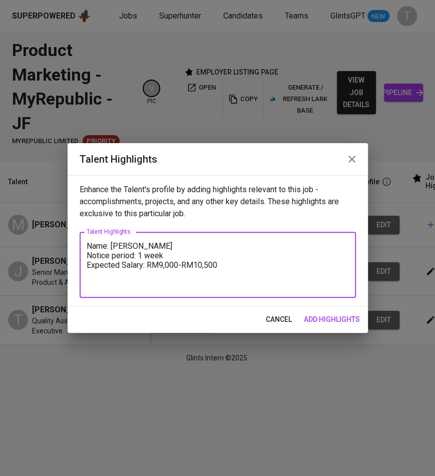
paste textarea "8+ years’ experience in digital and product marketing across e-commerce, fashio…"
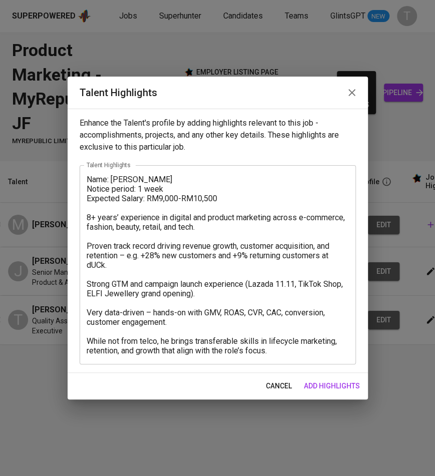
click at [85, 217] on div "Name: [PERSON_NAME] Notice period: 1 week Expected Salary: RM9,000-RM10,500 8+ …" at bounding box center [218, 264] width 276 height 199
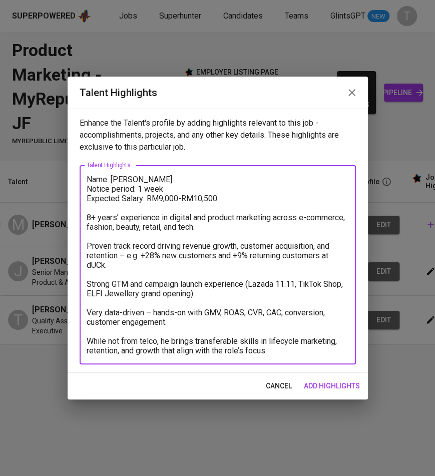
click at [89, 215] on textarea "Name: [PERSON_NAME] Notice period: 1 week Expected Salary: RM9,000-RM10,500 8+ …" at bounding box center [218, 265] width 262 height 181
click at [88, 242] on textarea "Name: [PERSON_NAME] Notice period: 1 week Expected Salary: RM9,000-RM10,500 1. …" at bounding box center [218, 265] width 262 height 181
click at [87, 283] on textarea "Name: [PERSON_NAME] Notice period: 1 week Expected Salary: RM9,000-RM10,500 1. …" at bounding box center [218, 265] width 262 height 181
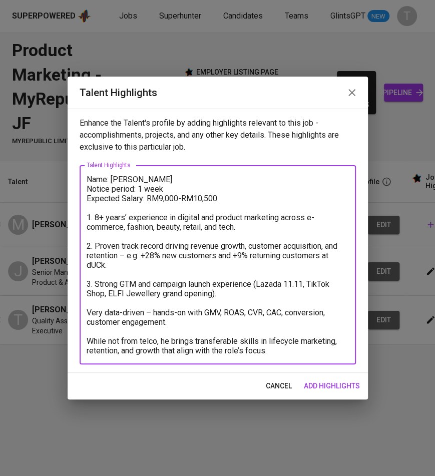
click at [100, 216] on textarea "Name: [PERSON_NAME] Notice period: 1 week Expected Salary: RM9,000-RM10,500 1. …" at bounding box center [218, 265] width 262 height 181
click at [89, 309] on textarea "Name: [PERSON_NAME] Notice period: 1 week Expected Salary: RM9,000-RM10,500 1. …" at bounding box center [218, 265] width 262 height 181
click at [88, 339] on textarea "Name: [PERSON_NAME] Notice period: 1 week Expected Salary: RM9,000-RM10,500 1. …" at bounding box center [218, 265] width 262 height 181
click at [89, 341] on textarea "Name: [PERSON_NAME] Notice period: 1 week Expected Salary: RM9,000-RM10,500 1. …" at bounding box center [218, 265] width 262 height 181
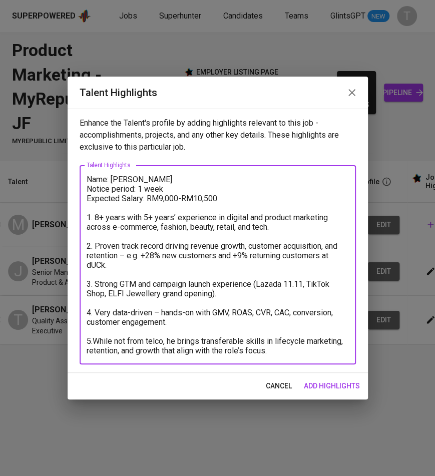
drag, startPoint x: 284, startPoint y: 348, endPoint x: 68, endPoint y: 334, distance: 216.1
click at [68, 334] on div "Enhance the Talent's profile by adding highlights relevant to this job - accomp…" at bounding box center [218, 241] width 300 height 264
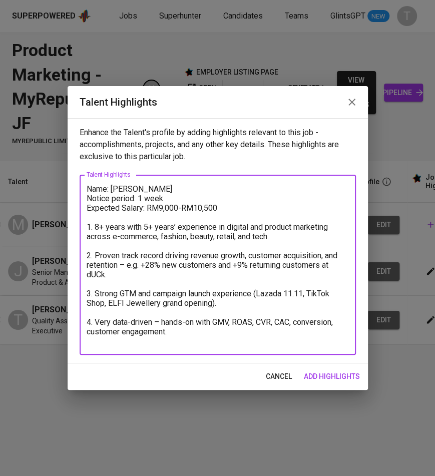
type textarea "Name: [PERSON_NAME] Notice period: 1 week Expected Salary: RM9,000-RM10,500 1. …"
click at [348, 381] on span "add highlights" at bounding box center [332, 376] width 56 height 13
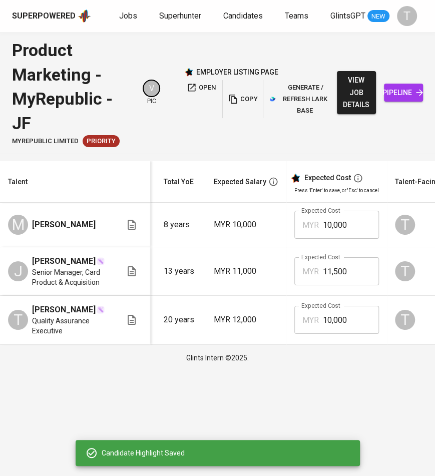
scroll to position [0, 0]
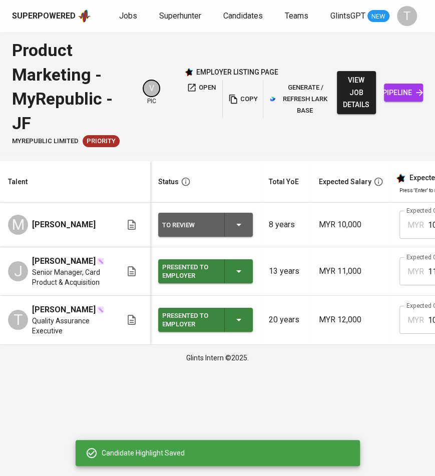
click at [240, 230] on icon "button" at bounding box center [239, 225] width 12 height 12
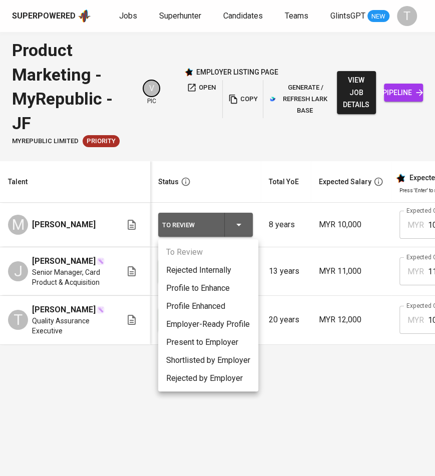
click at [203, 343] on li "Present to Employer" at bounding box center [208, 342] width 100 height 18
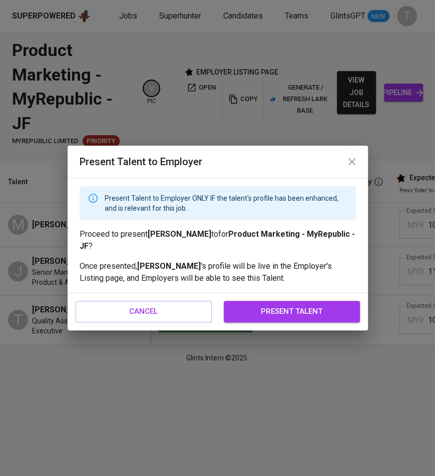
click at [303, 308] on span "present talent" at bounding box center [292, 311] width 114 height 13
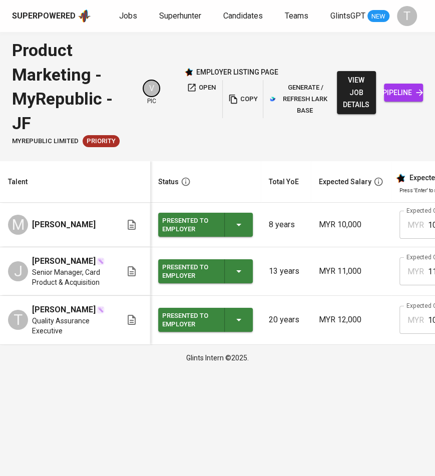
click at [247, 88] on button "copy" at bounding box center [243, 99] width 32 height 38
click at [160, 81] on div "Product Marketing - MyRepublic - JF MyRepublic Limited Priority V pic employer …" at bounding box center [174, 92] width 325 height 109
click at [203, 93] on span "open" at bounding box center [201, 88] width 29 height 12
